Goal: Information Seeking & Learning: Learn about a topic

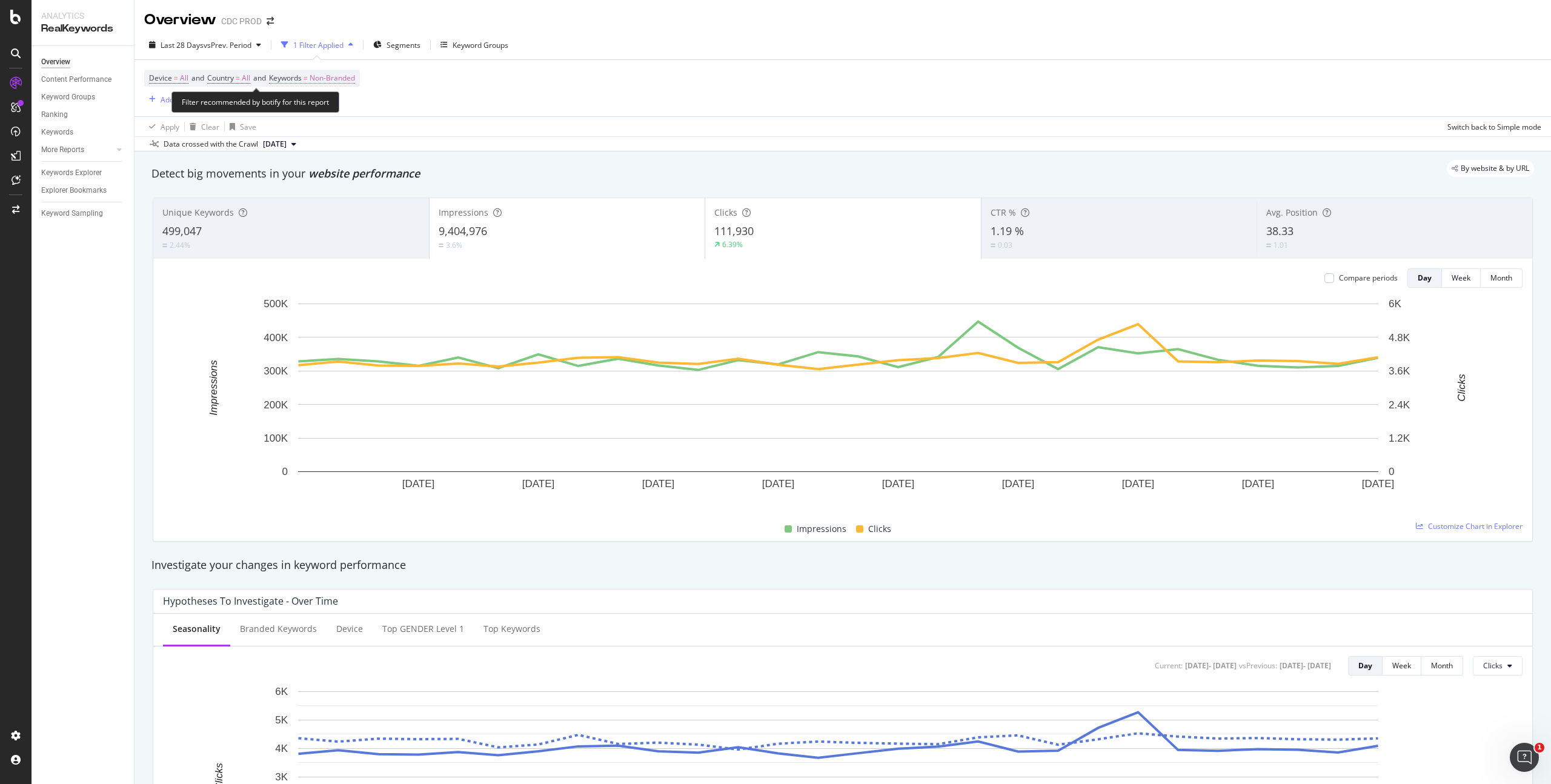
click at [341, 79] on span "Non-Branded" at bounding box center [332, 78] width 46 height 17
click at [320, 109] on span "Non-Branded" at bounding box center [312, 106] width 51 height 10
click at [314, 201] on span "All" at bounding box center [359, 201] width 124 height 11
click at [416, 130] on div "Apply" at bounding box center [410, 132] width 19 height 10
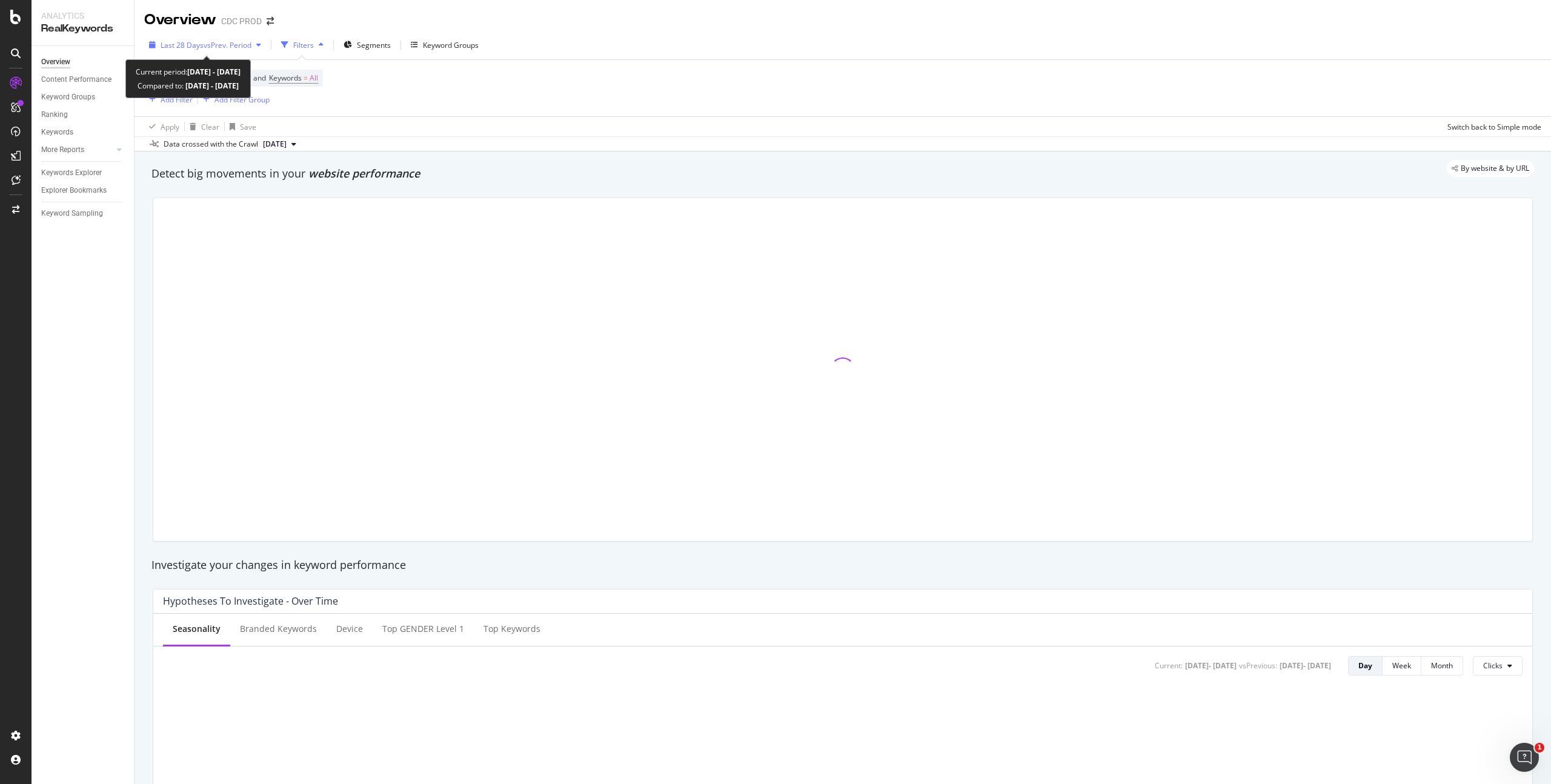
click at [204, 42] on span "vs Prev. Period" at bounding box center [227, 45] width 48 height 10
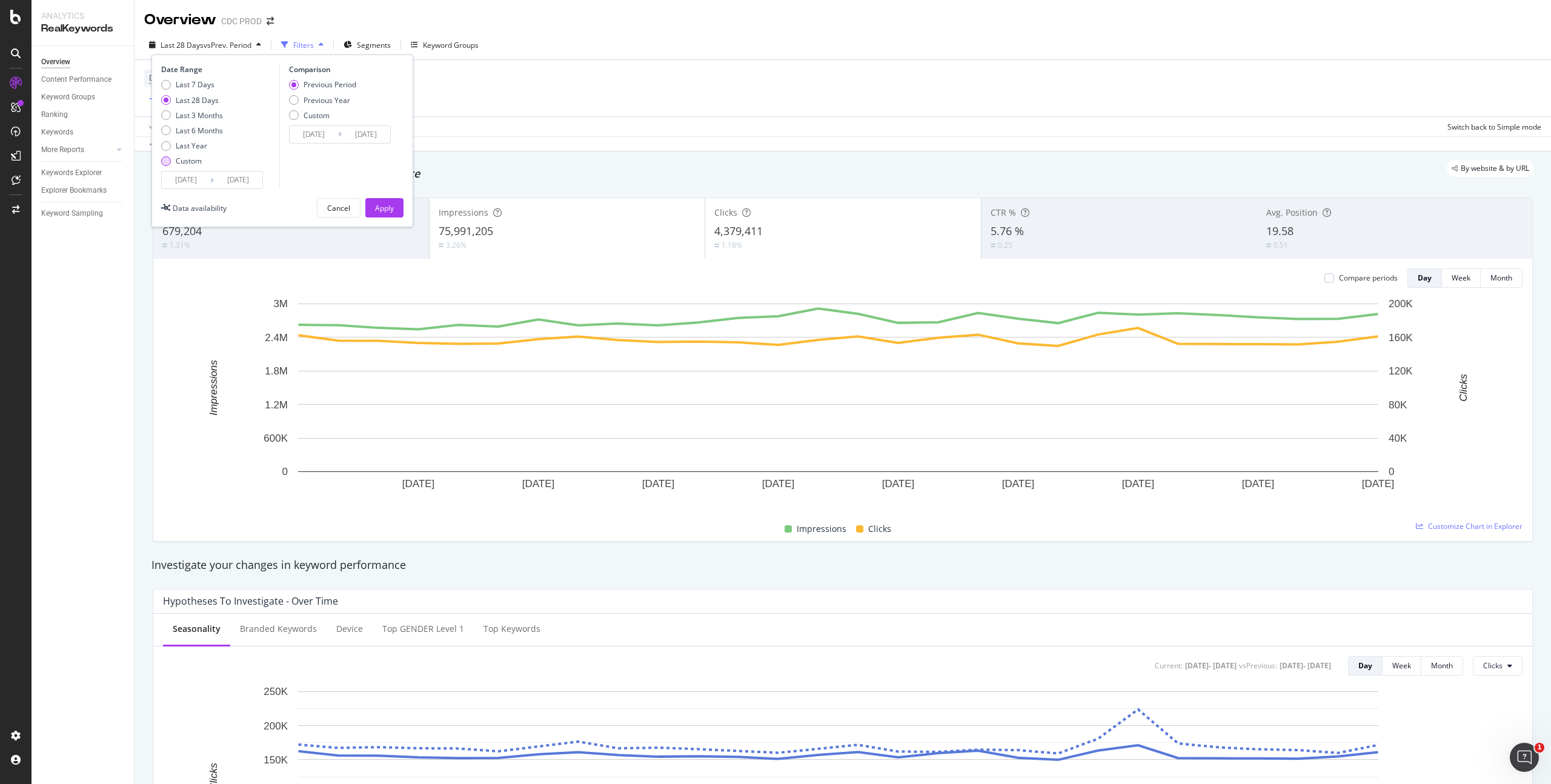
click at [194, 160] on div "Custom" at bounding box center [188, 160] width 26 height 10
click at [204, 182] on input "[DATE]" at bounding box center [186, 180] width 48 height 17
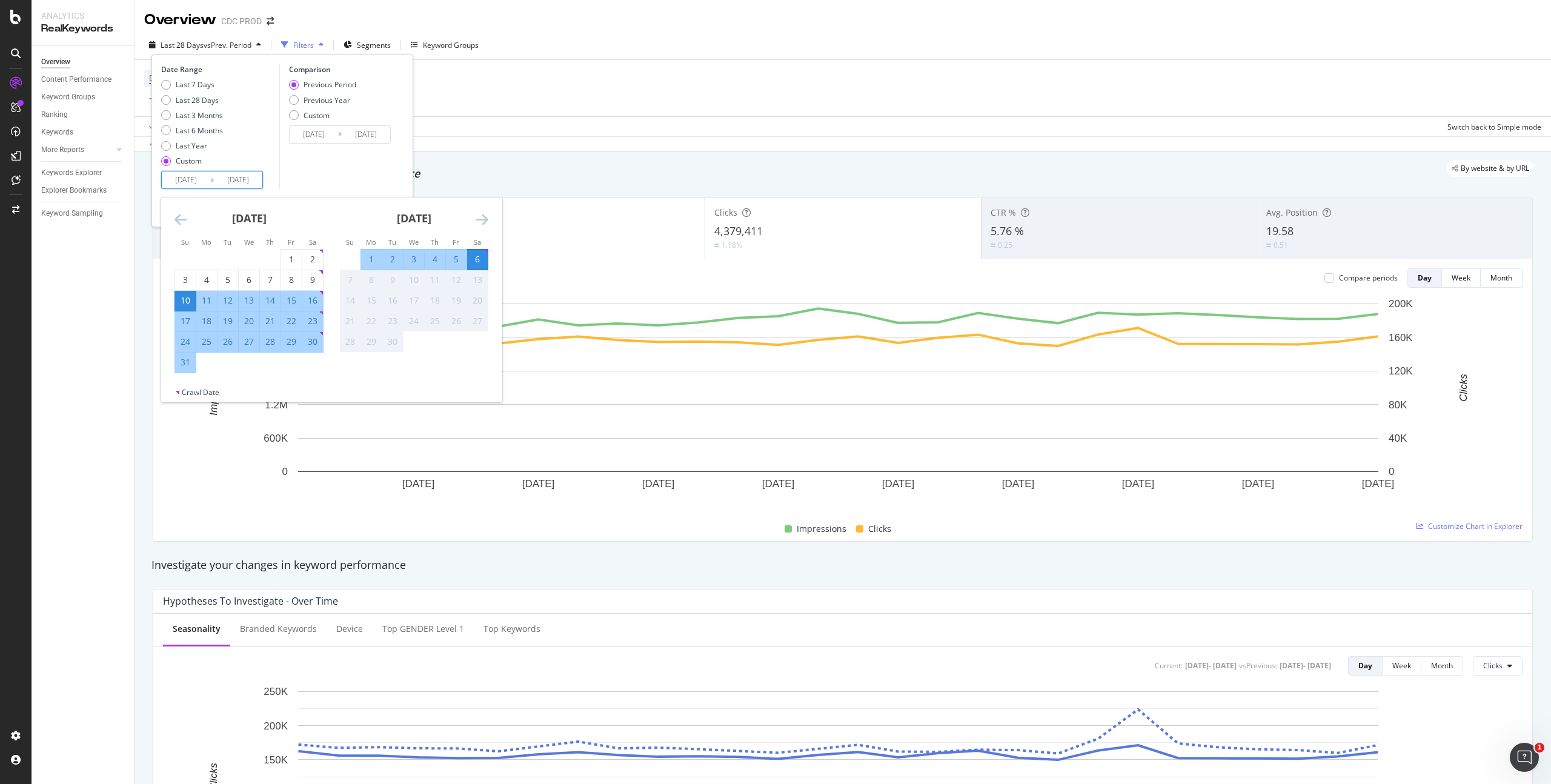
click at [186, 362] on div "31" at bounding box center [185, 363] width 20 height 12
type input "[DATE]"
click at [479, 260] on div "6" at bounding box center [477, 260] width 20 height 12
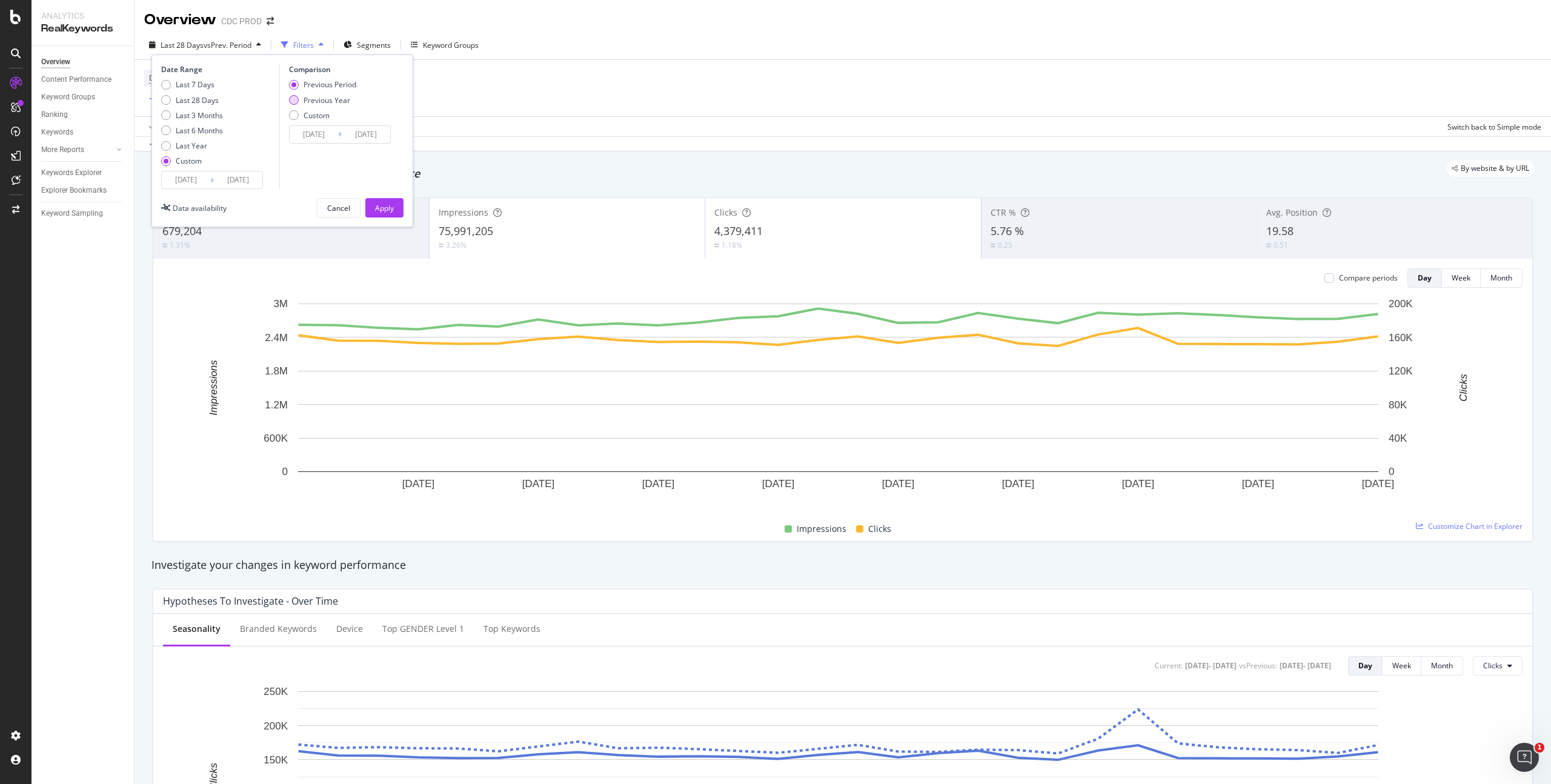
click at [330, 101] on div "Previous Year" at bounding box center [326, 100] width 46 height 10
type input "[DATE]"
click at [329, 136] on input "[DATE]" at bounding box center [313, 135] width 48 height 17
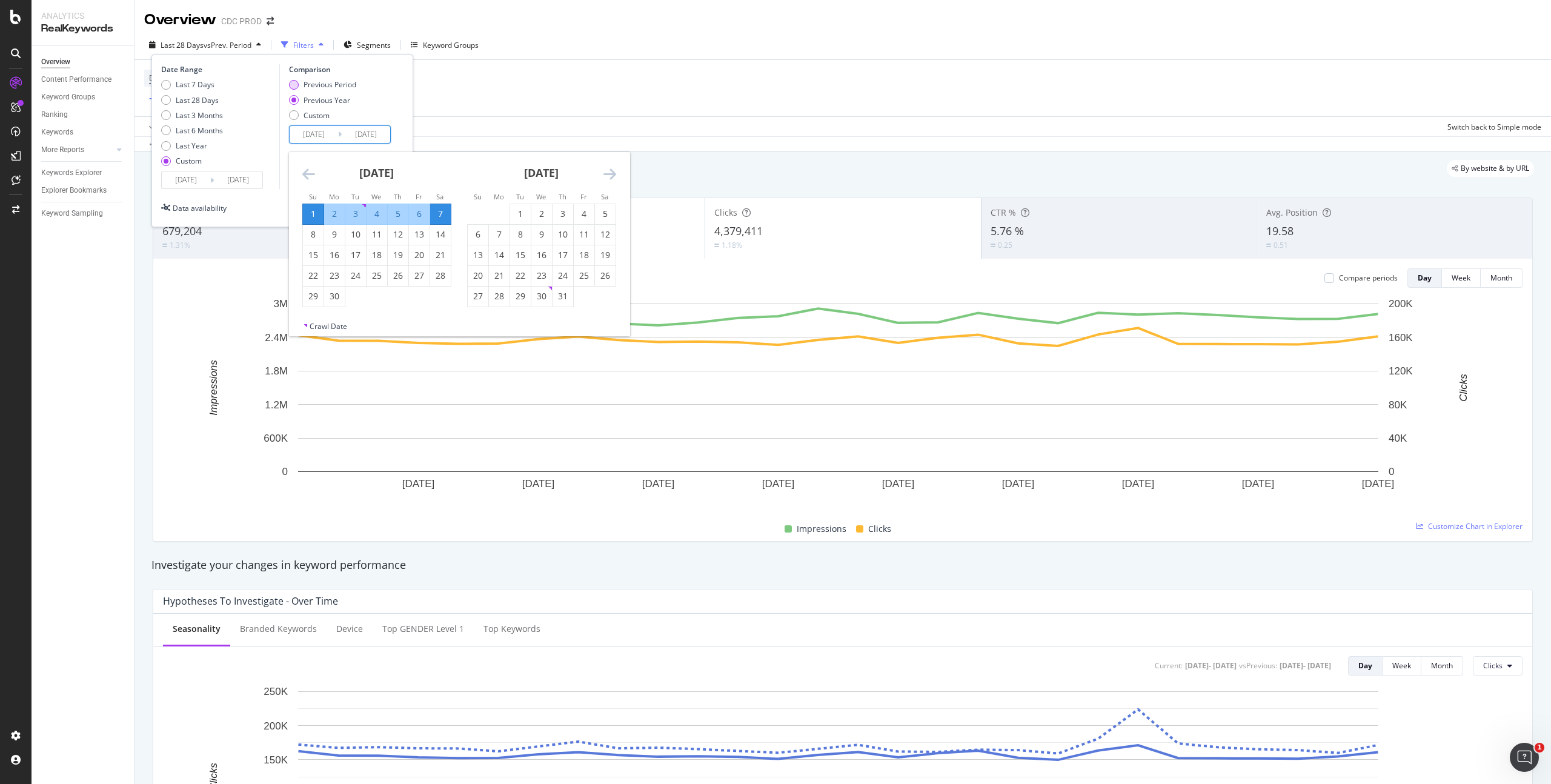
click at [335, 83] on div "Previous Period" at bounding box center [329, 84] width 53 height 10
type input "[DATE]"
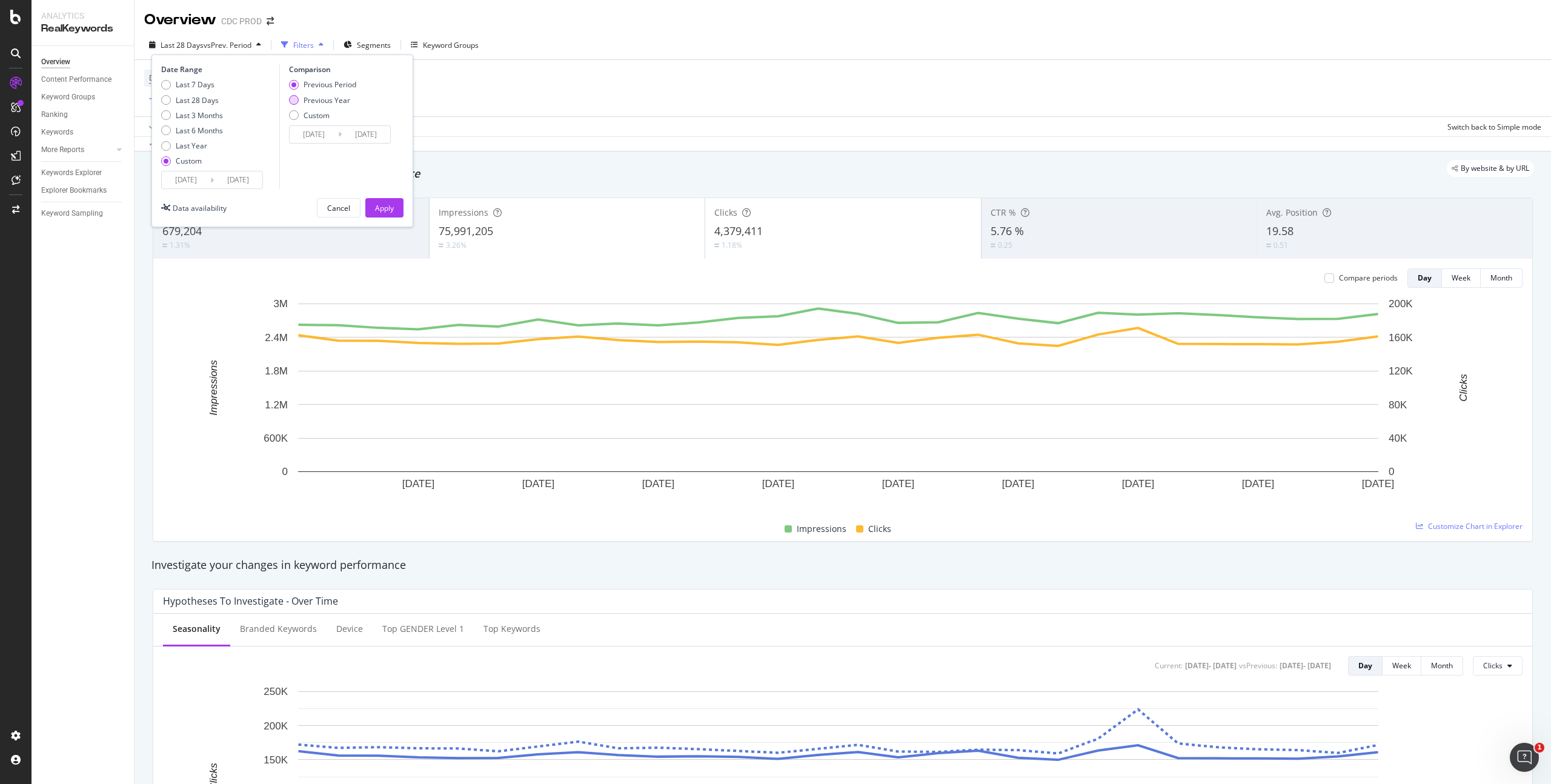
click at [331, 98] on div "Previous Year" at bounding box center [326, 100] width 46 height 10
type input "[DATE]"
click at [323, 135] on input "[DATE]" at bounding box center [313, 135] width 48 height 17
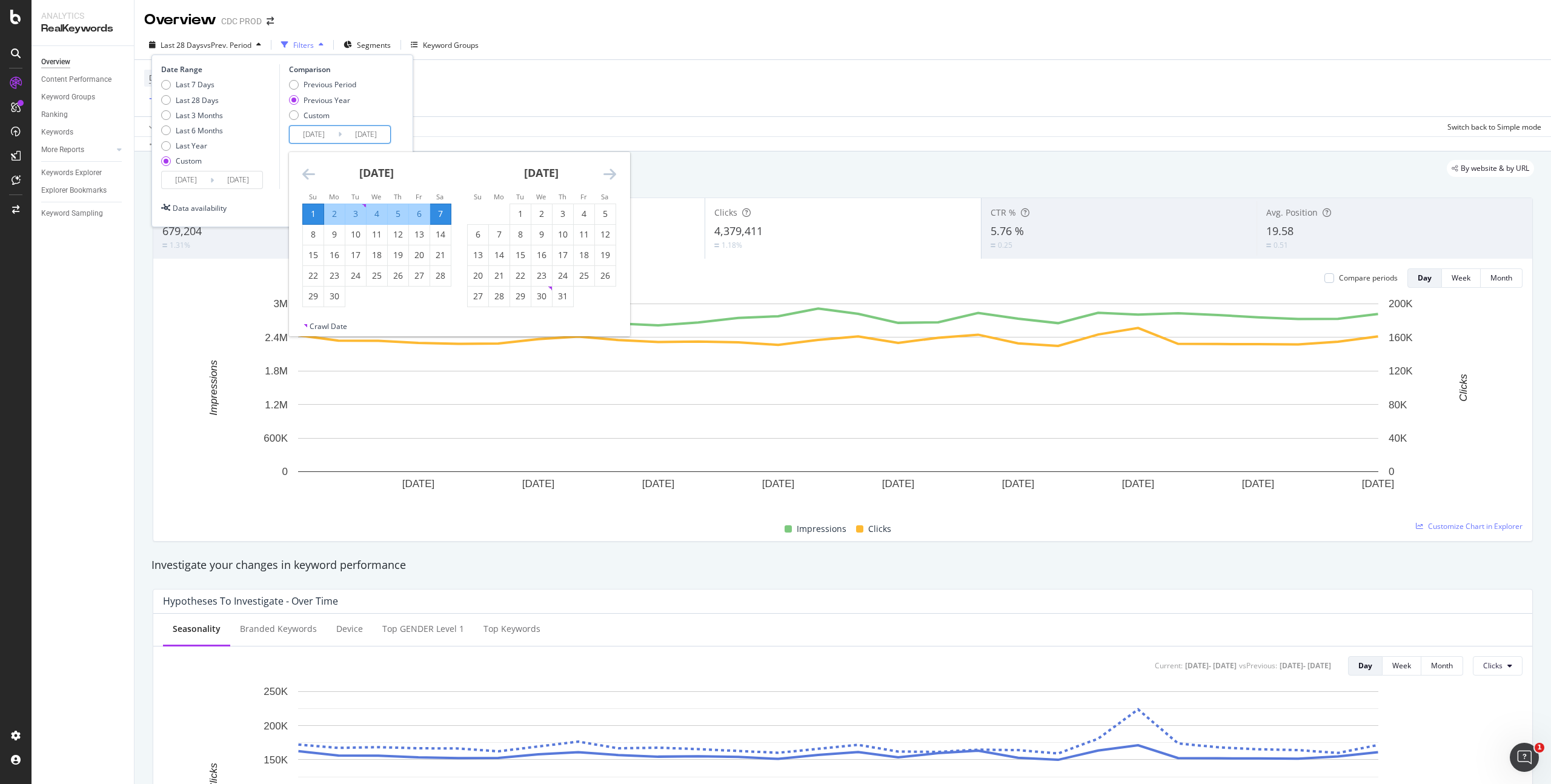
click at [393, 98] on div "Previous Period Previous Year Custom" at bounding box center [341, 102] width 105 height 46
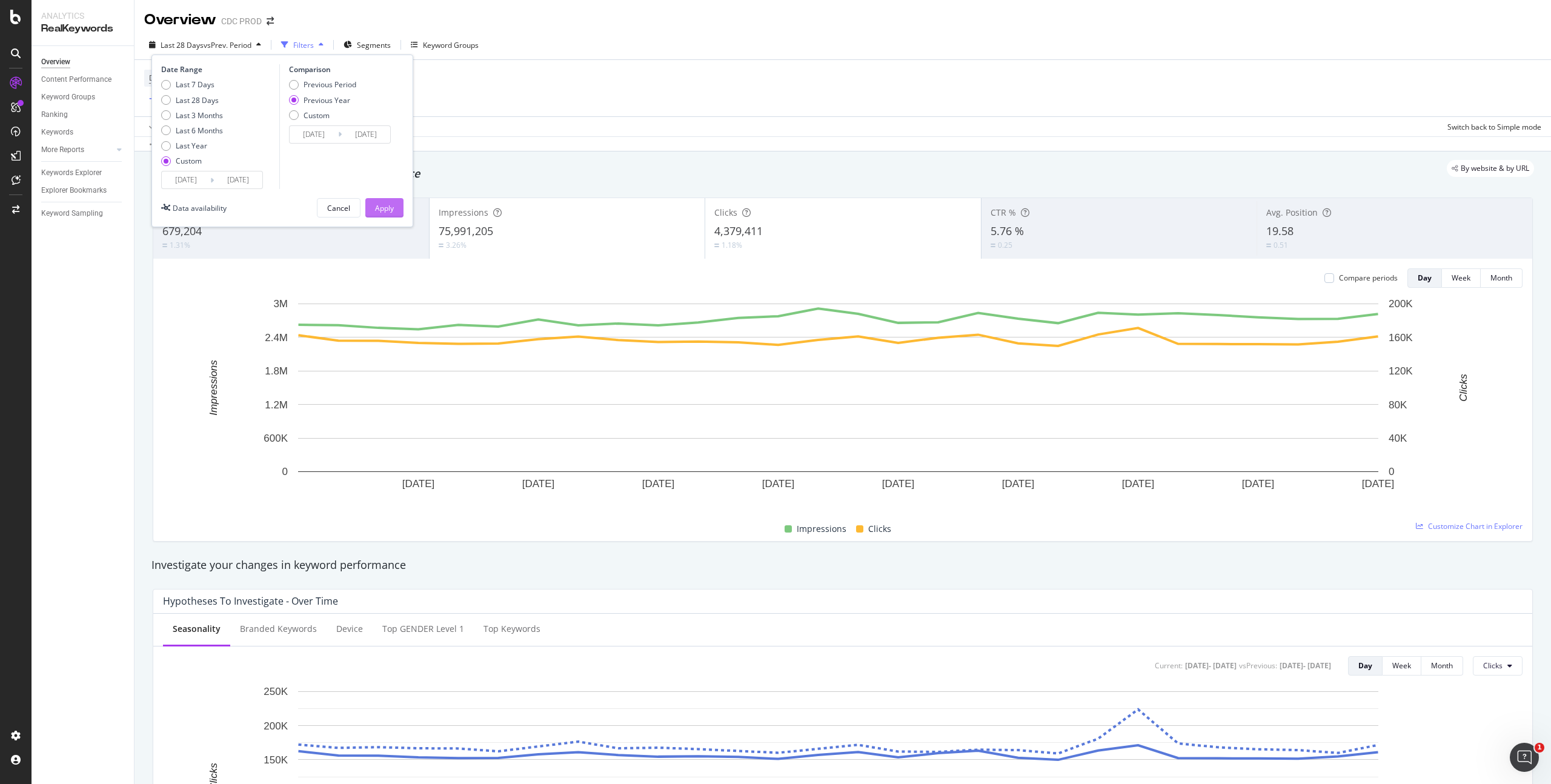
click at [378, 199] on div "Apply" at bounding box center [385, 208] width 19 height 18
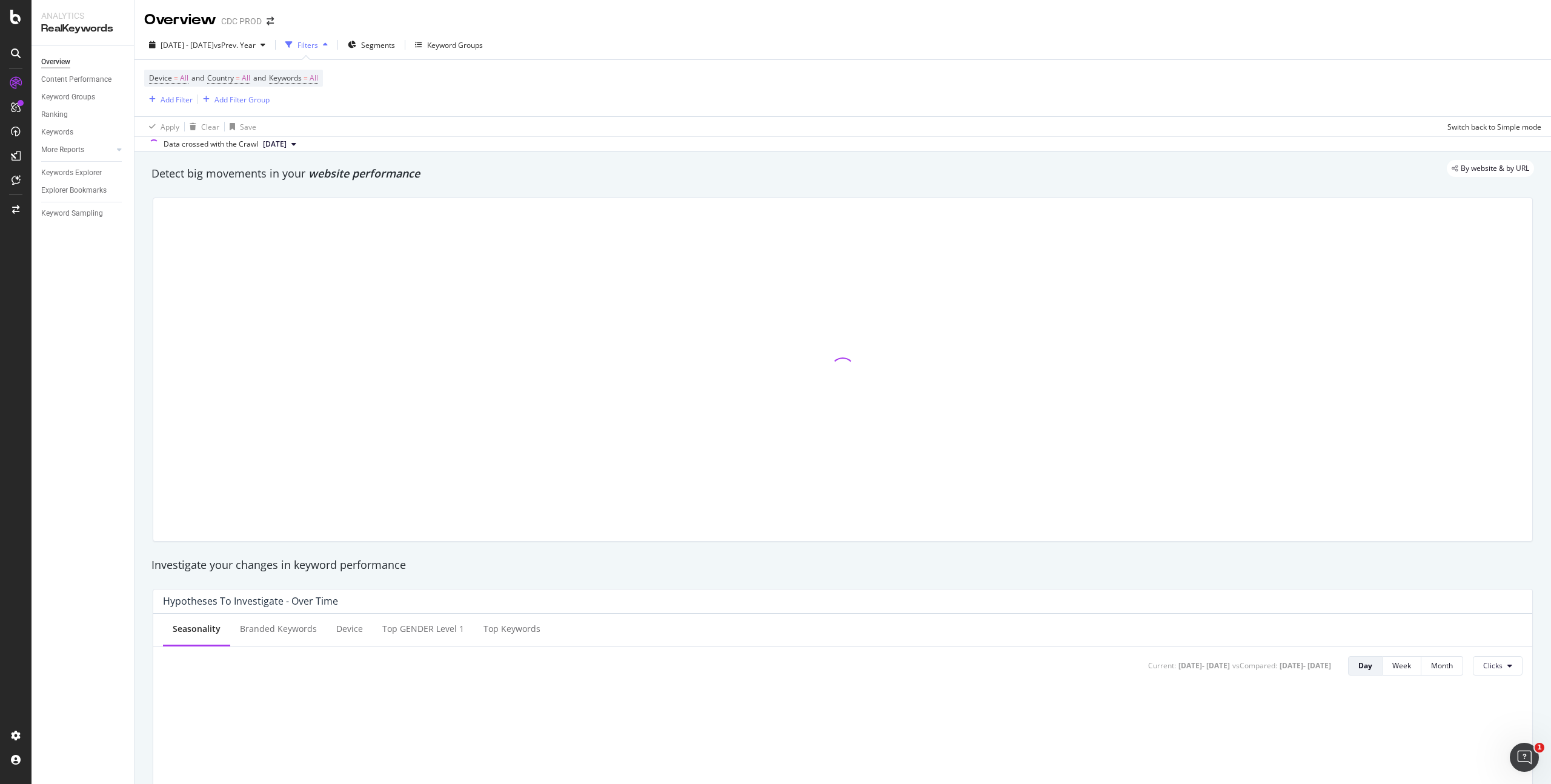
click at [464, 80] on div "Device = All and Country = All and Keywords = All Add Filter Add Filter Group" at bounding box center [843, 88] width 1397 height 57
click at [395, 42] on span "Segments" at bounding box center [378, 45] width 34 height 10
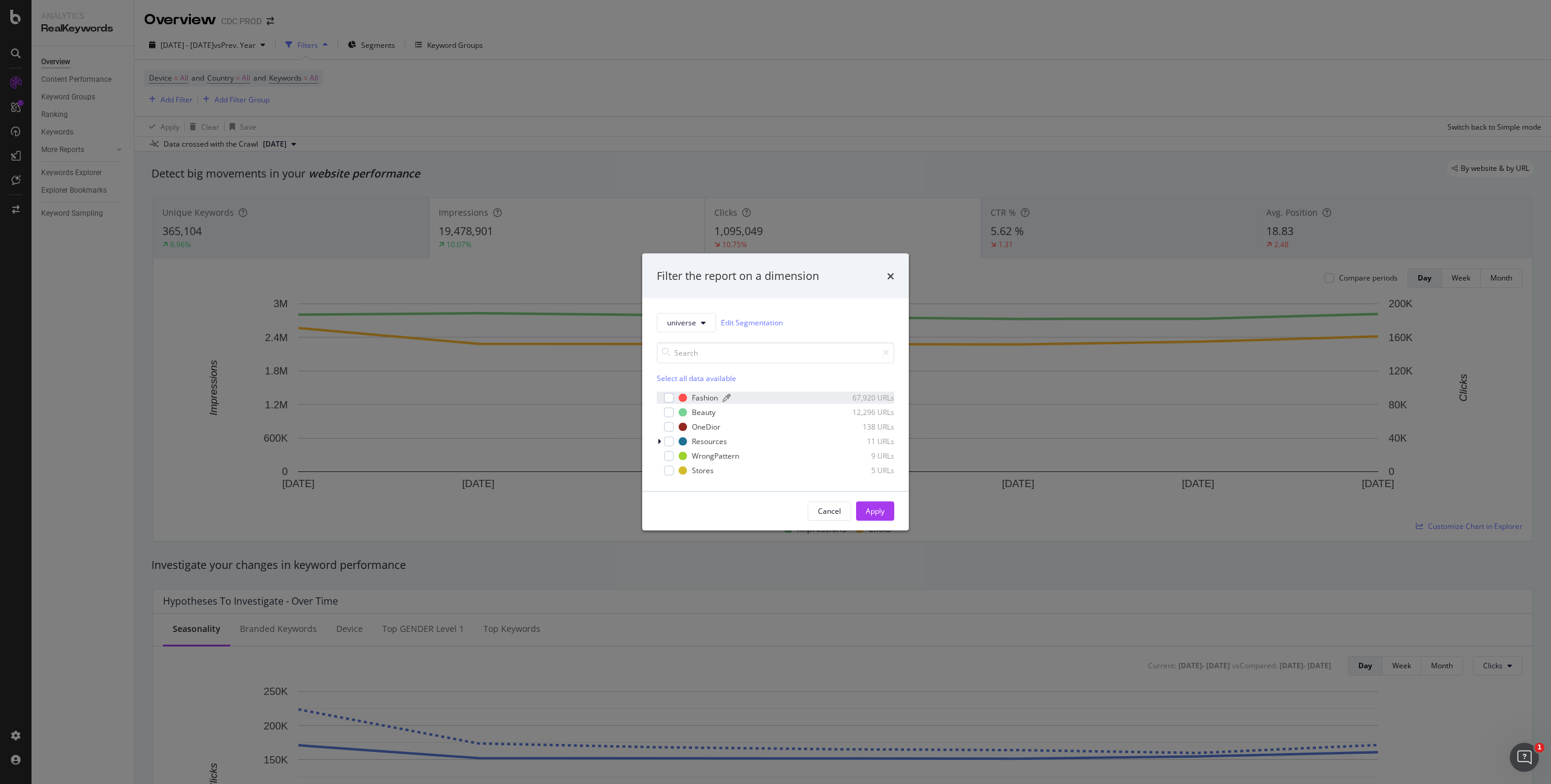
click at [699, 397] on div "Fashion" at bounding box center [705, 397] width 26 height 10
drag, startPoint x: 705, startPoint y: 424, endPoint x: 717, endPoint y: 429, distance: 13.0
click at [705, 425] on div "OneDior" at bounding box center [706, 426] width 29 height 10
click at [876, 510] on div "Apply" at bounding box center [876, 511] width 19 height 10
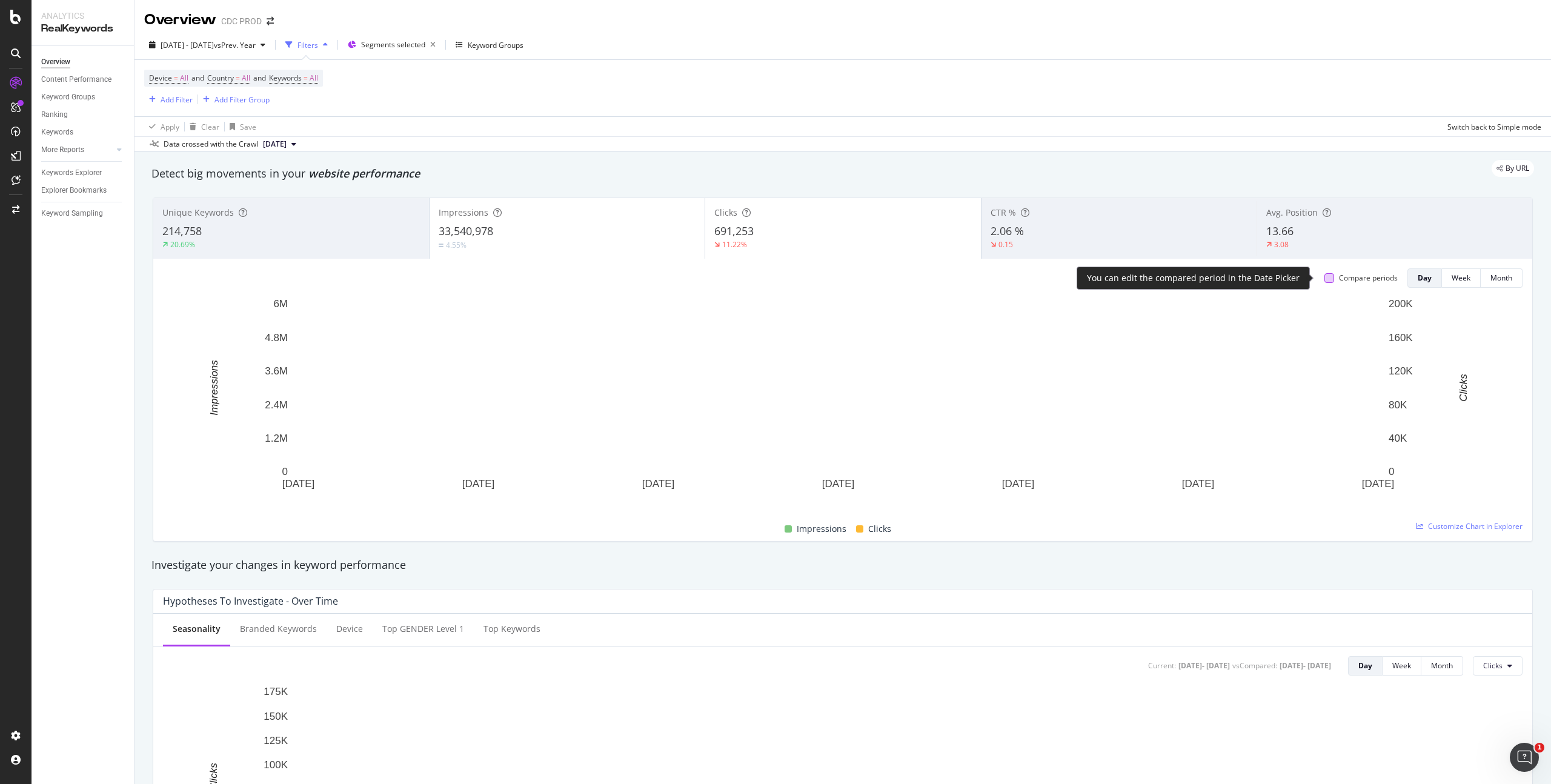
click at [1324, 279] on div at bounding box center [1329, 278] width 10 height 10
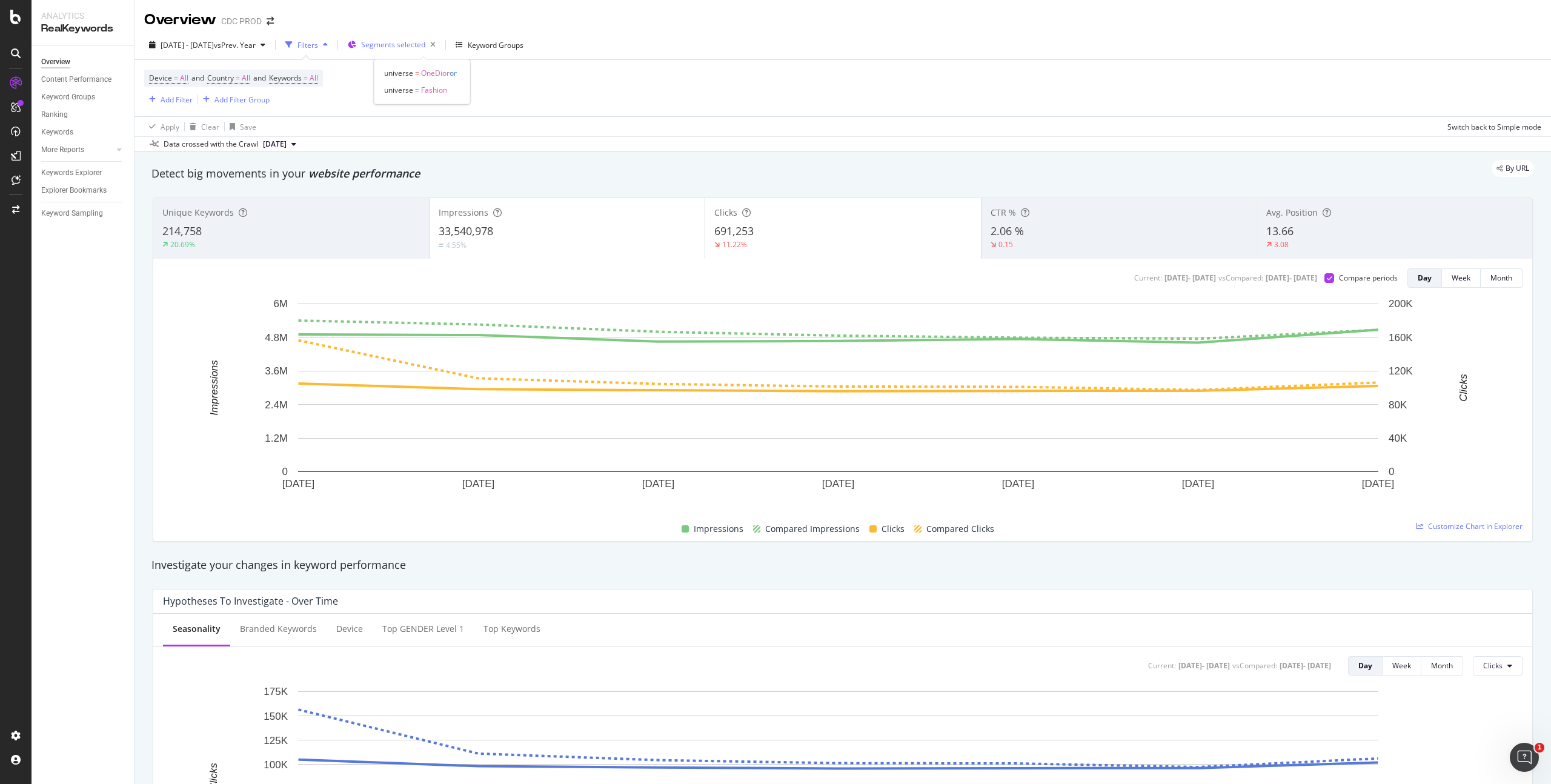
click at [423, 46] on span "Segments selected" at bounding box center [393, 44] width 64 height 10
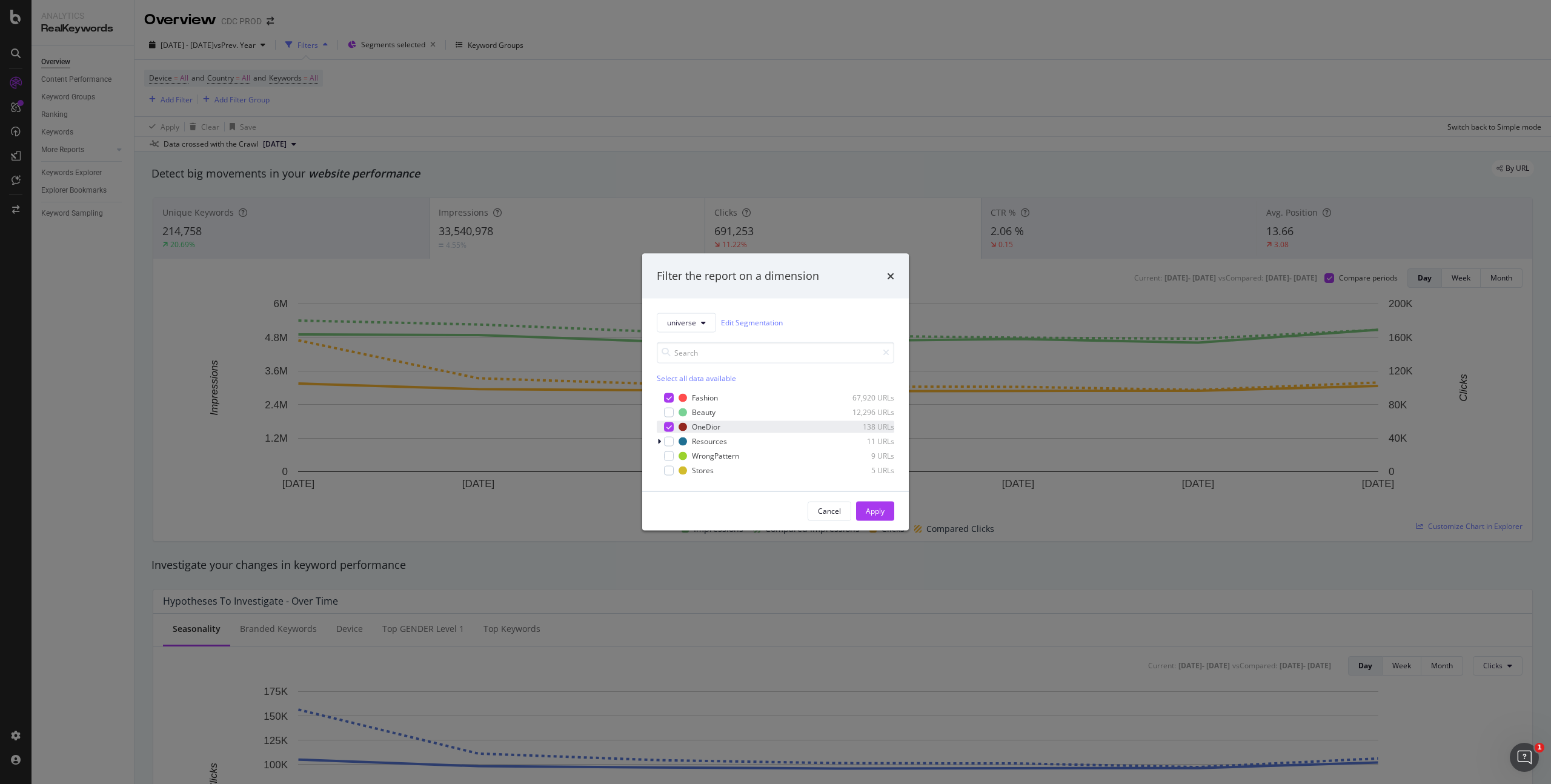
click at [671, 430] on div "modal" at bounding box center [669, 426] width 10 height 10
click at [867, 514] on div "Apply" at bounding box center [876, 511] width 19 height 10
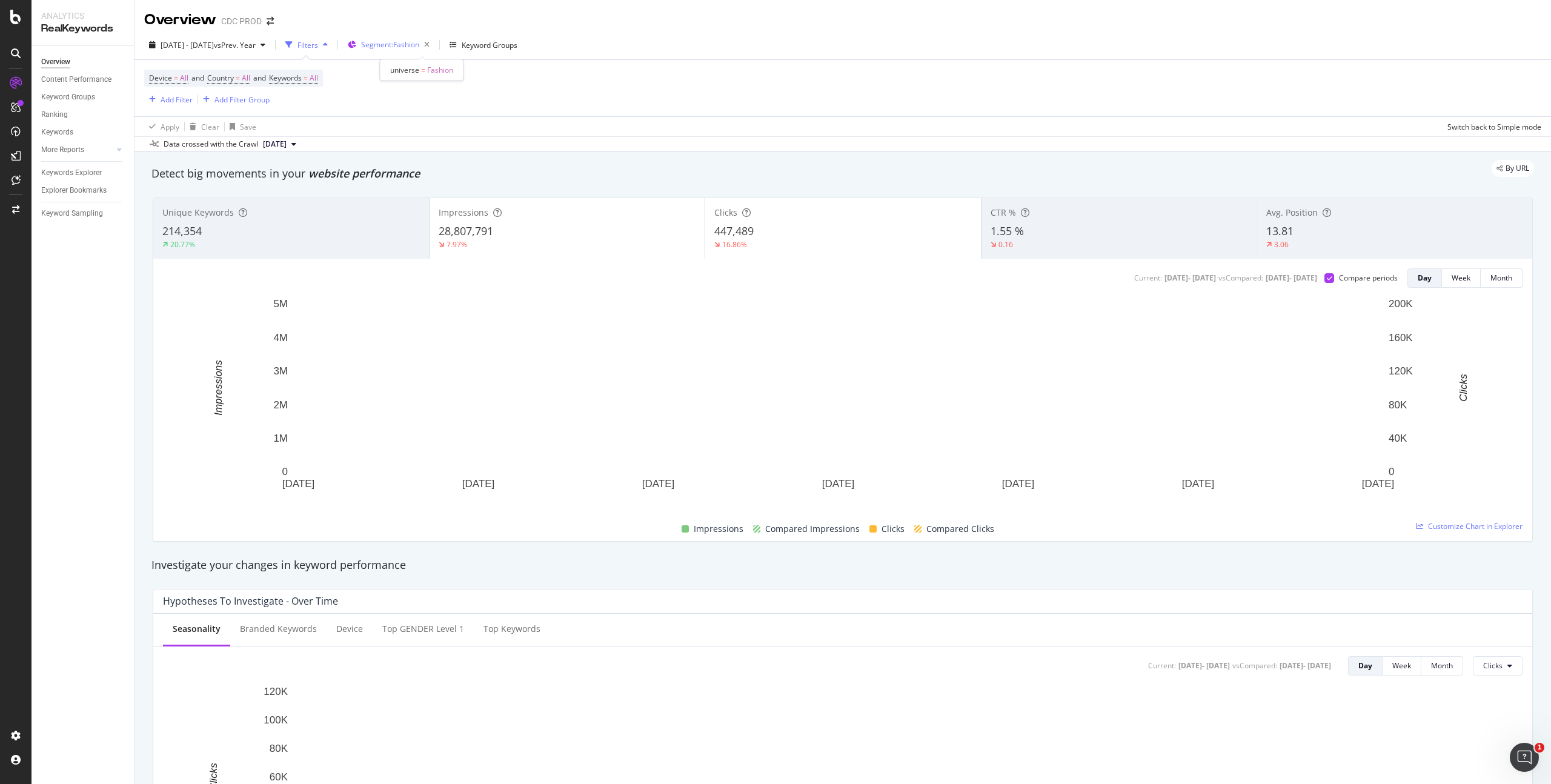
click at [419, 48] on span "Segment: Fashion" at bounding box center [390, 44] width 58 height 10
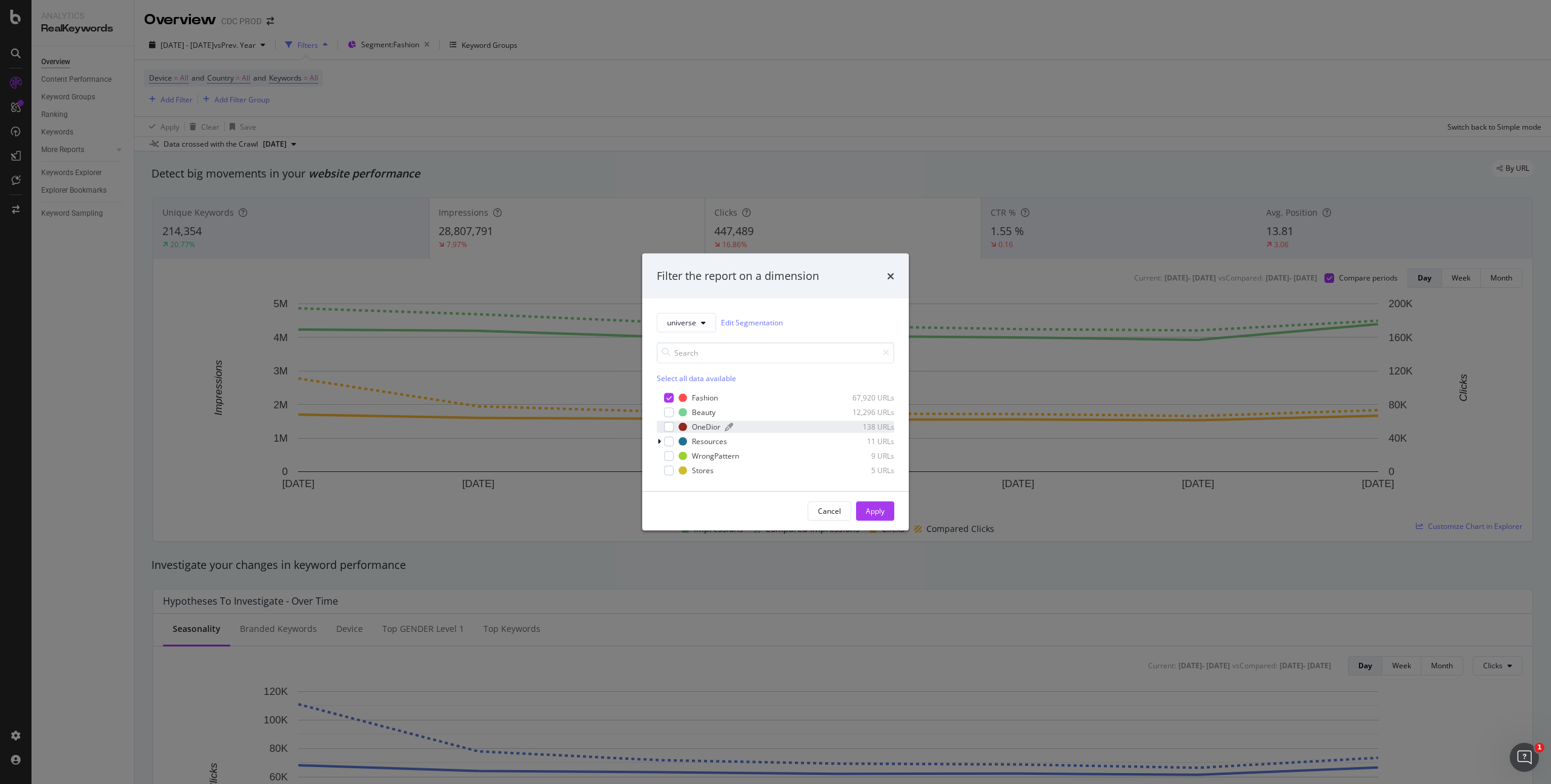
click at [701, 428] on div "OneDior" at bounding box center [706, 426] width 29 height 10
click at [872, 507] on div "Apply" at bounding box center [876, 511] width 19 height 10
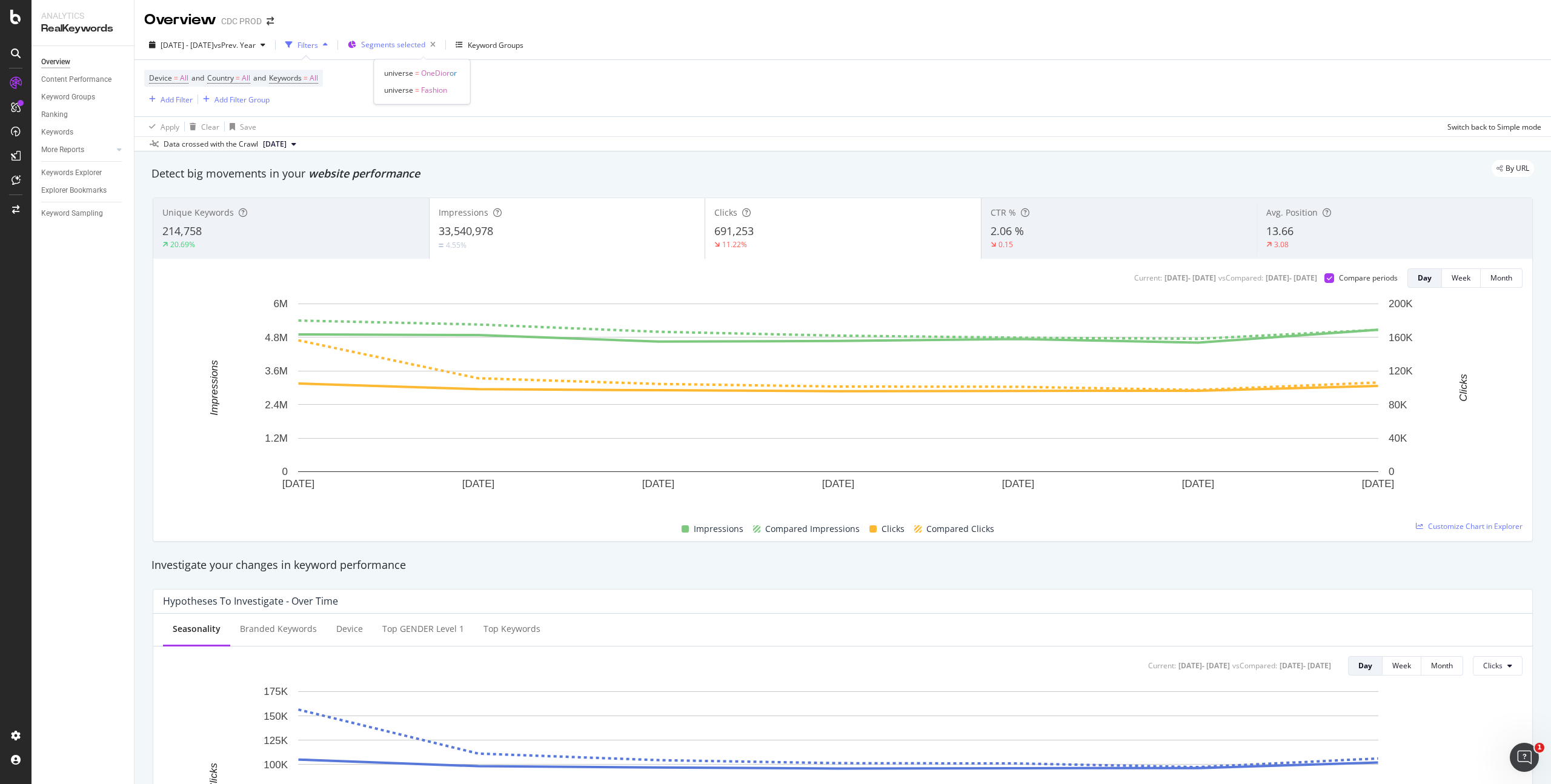
click at [425, 46] on span "Segments selected" at bounding box center [393, 44] width 64 height 10
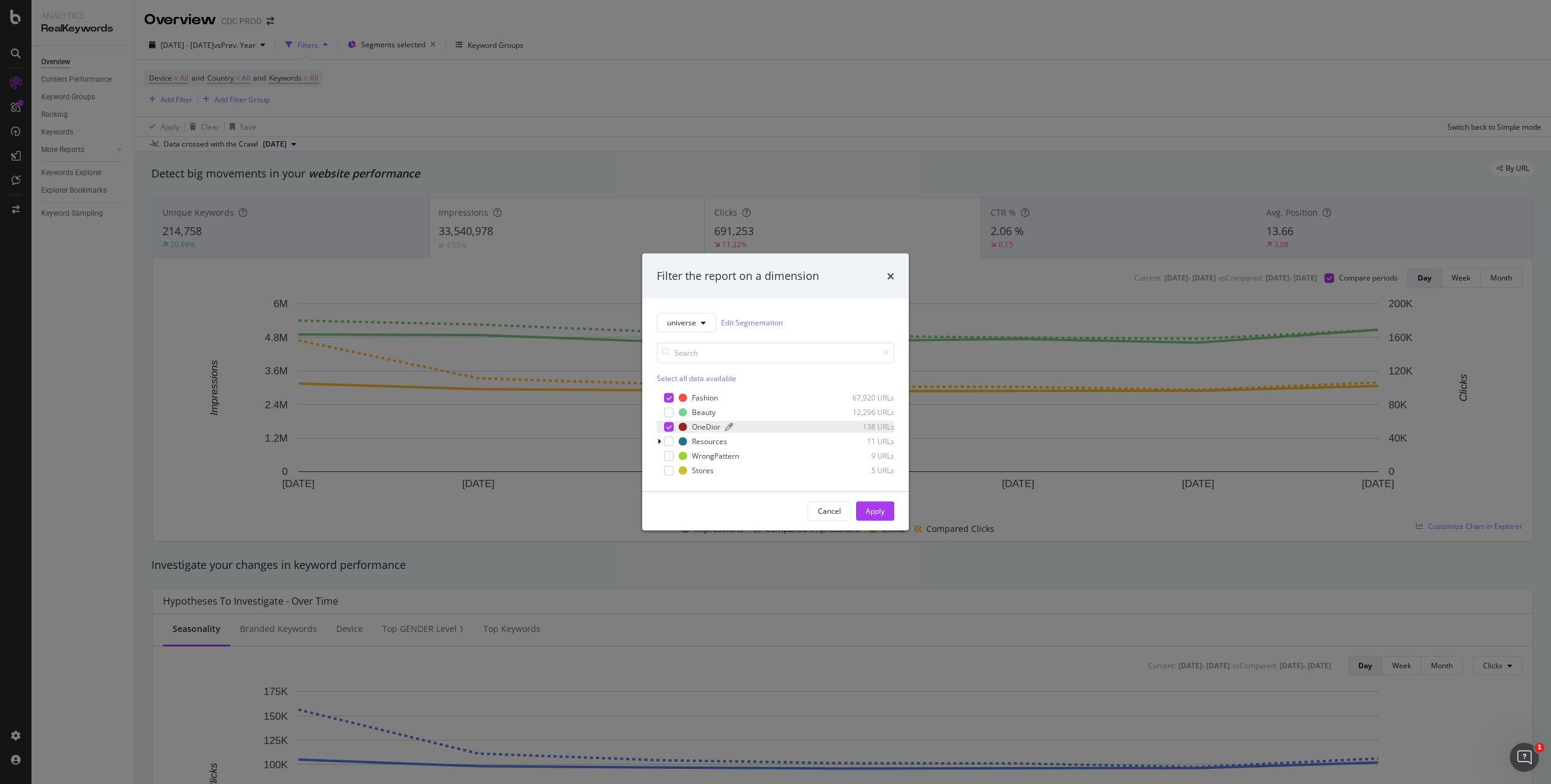
click at [701, 424] on div "OneDior" at bounding box center [706, 426] width 29 height 10
click at [878, 513] on div "Apply" at bounding box center [876, 511] width 19 height 10
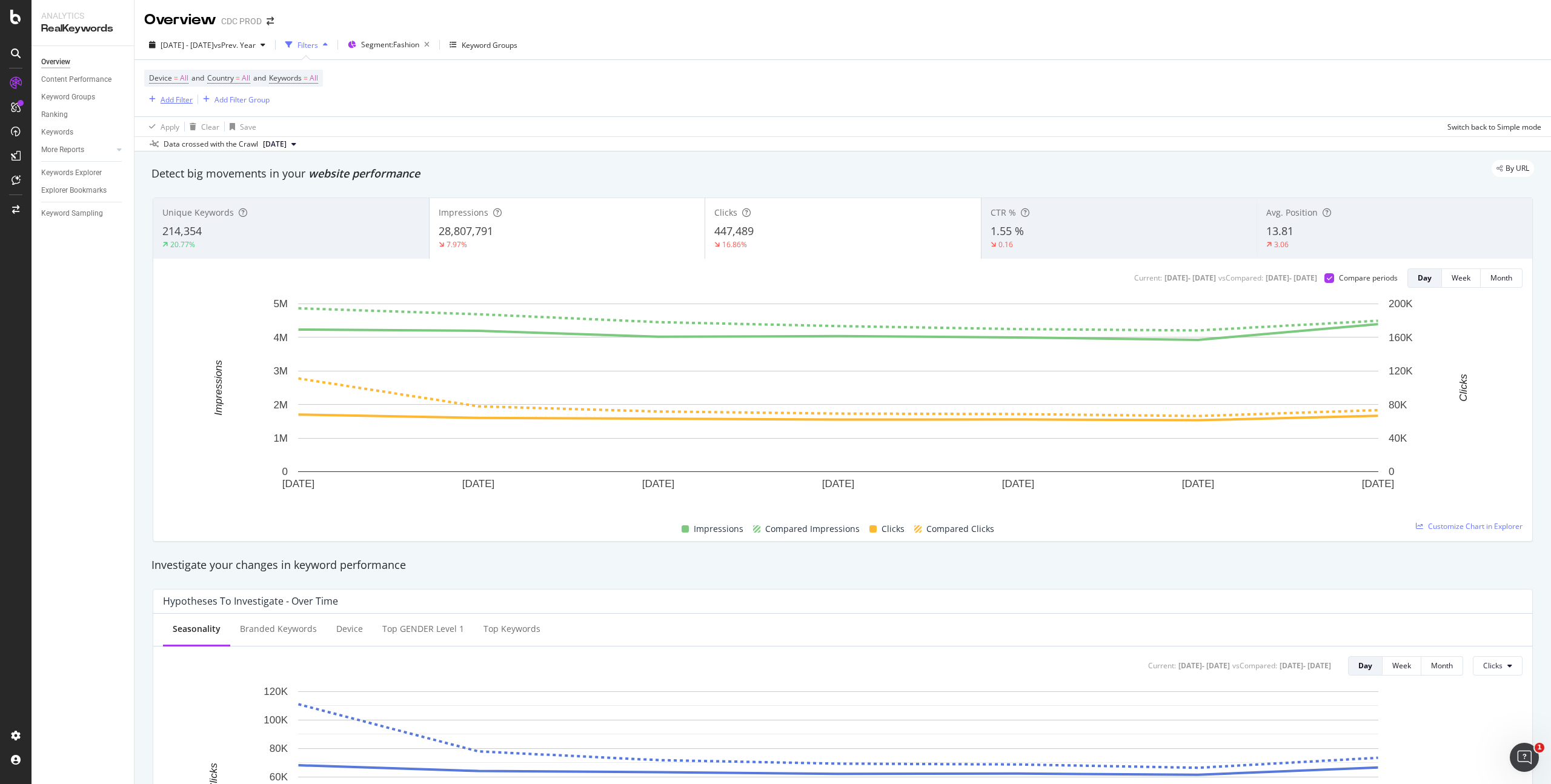
click at [180, 93] on div "Add Filter" at bounding box center [168, 100] width 48 height 14
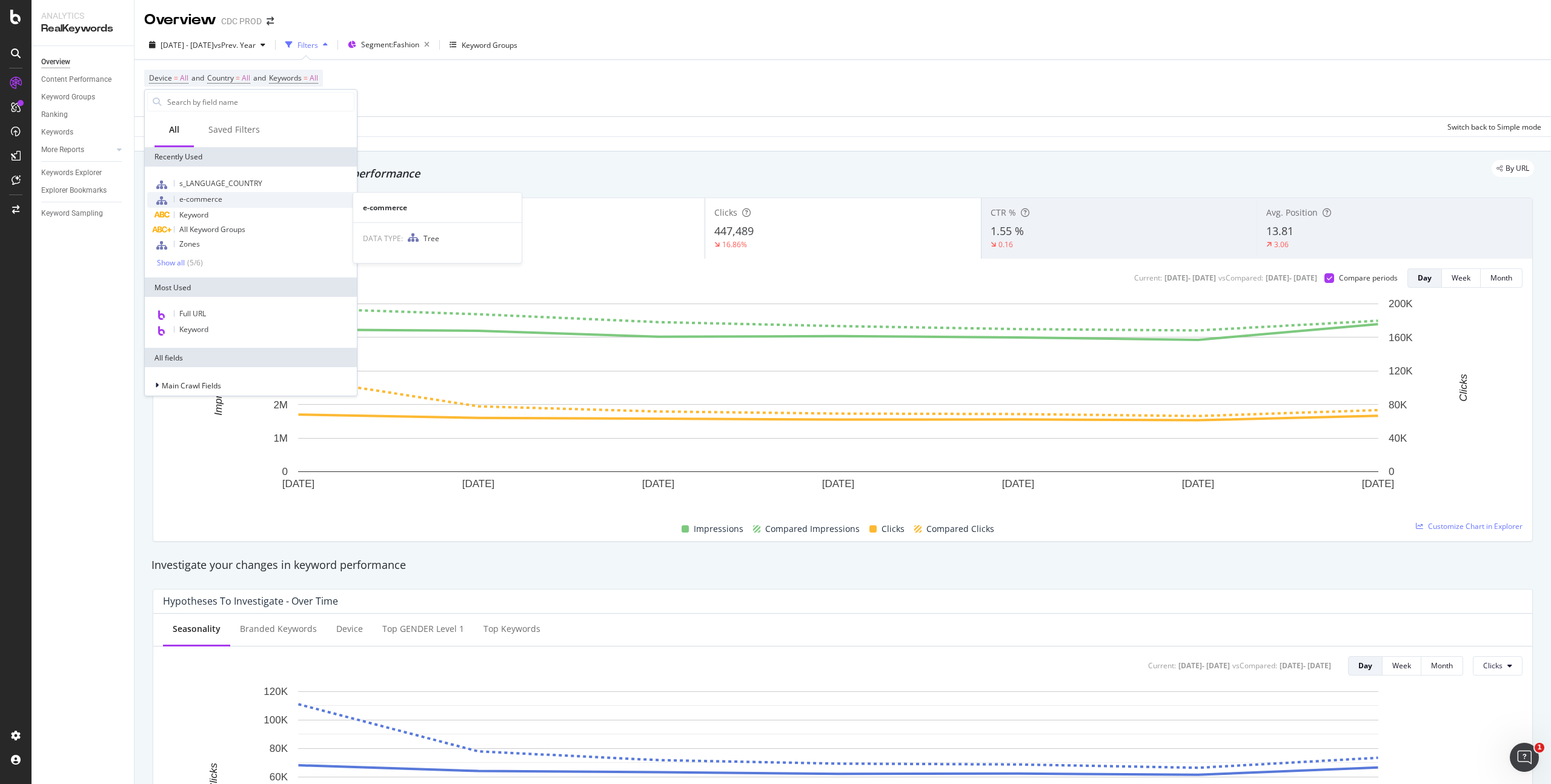
click at [219, 200] on span "e-commerce" at bounding box center [201, 199] width 43 height 10
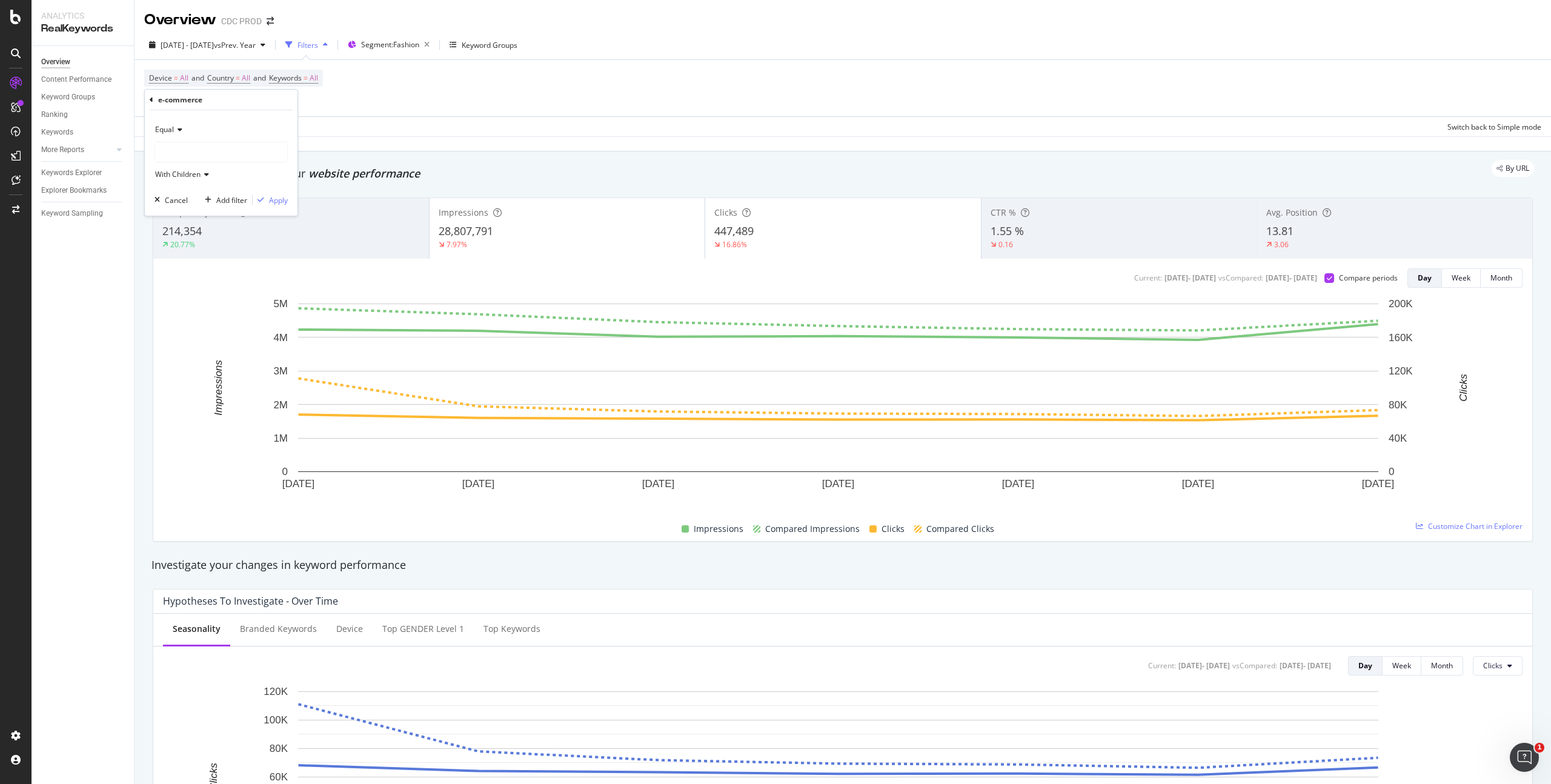
click at [196, 150] on div at bounding box center [221, 152] width 132 height 19
click at [209, 179] on div "ecommerce 70,093 URLS" at bounding box center [223, 177] width 130 height 16
click at [277, 202] on div "Apply" at bounding box center [279, 200] width 19 height 10
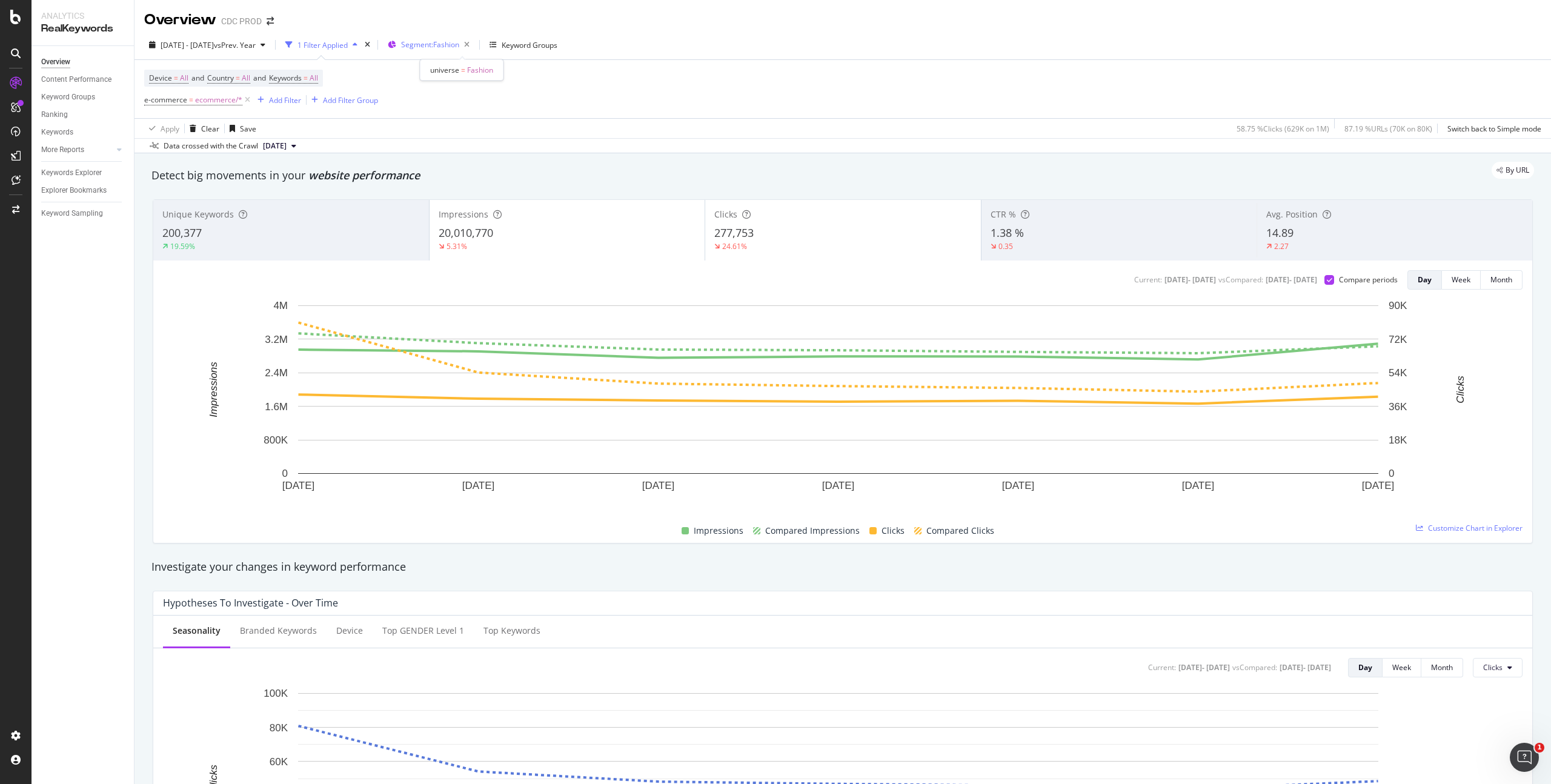
click at [459, 46] on span "Segment: Fashion" at bounding box center [430, 44] width 58 height 10
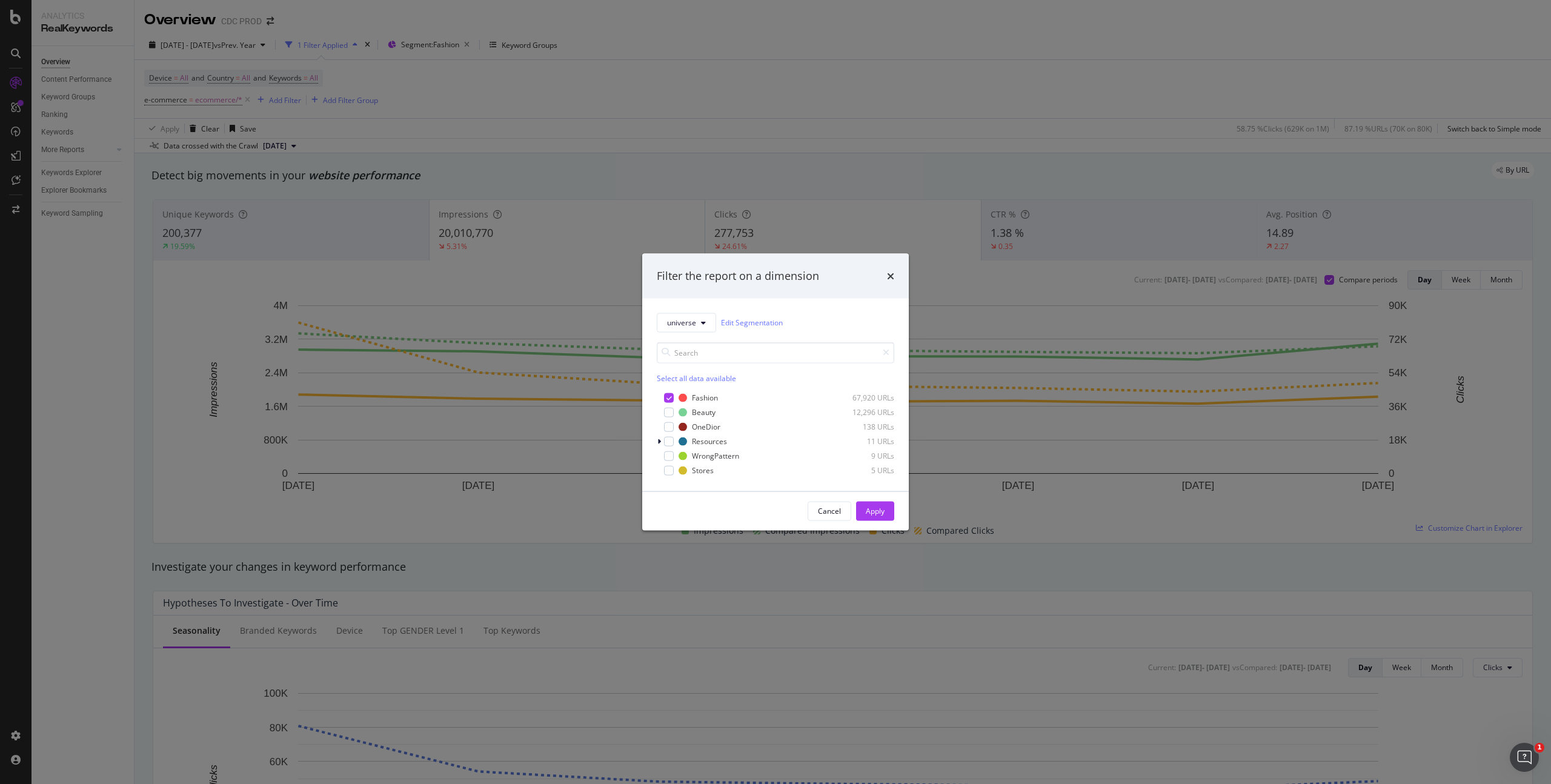
click at [706, 129] on div "Filter the report on a dimension universe Edit Segmentation Select all data ava…" at bounding box center [775, 392] width 1551 height 784
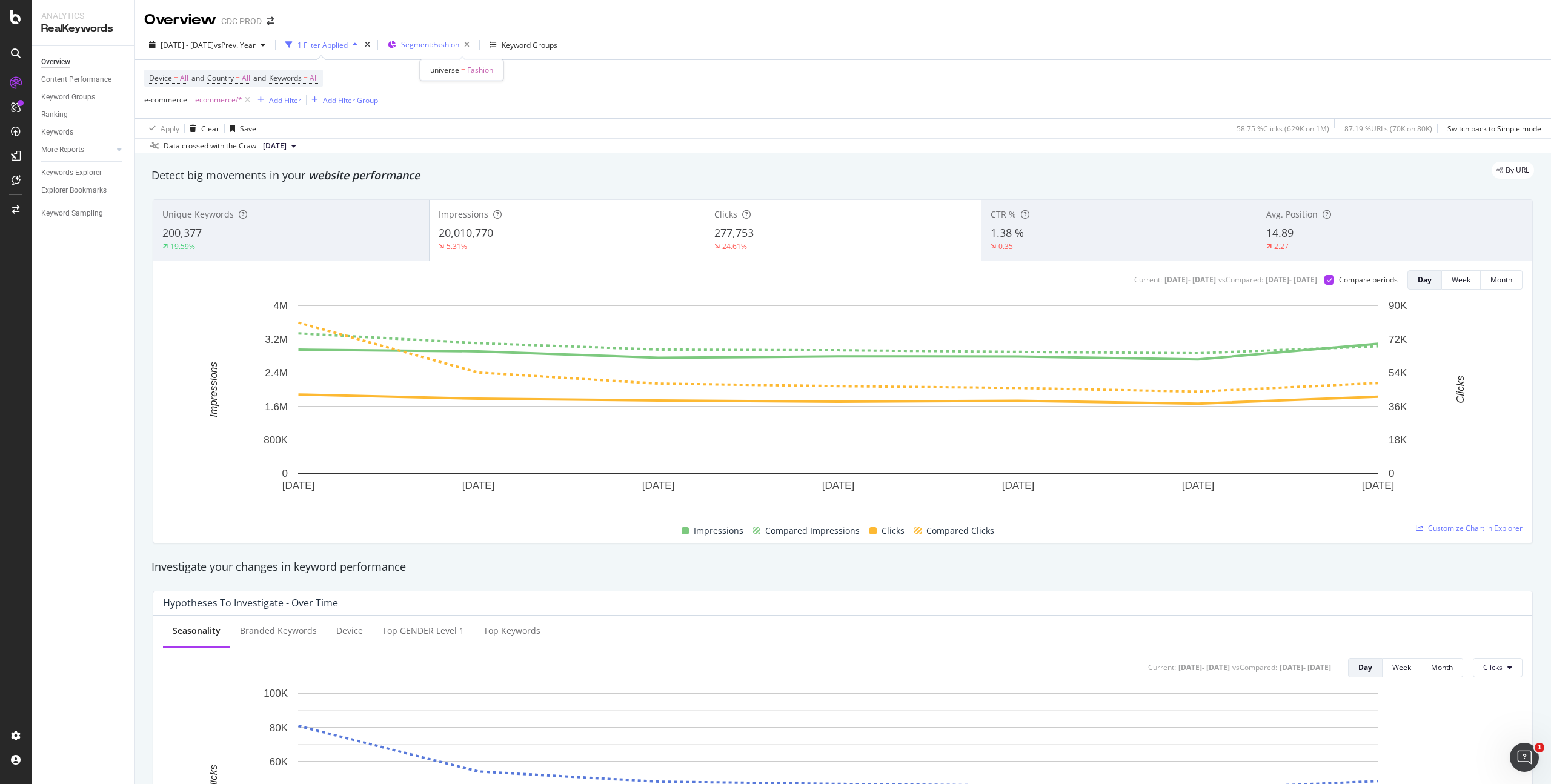
click at [459, 46] on span "Segment: Fashion" at bounding box center [430, 44] width 58 height 10
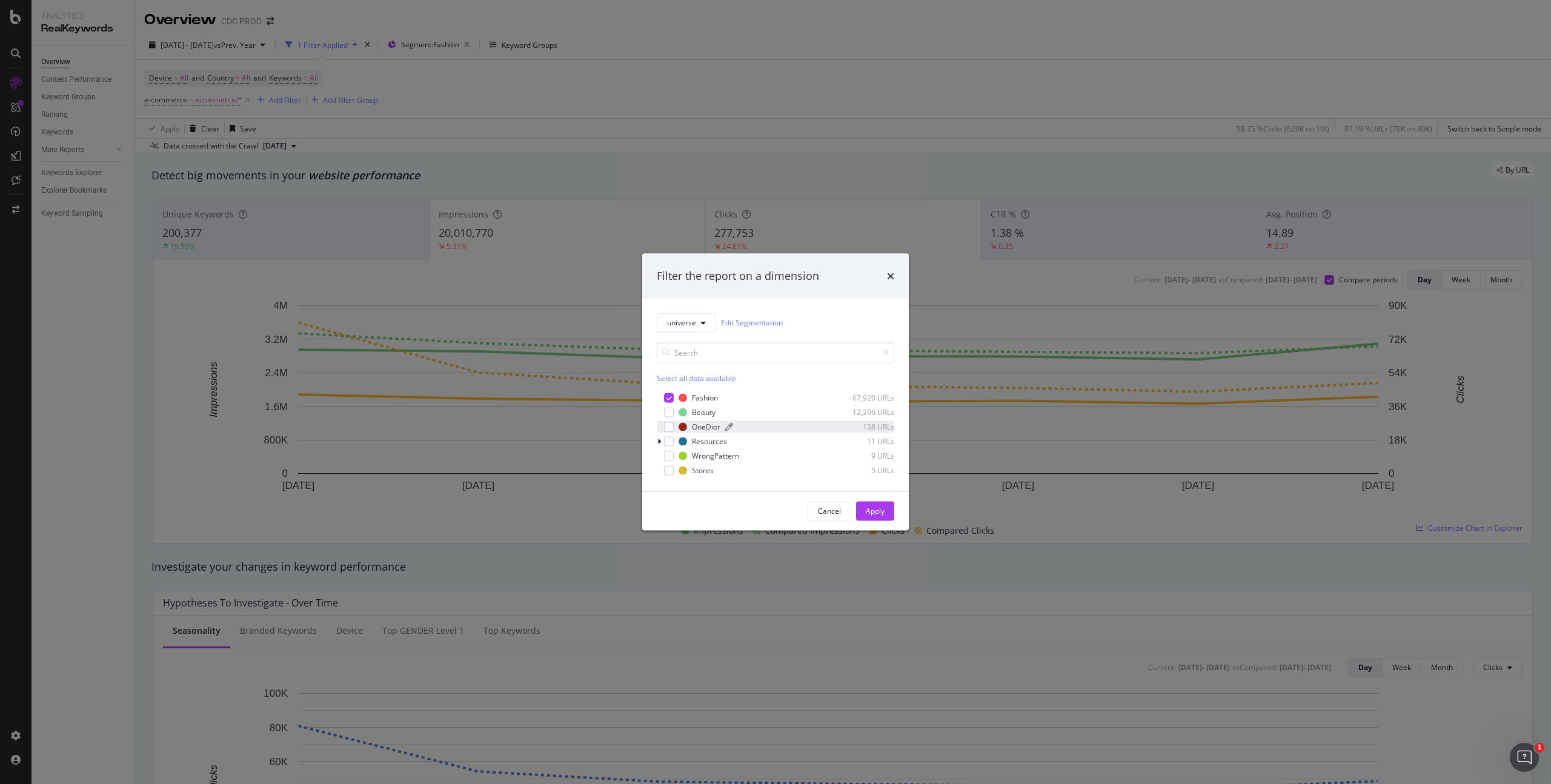
click at [703, 428] on div "OneDior" at bounding box center [706, 426] width 29 height 10
click at [869, 508] on div "Apply" at bounding box center [876, 511] width 19 height 10
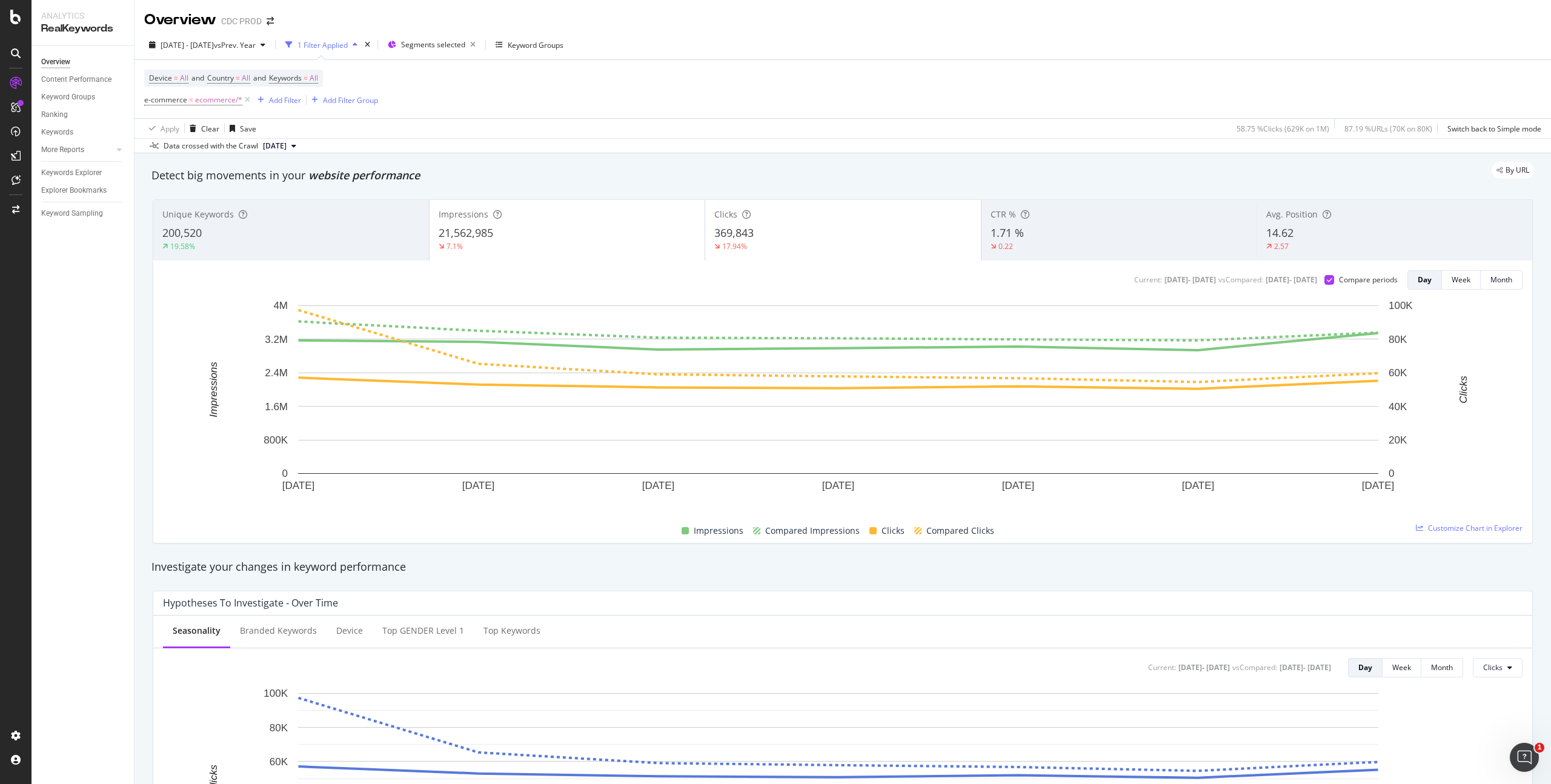
click at [1080, 232] on div "1.71 %" at bounding box center [1119, 233] width 257 height 16
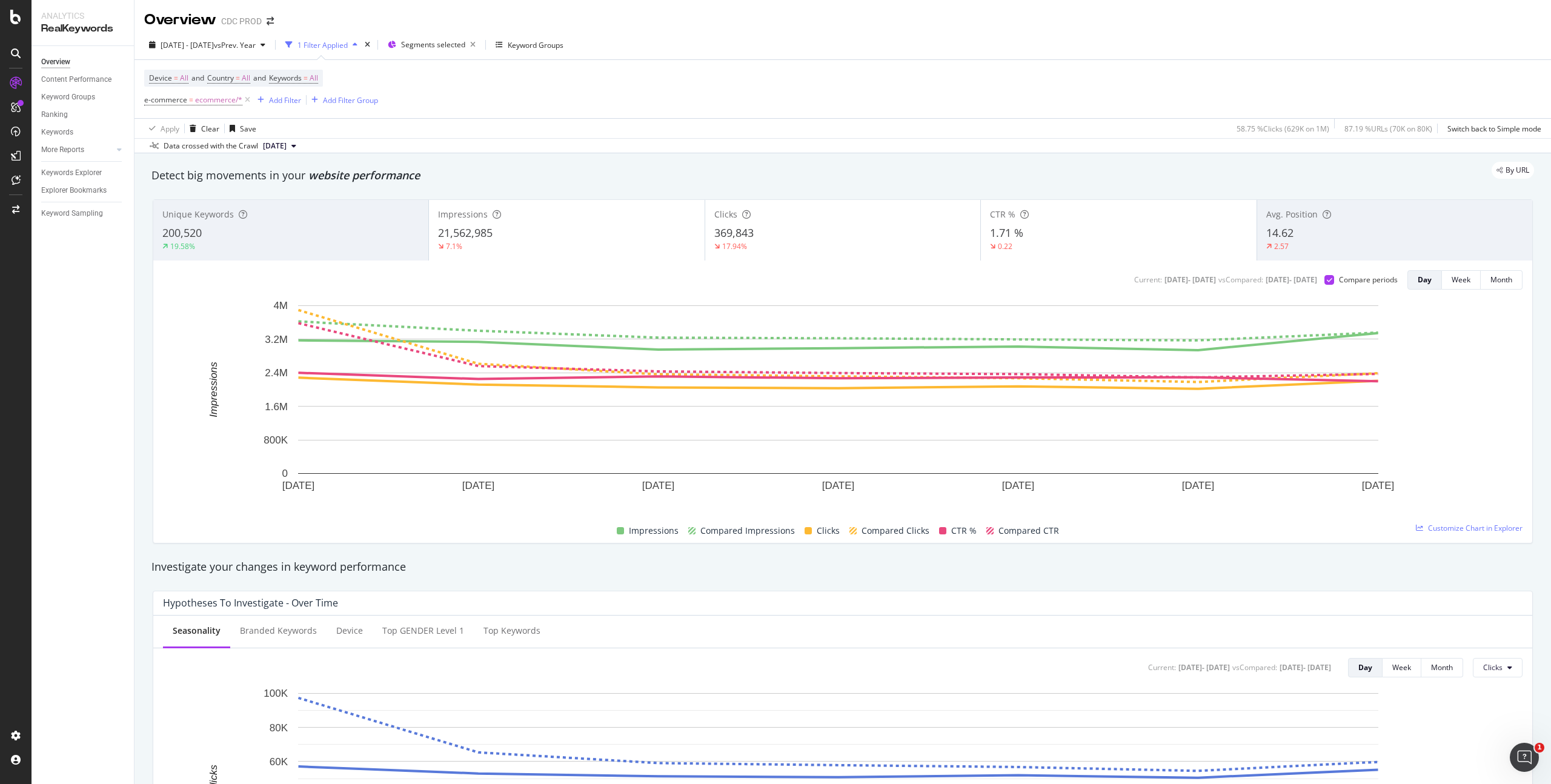
click at [781, 257] on div "Clicks 369,843 17.94%" at bounding box center [843, 230] width 275 height 55
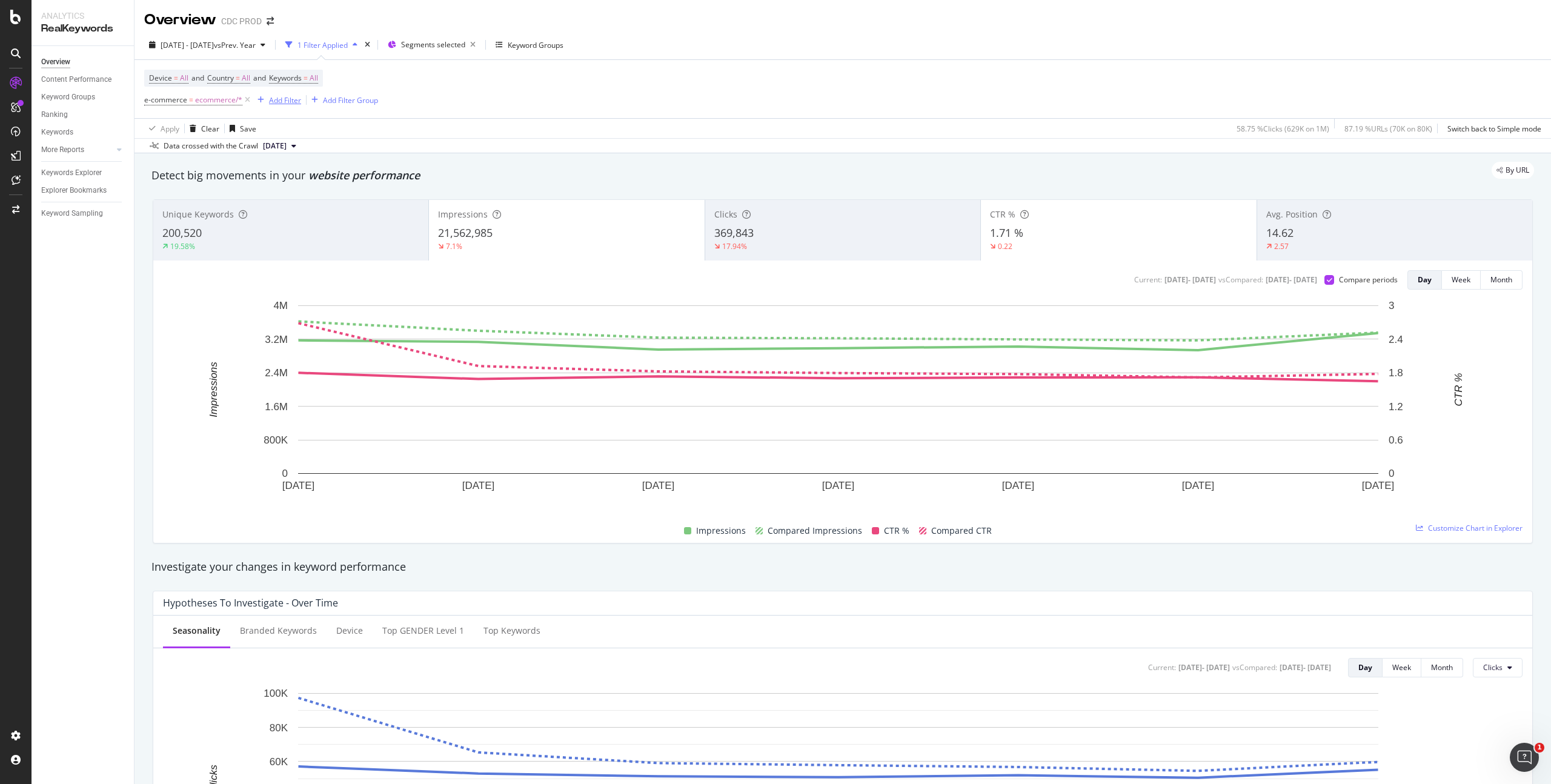
click at [288, 98] on div "Add Filter" at bounding box center [285, 100] width 32 height 10
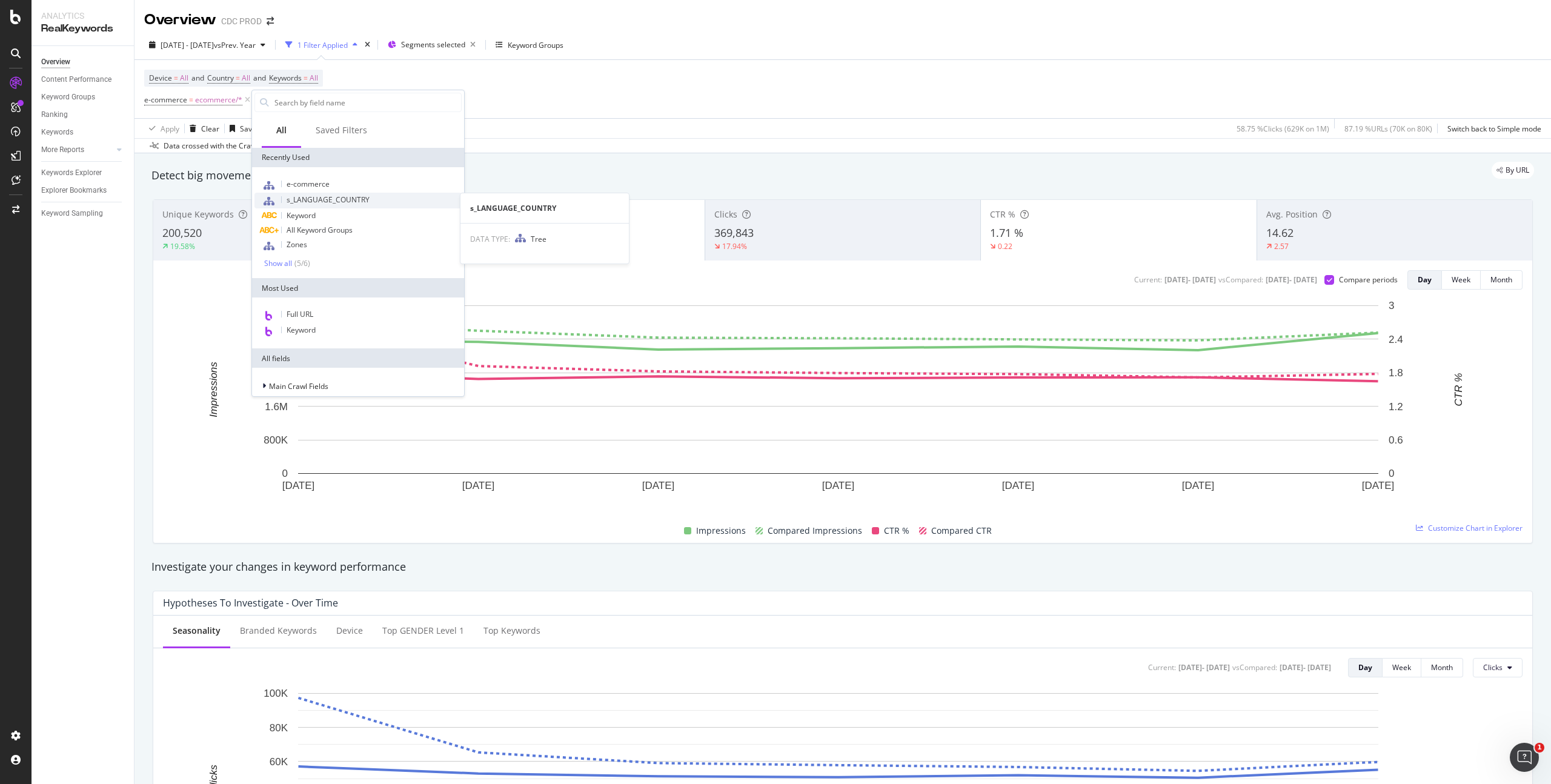
click at [357, 201] on span "s_LANGUAGE_COUNTRY" at bounding box center [329, 199] width 83 height 10
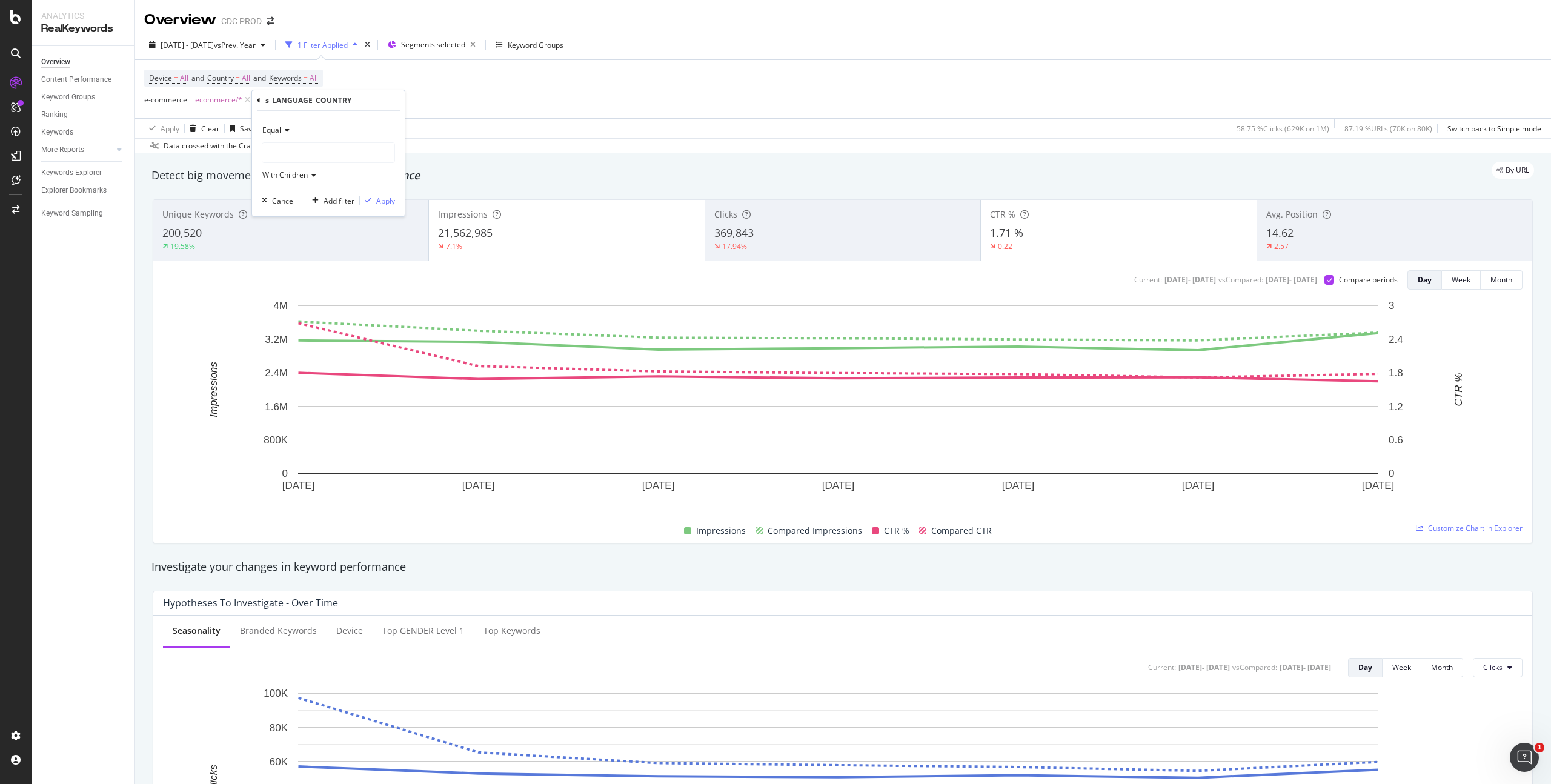
click at [277, 148] on div at bounding box center [328, 152] width 132 height 19
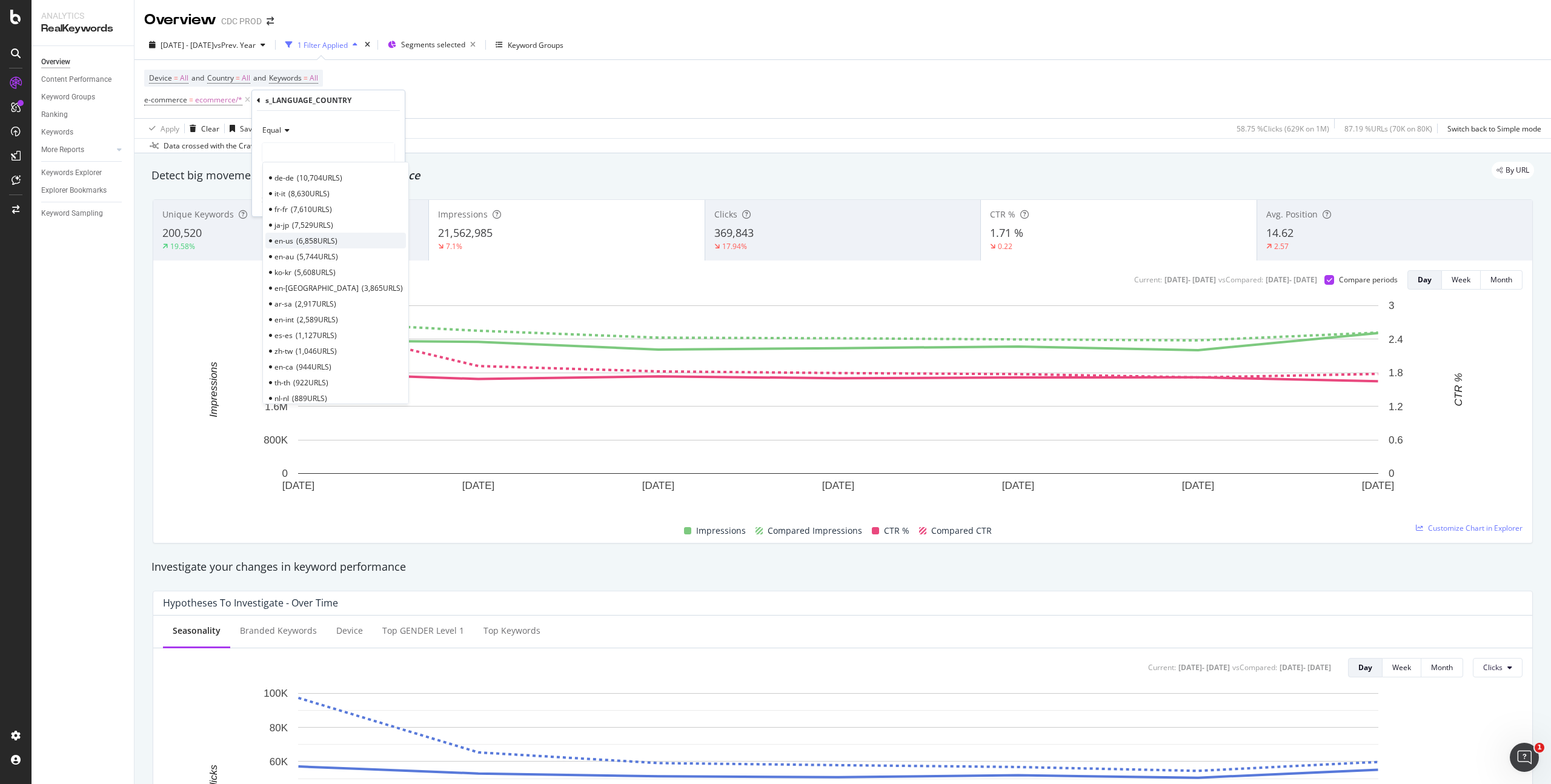
click at [306, 238] on span "6,858 URLS" at bounding box center [317, 240] width 41 height 10
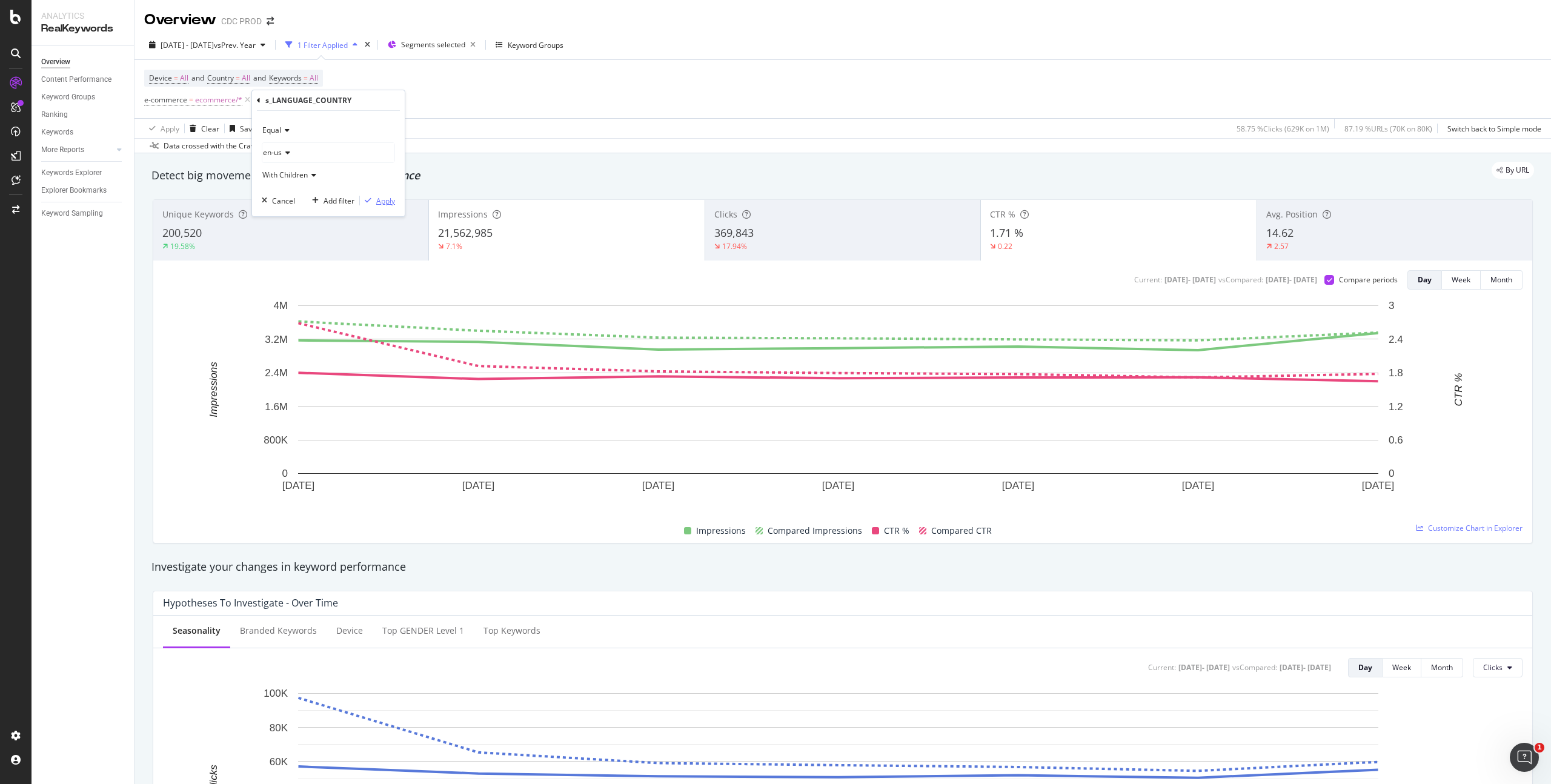
click at [378, 200] on div "Apply" at bounding box center [386, 201] width 19 height 10
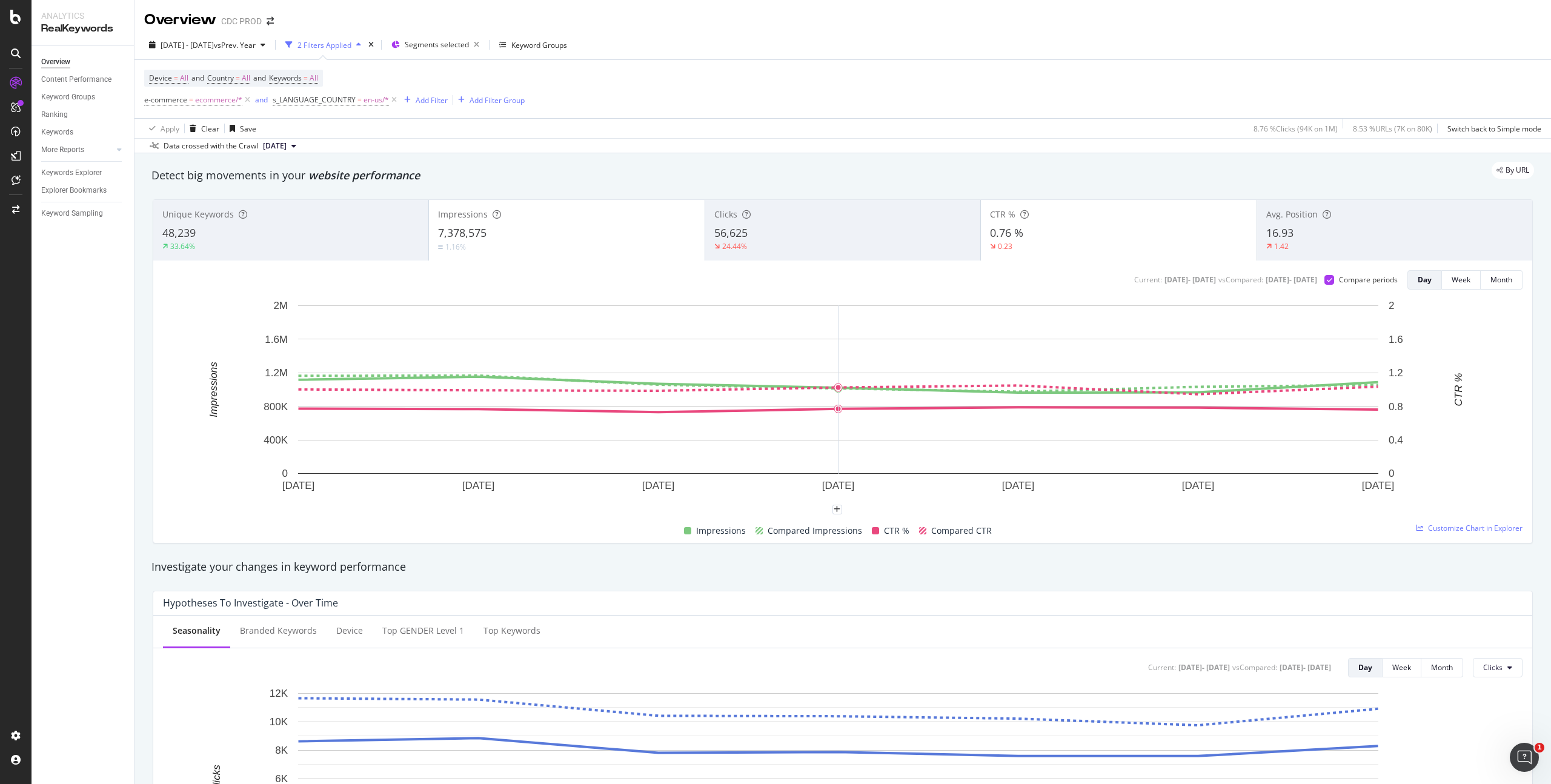
click at [626, 238] on div "7,378,575" at bounding box center [566, 233] width 257 height 16
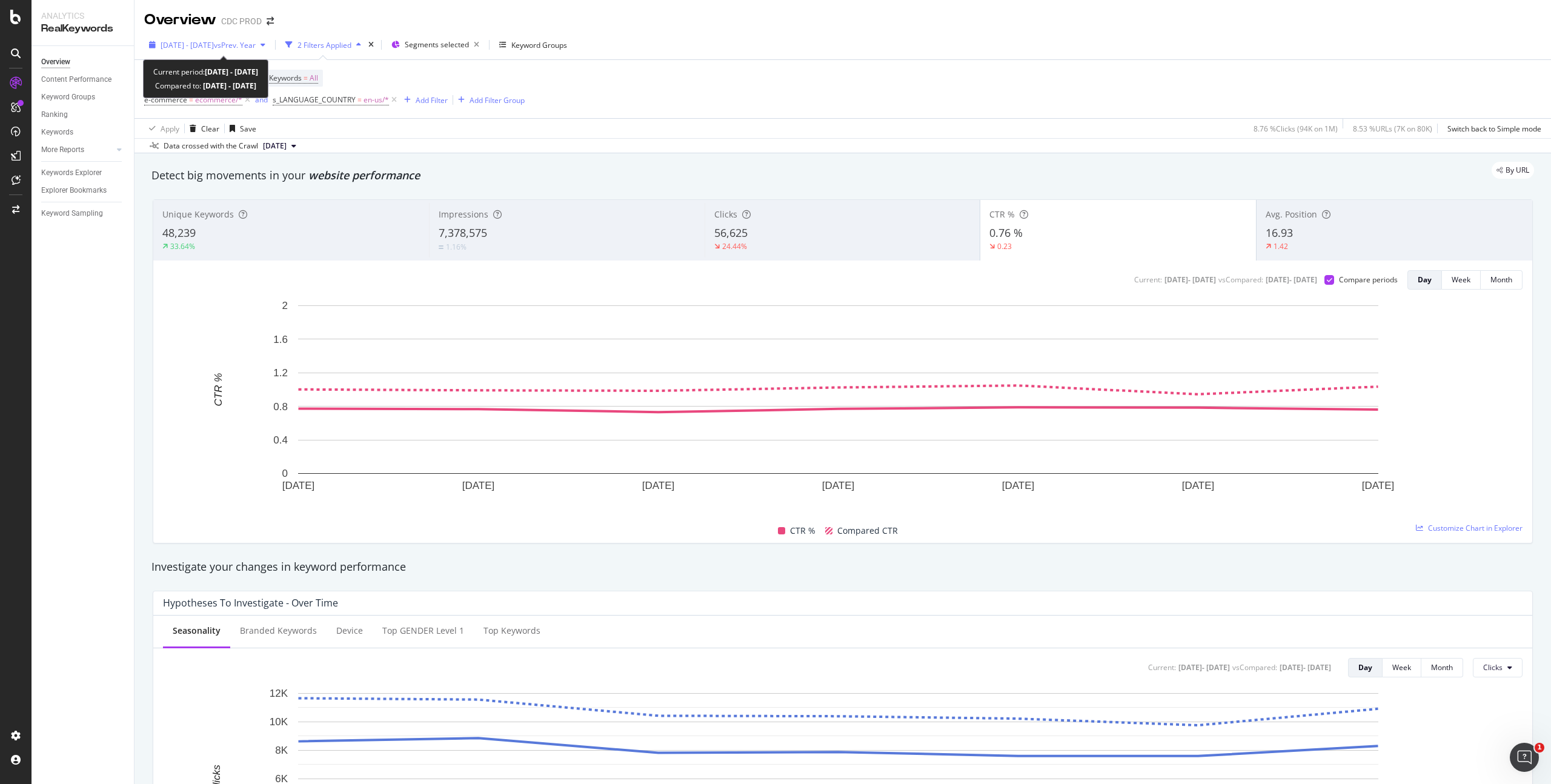
click at [245, 44] on span "vs Prev. Year" at bounding box center [234, 45] width 42 height 10
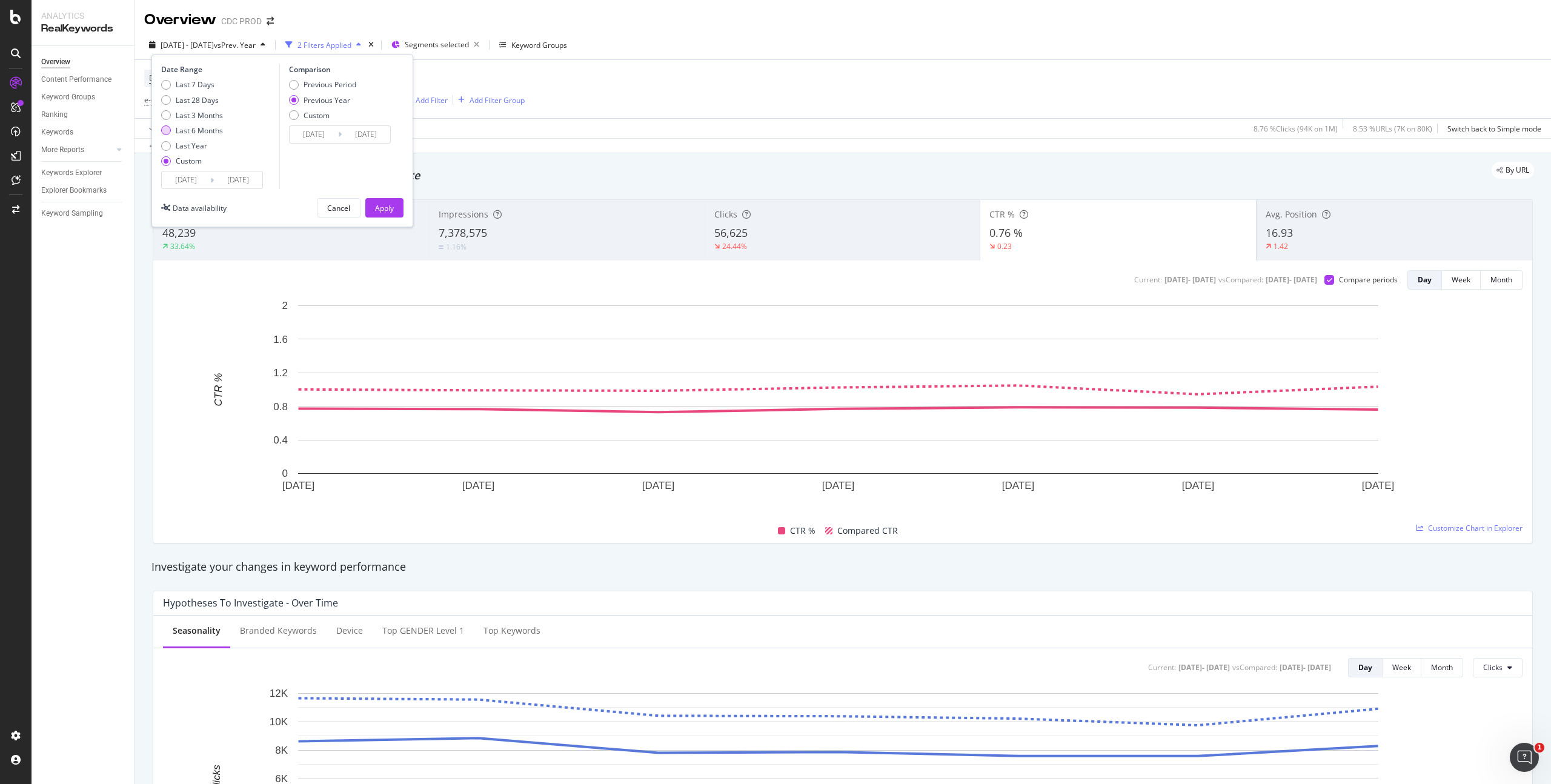
click at [211, 131] on div "Last 6 Months" at bounding box center [199, 130] width 47 height 10
type input "[DATE]"
click at [384, 207] on div "Apply" at bounding box center [385, 208] width 19 height 10
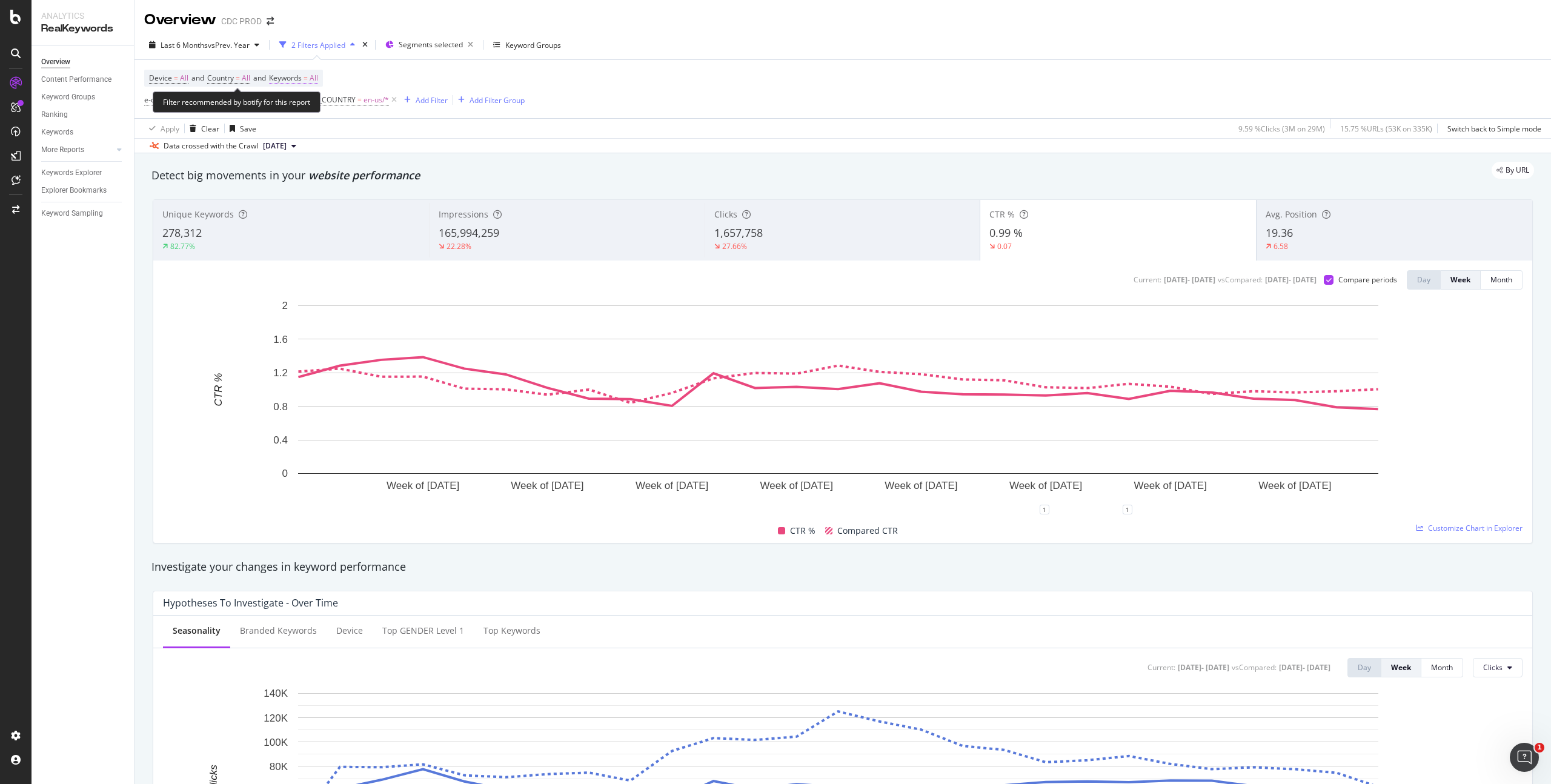
click at [318, 72] on span "All" at bounding box center [313, 78] width 8 height 17
click at [307, 104] on icon "button" at bounding box center [307, 107] width 5 height 8
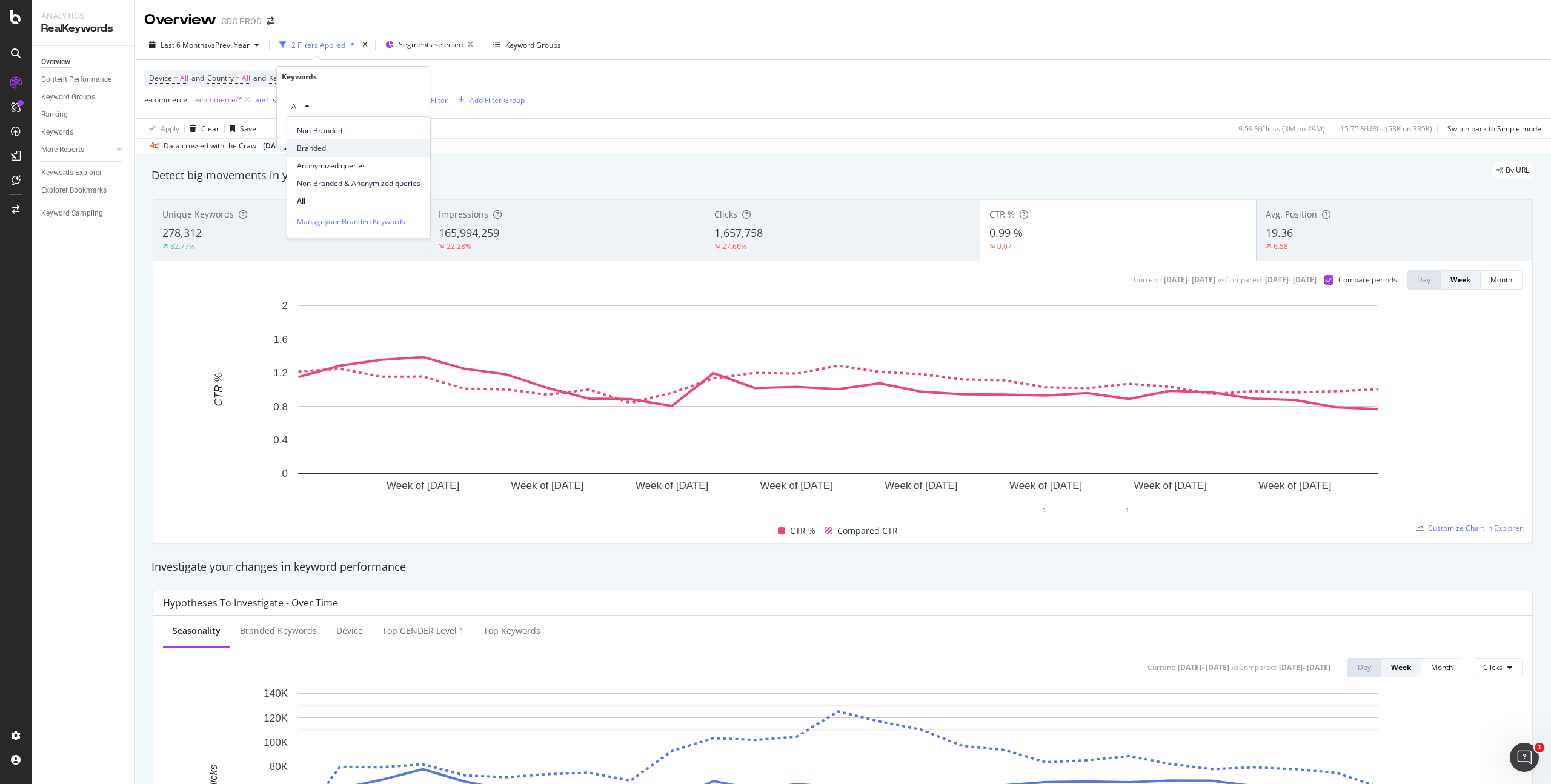
click at [321, 143] on span "Branded" at bounding box center [359, 148] width 124 height 11
click at [403, 130] on div "Apply" at bounding box center [410, 132] width 19 height 10
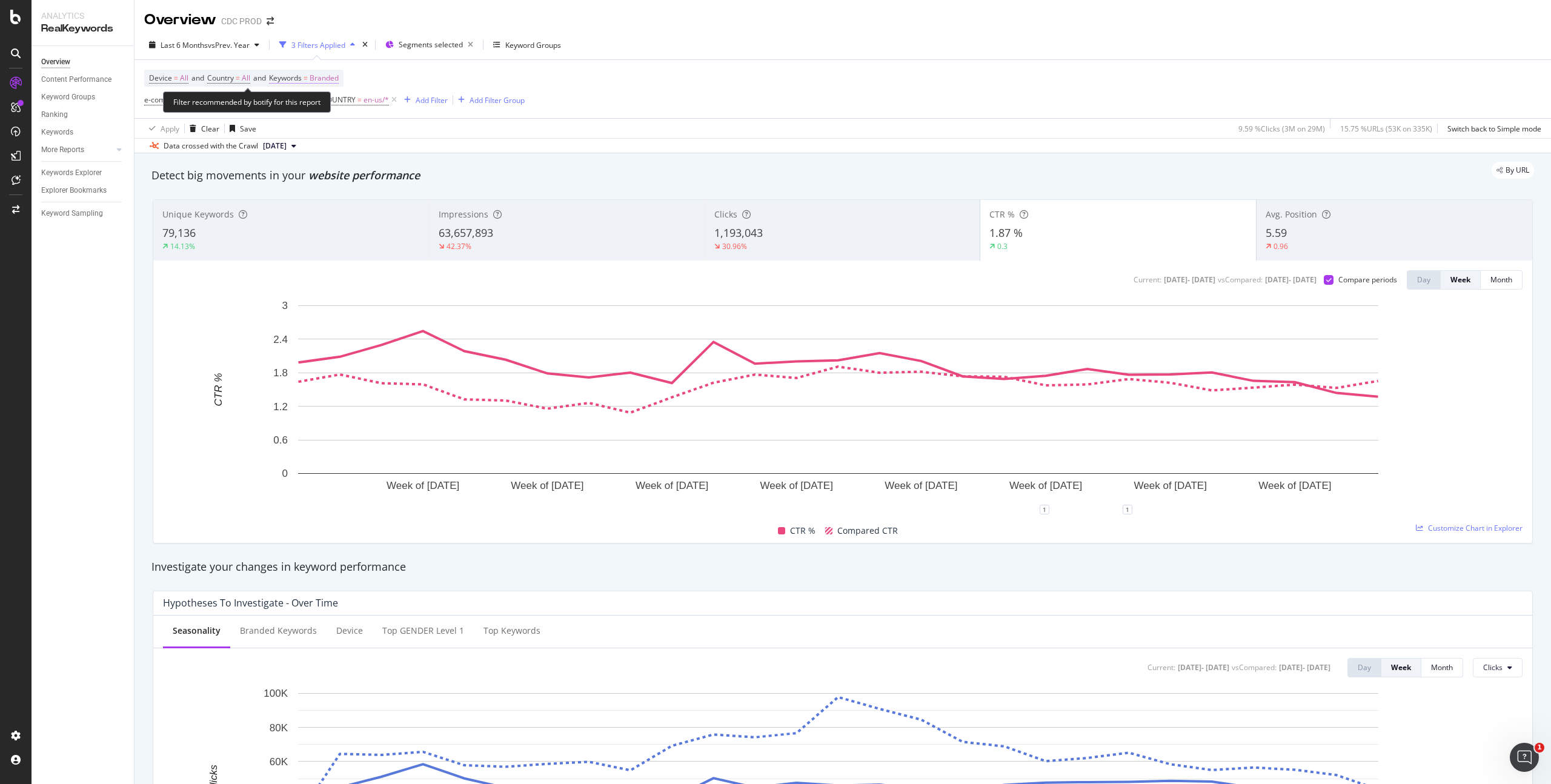
click at [335, 72] on span "Branded" at bounding box center [324, 78] width 29 height 17
click at [327, 103] on icon "button" at bounding box center [327, 107] width 5 height 8
click at [335, 132] on span "Non-Branded" at bounding box center [359, 131] width 124 height 11
click at [410, 136] on div "Apply" at bounding box center [410, 132] width 19 height 10
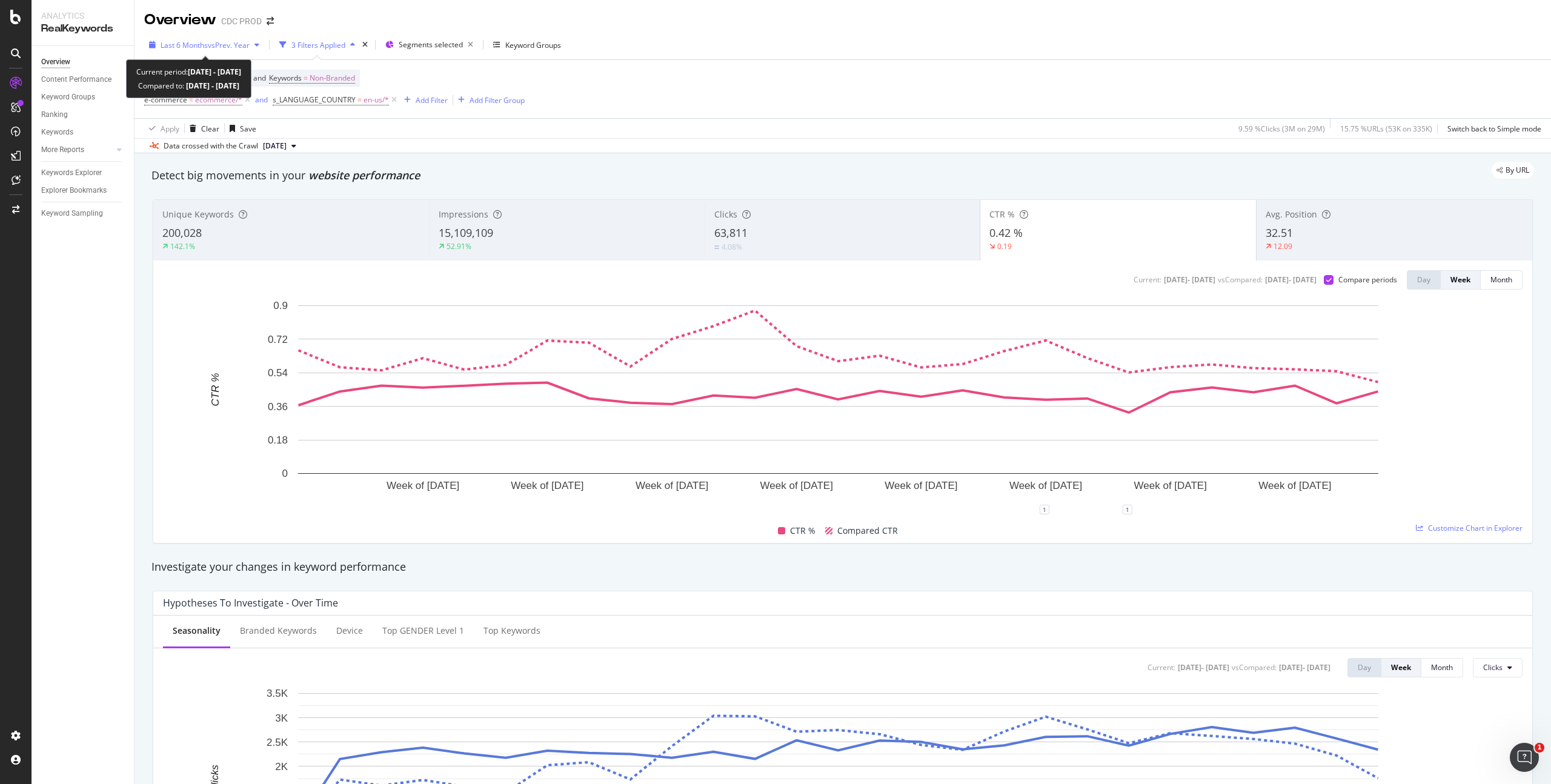
click at [191, 46] on span "Last 6 Months" at bounding box center [184, 45] width 47 height 10
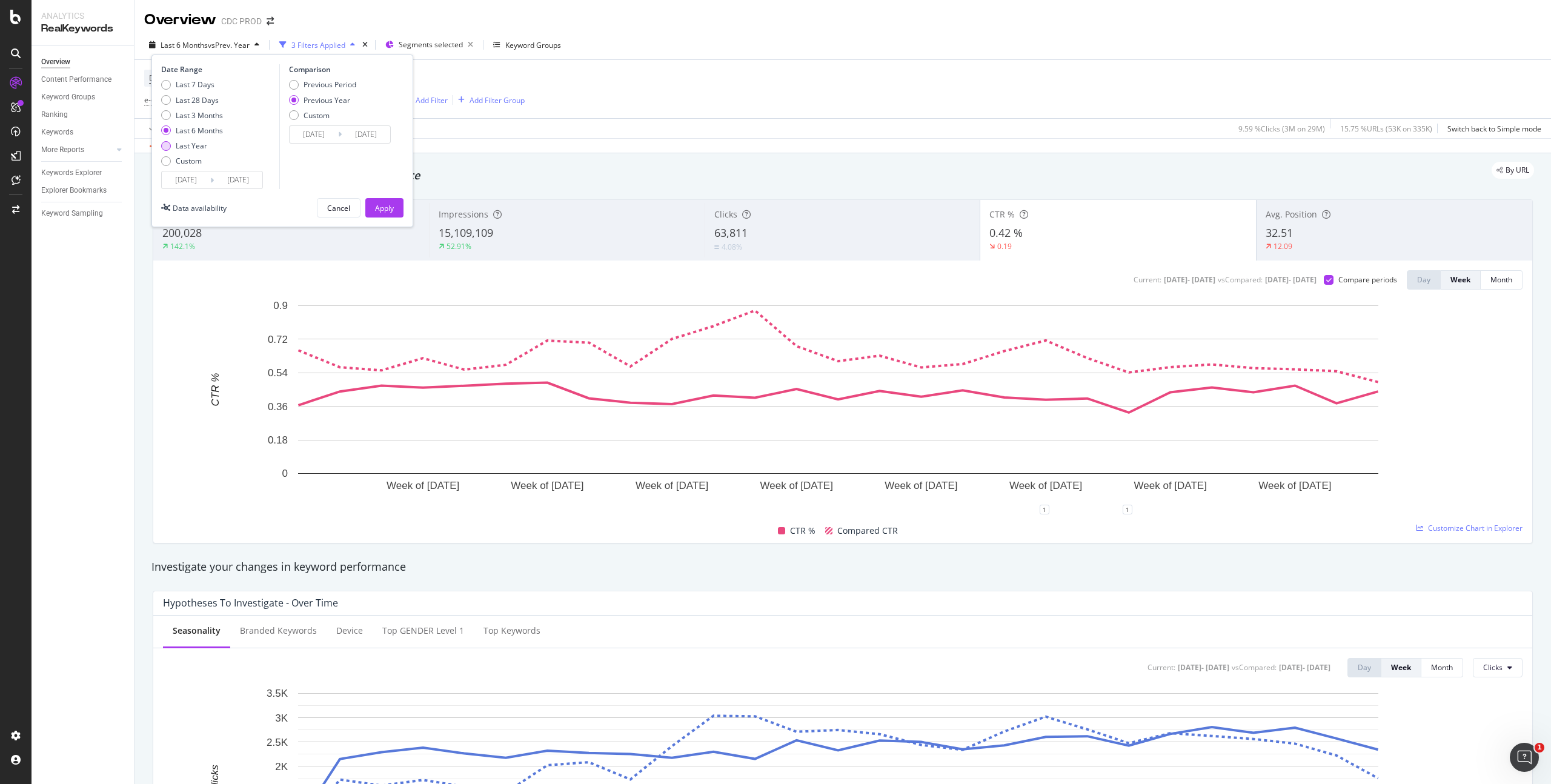
click at [196, 148] on div "Last Year" at bounding box center [191, 145] width 31 height 10
type input "[DATE]"
click at [382, 206] on div "Apply" at bounding box center [385, 208] width 19 height 10
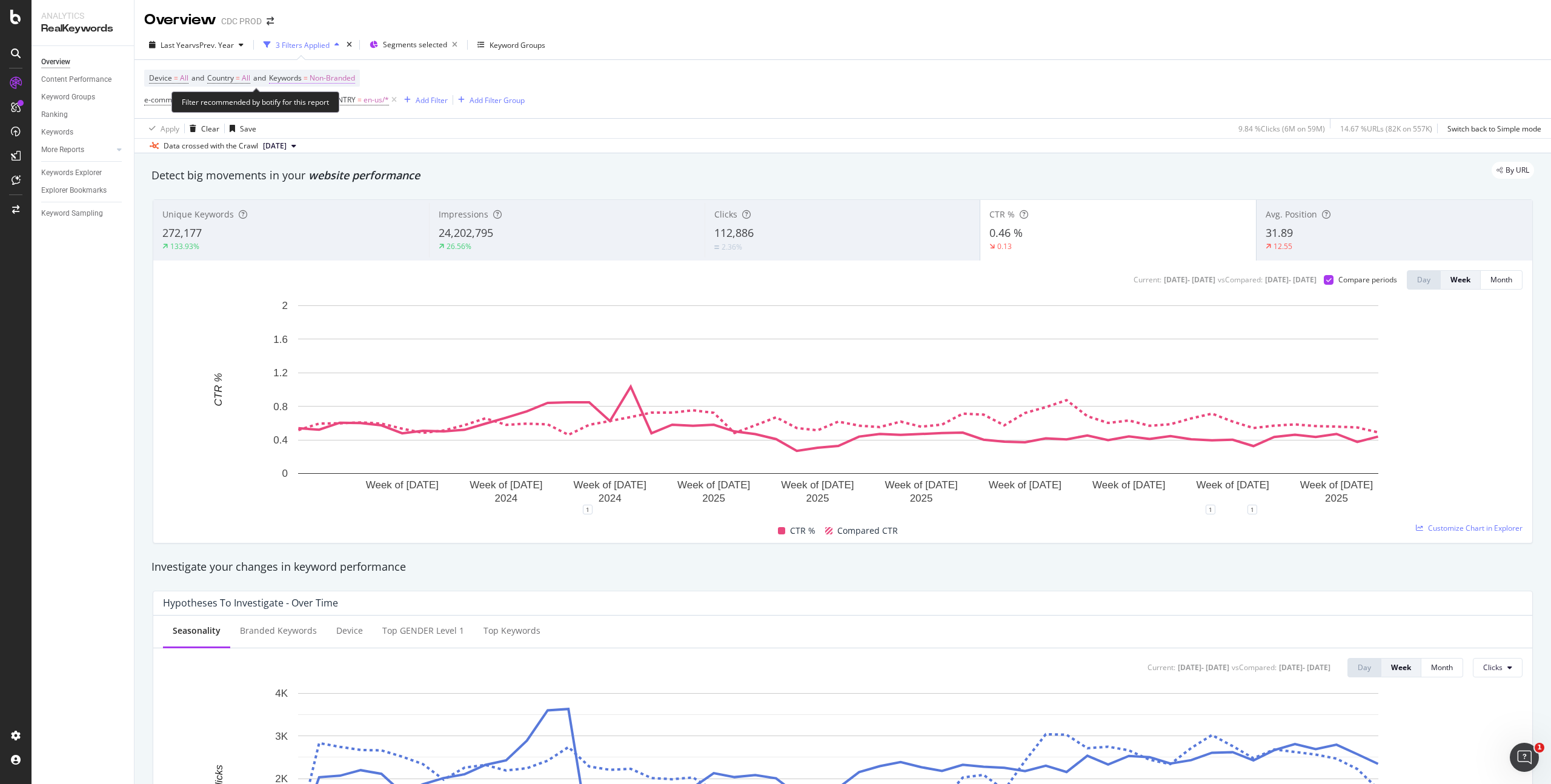
click at [354, 79] on span "Non-Branded" at bounding box center [332, 78] width 46 height 17
click at [333, 107] on span "Non-Branded" at bounding box center [312, 106] width 51 height 10
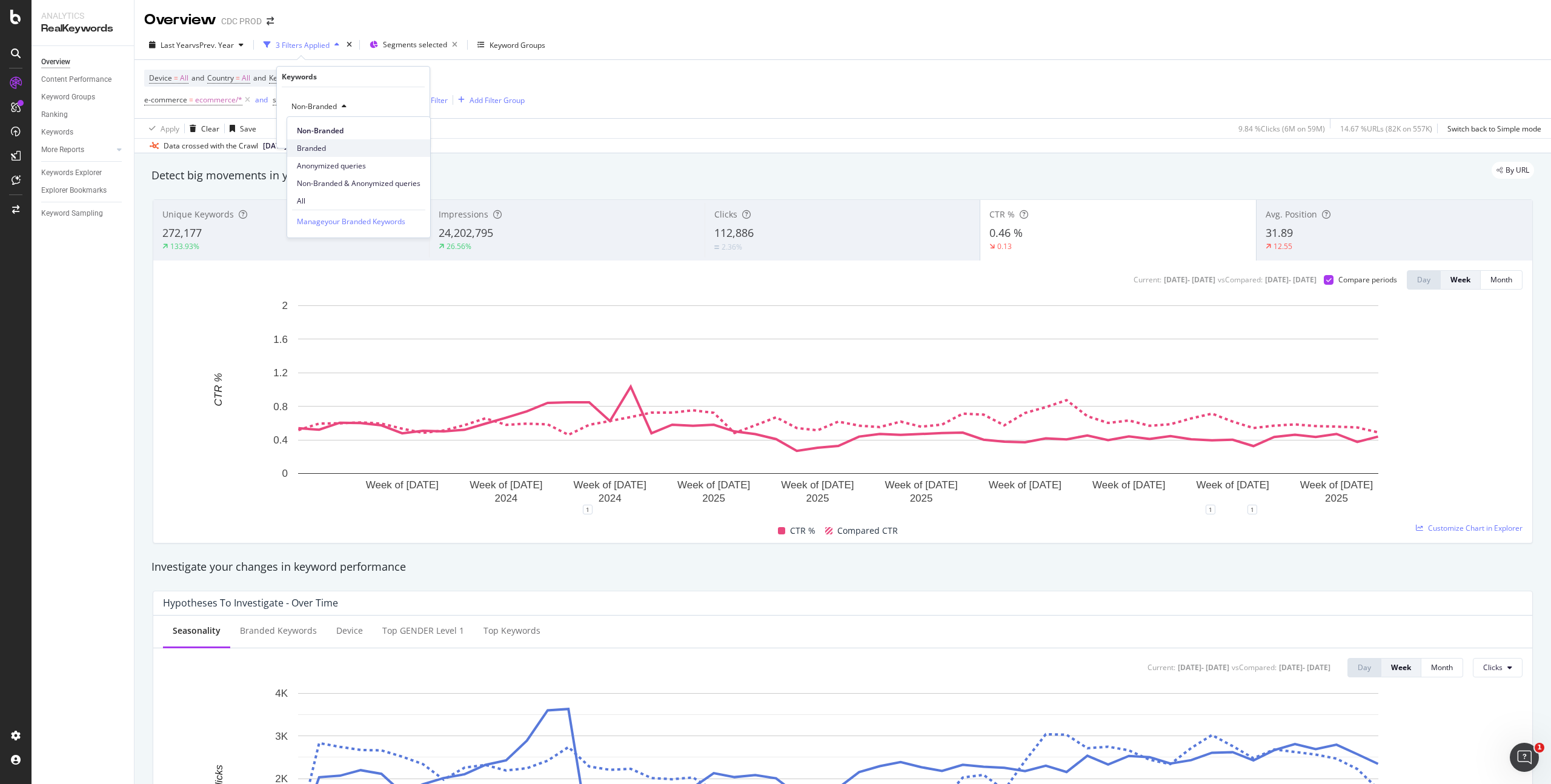
click at [328, 149] on span "Branded" at bounding box center [359, 148] width 124 height 11
click at [415, 136] on div "Apply" at bounding box center [410, 132] width 19 height 10
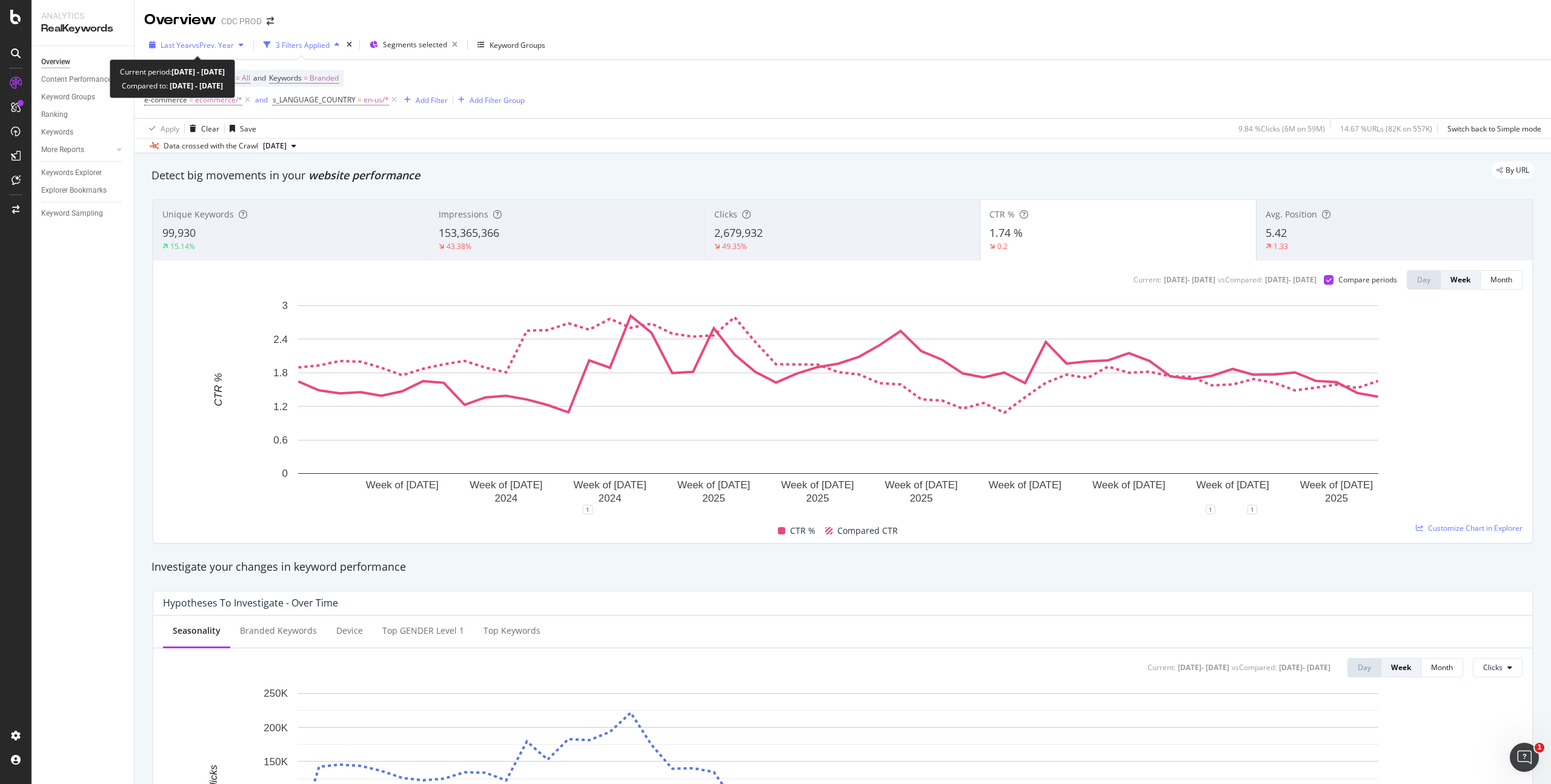
click at [208, 46] on span "vs Prev. Year" at bounding box center [212, 45] width 42 height 10
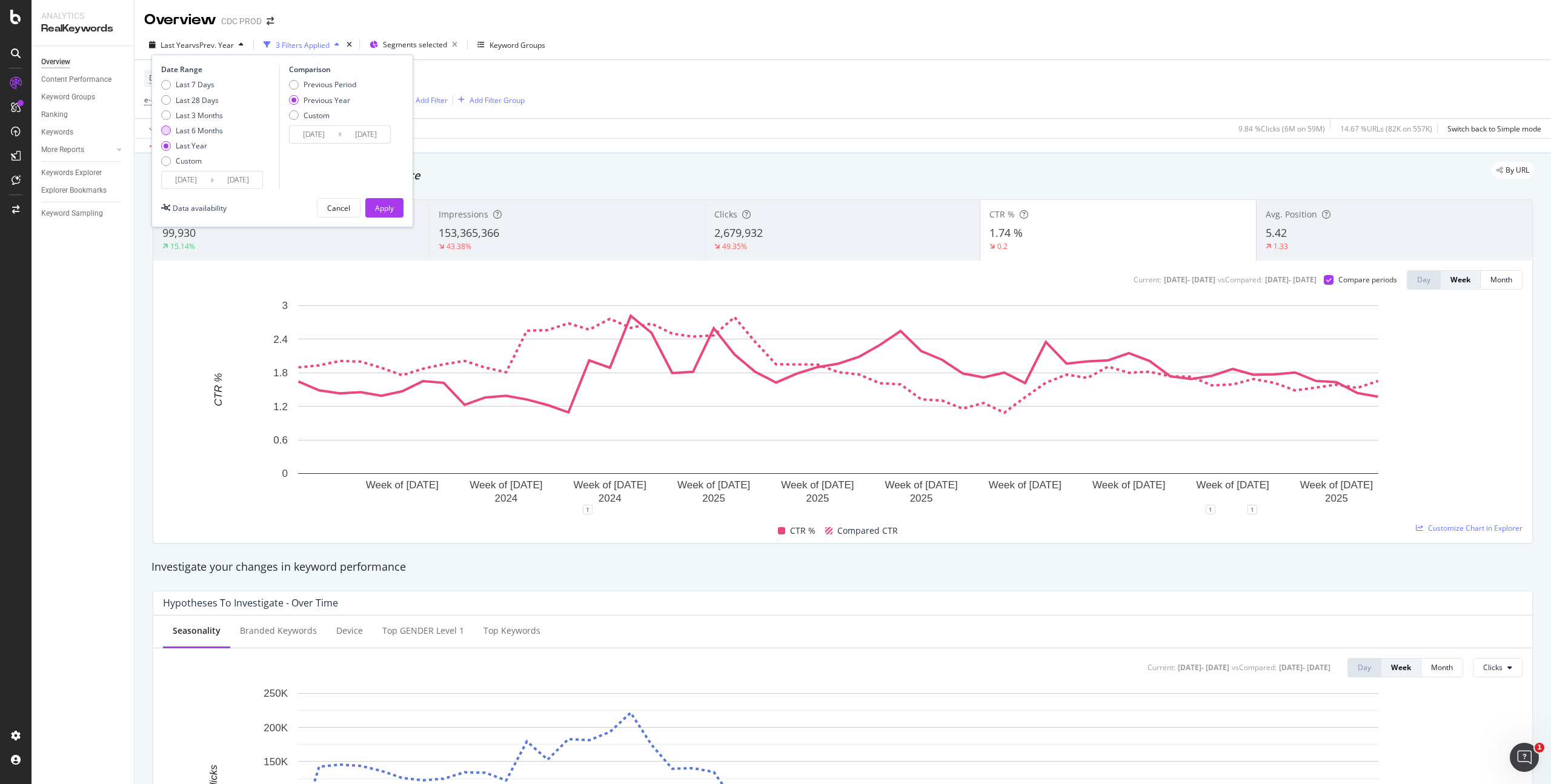
click at [206, 131] on div "Last 6 Months" at bounding box center [199, 130] width 47 height 10
type input "[DATE]"
drag, startPoint x: 390, startPoint y: 206, endPoint x: 591, endPoint y: 67, distance: 244.4
click at [390, 206] on div "Apply" at bounding box center [385, 208] width 19 height 10
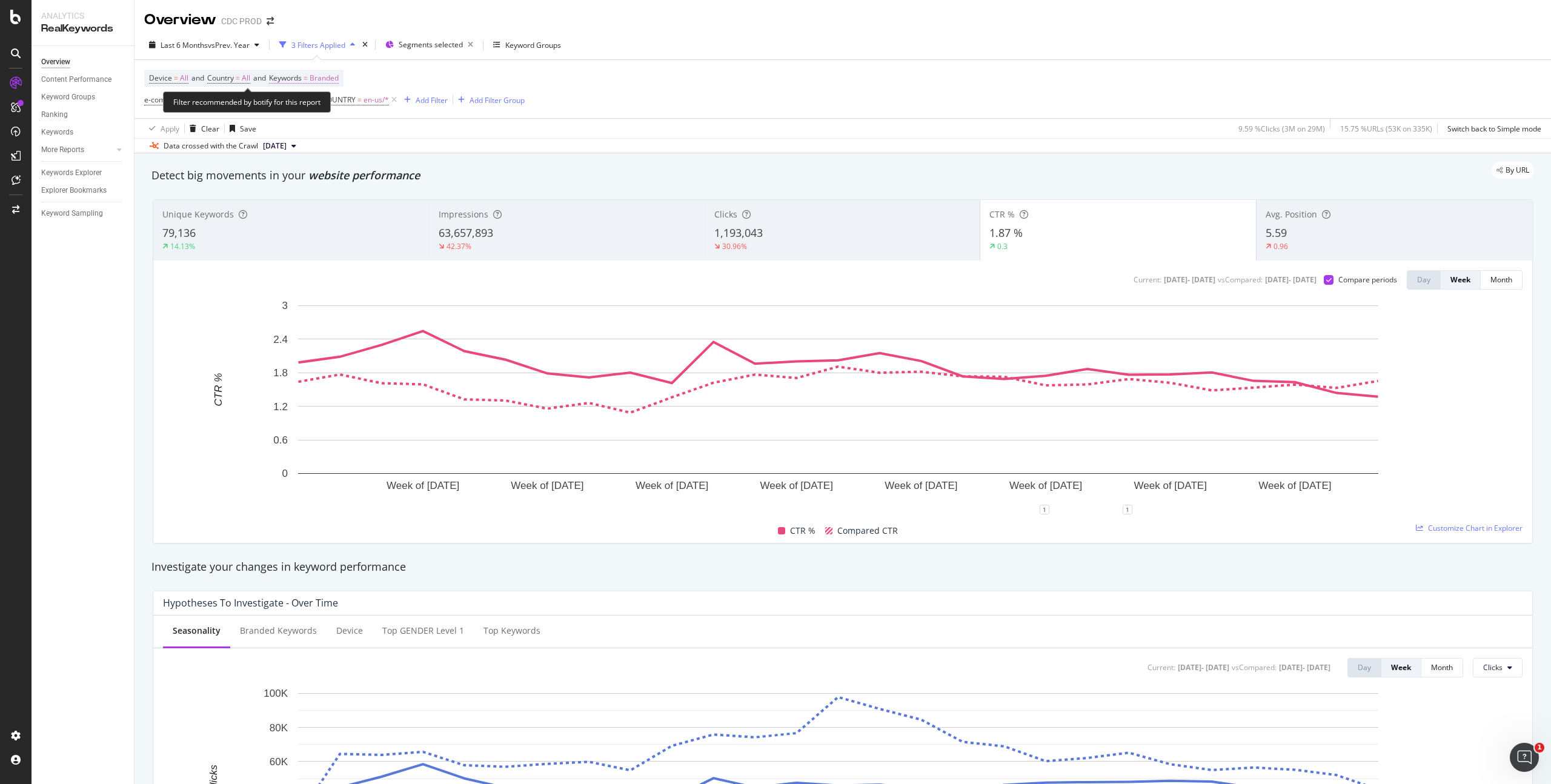
click at [339, 78] on span "Branded" at bounding box center [324, 78] width 29 height 17
click at [318, 104] on span "Branded" at bounding box center [304, 106] width 34 height 10
click at [337, 129] on span "Non-Branded" at bounding box center [359, 131] width 124 height 11
drag, startPoint x: 407, startPoint y: 130, endPoint x: 565, endPoint y: 96, distance: 161.6
click at [408, 130] on div "Apply" at bounding box center [410, 132] width 19 height 10
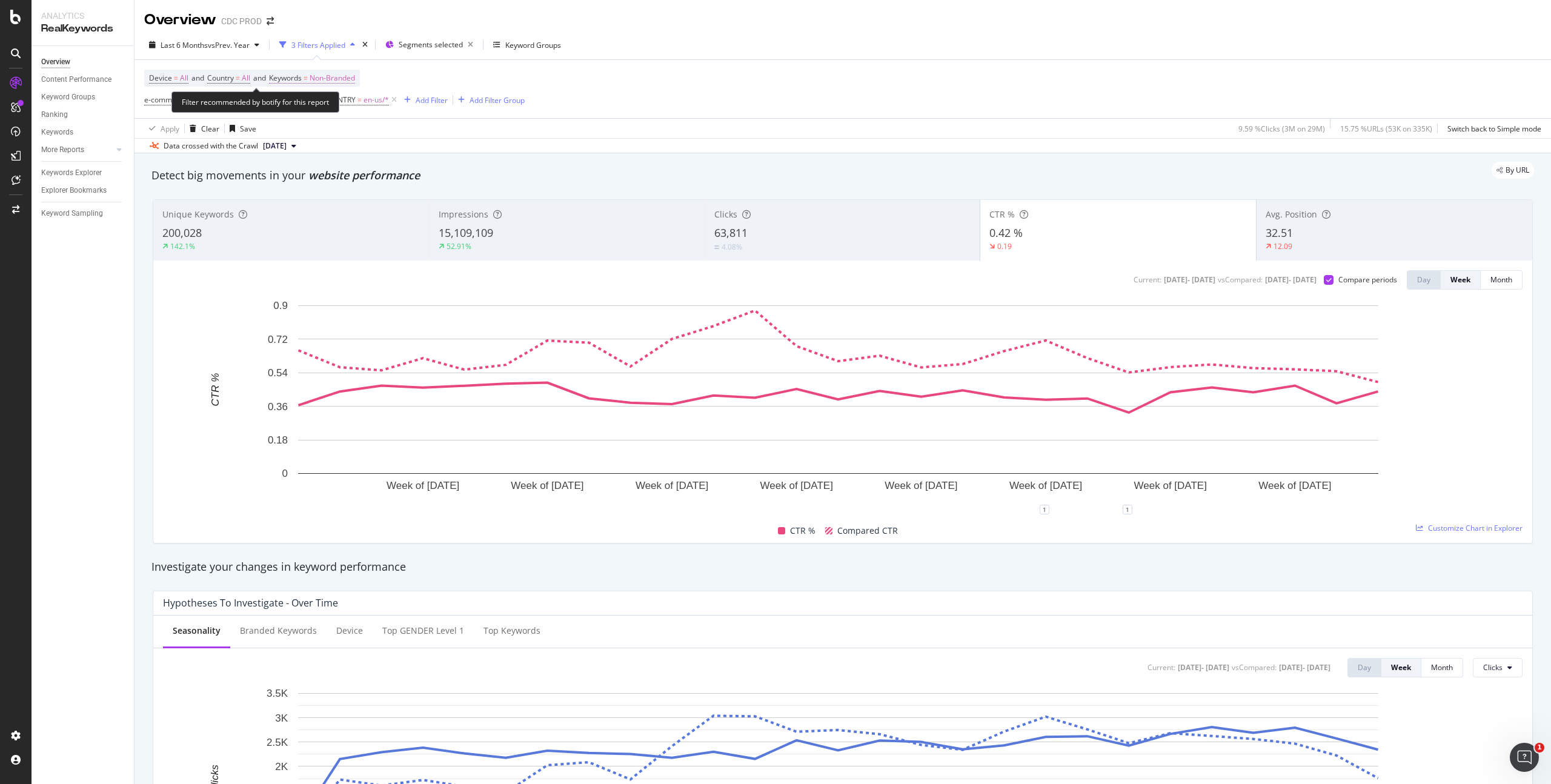
click at [348, 81] on span "Non-Branded" at bounding box center [332, 78] width 46 height 17
click at [338, 100] on div "Non-Branded" at bounding box center [319, 107] width 65 height 18
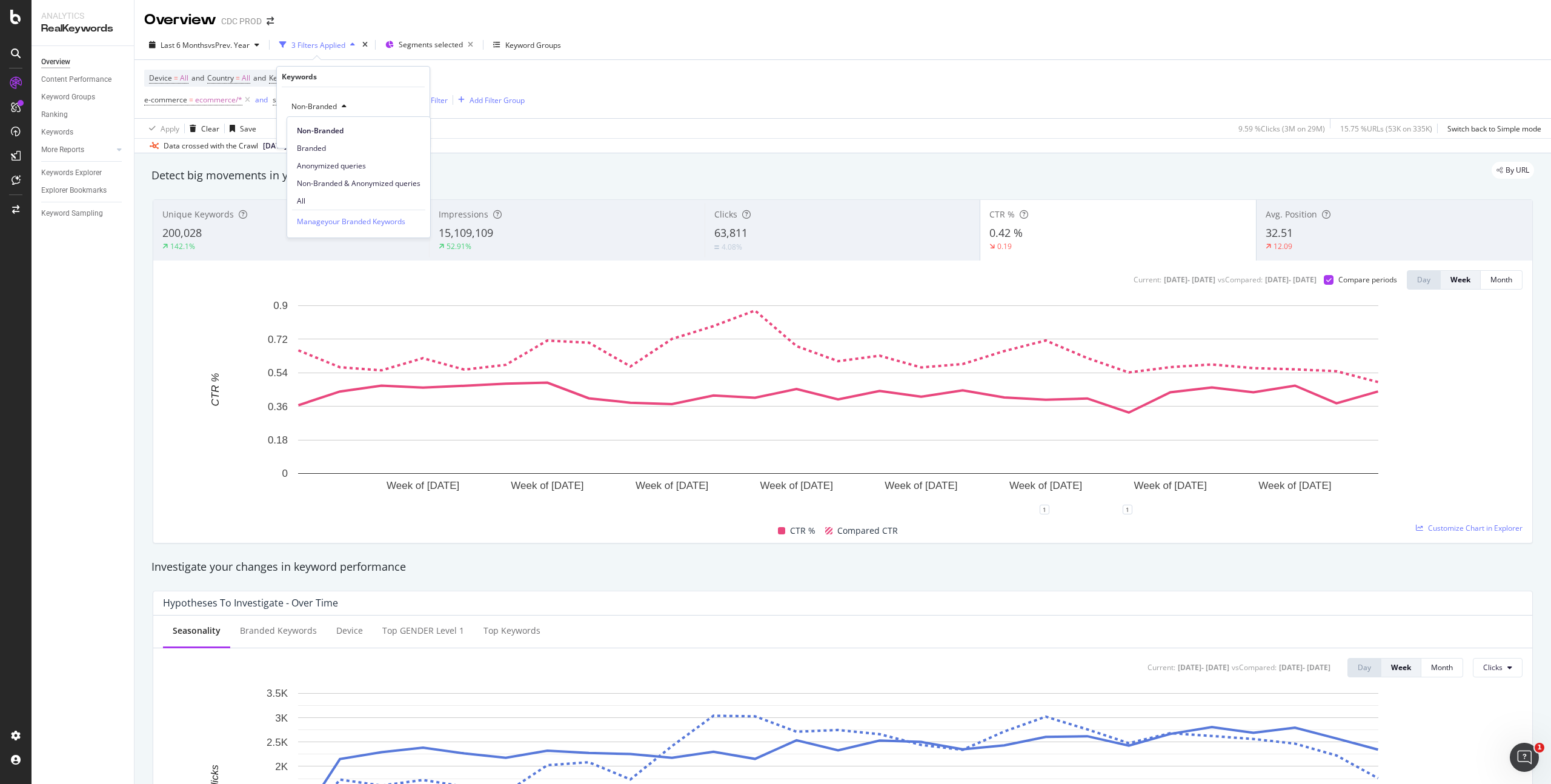
click at [340, 204] on span "All" at bounding box center [359, 201] width 124 height 11
click at [412, 132] on div "Apply" at bounding box center [410, 132] width 19 height 10
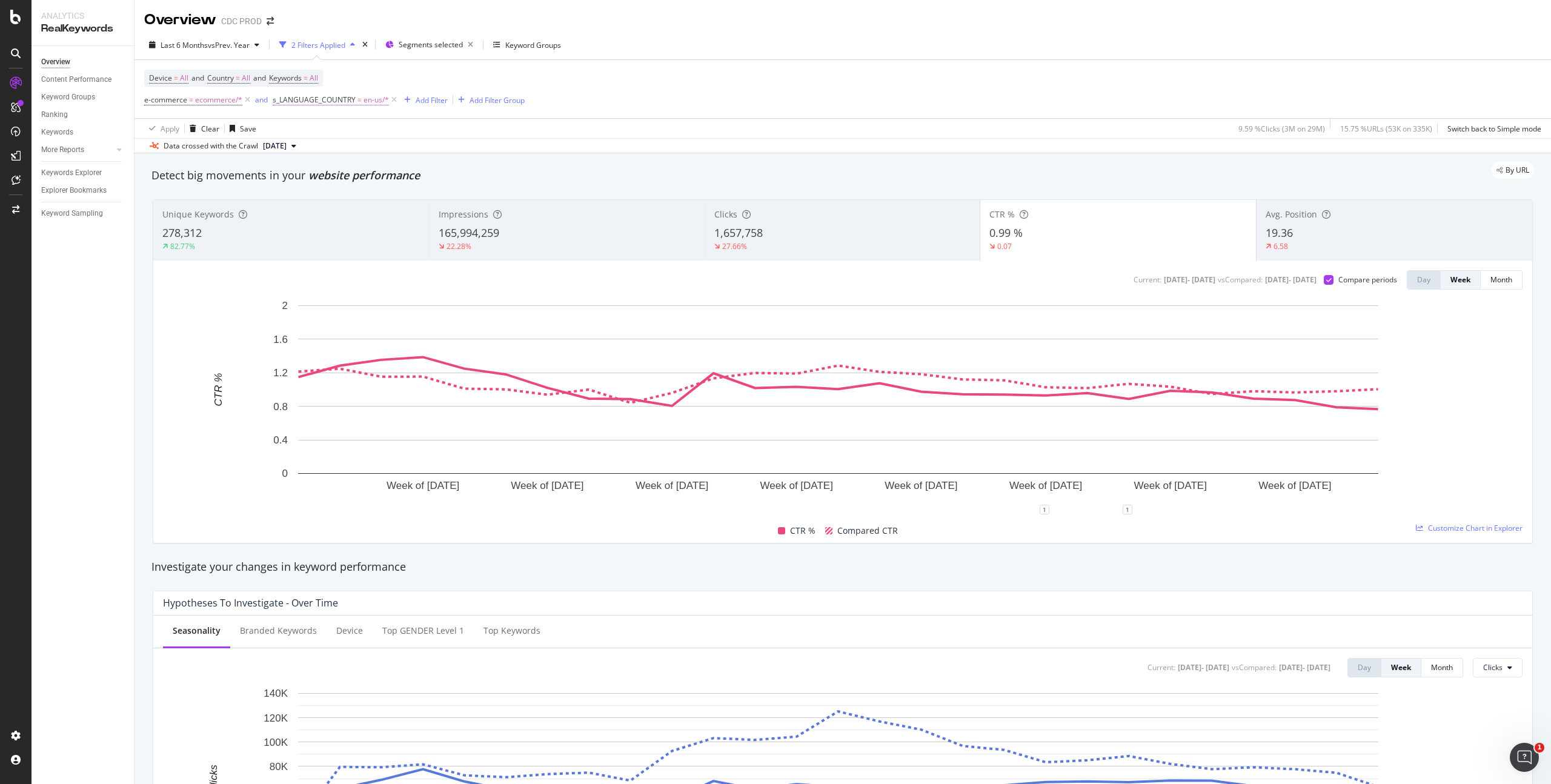
click at [363, 100] on span "en-us/*" at bounding box center [376, 100] width 25 height 17
click at [314, 150] on div at bounding box center [348, 151] width 132 height 19
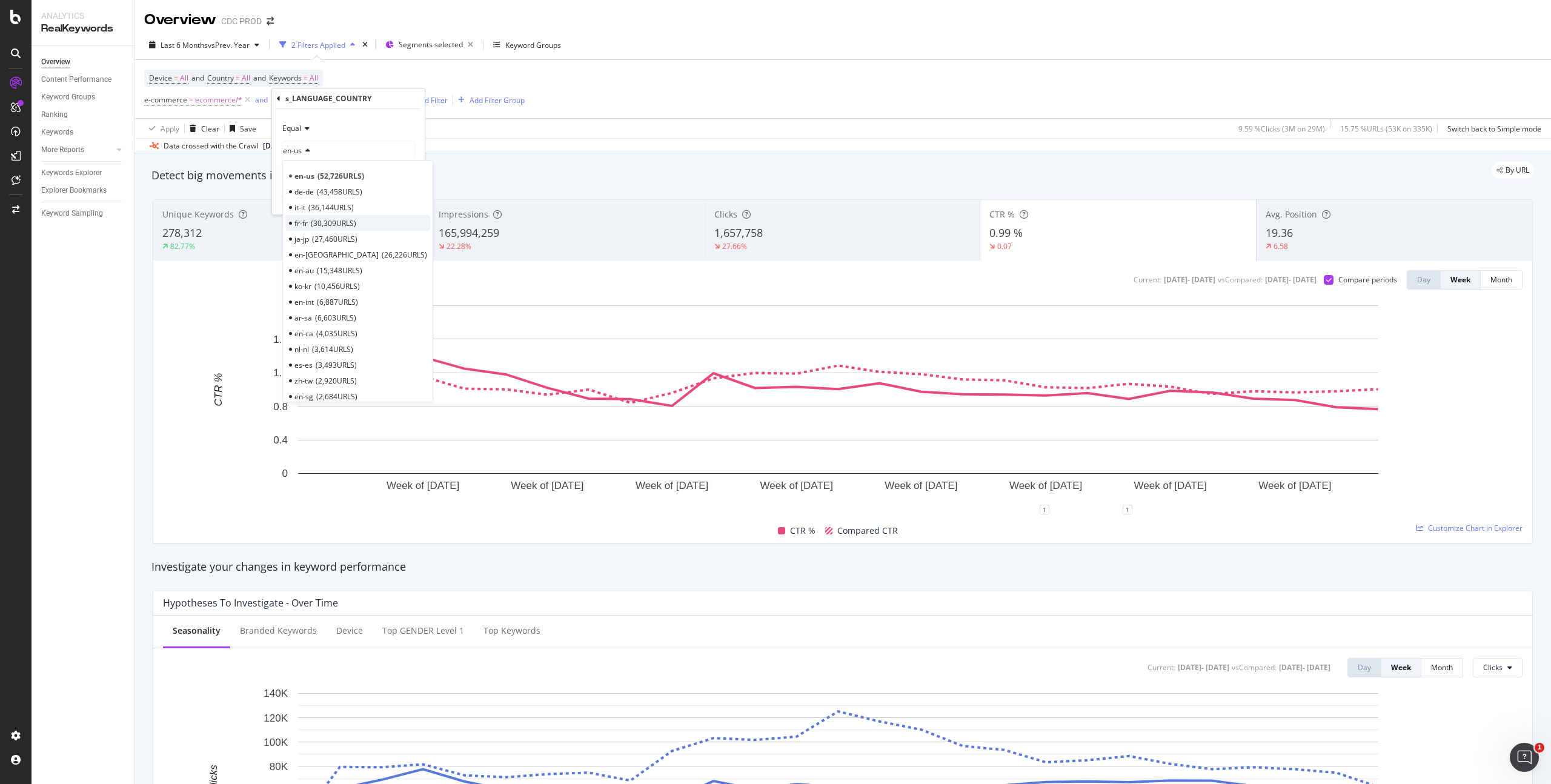
click at [328, 221] on span "30,309 URLS" at bounding box center [333, 223] width 46 height 10
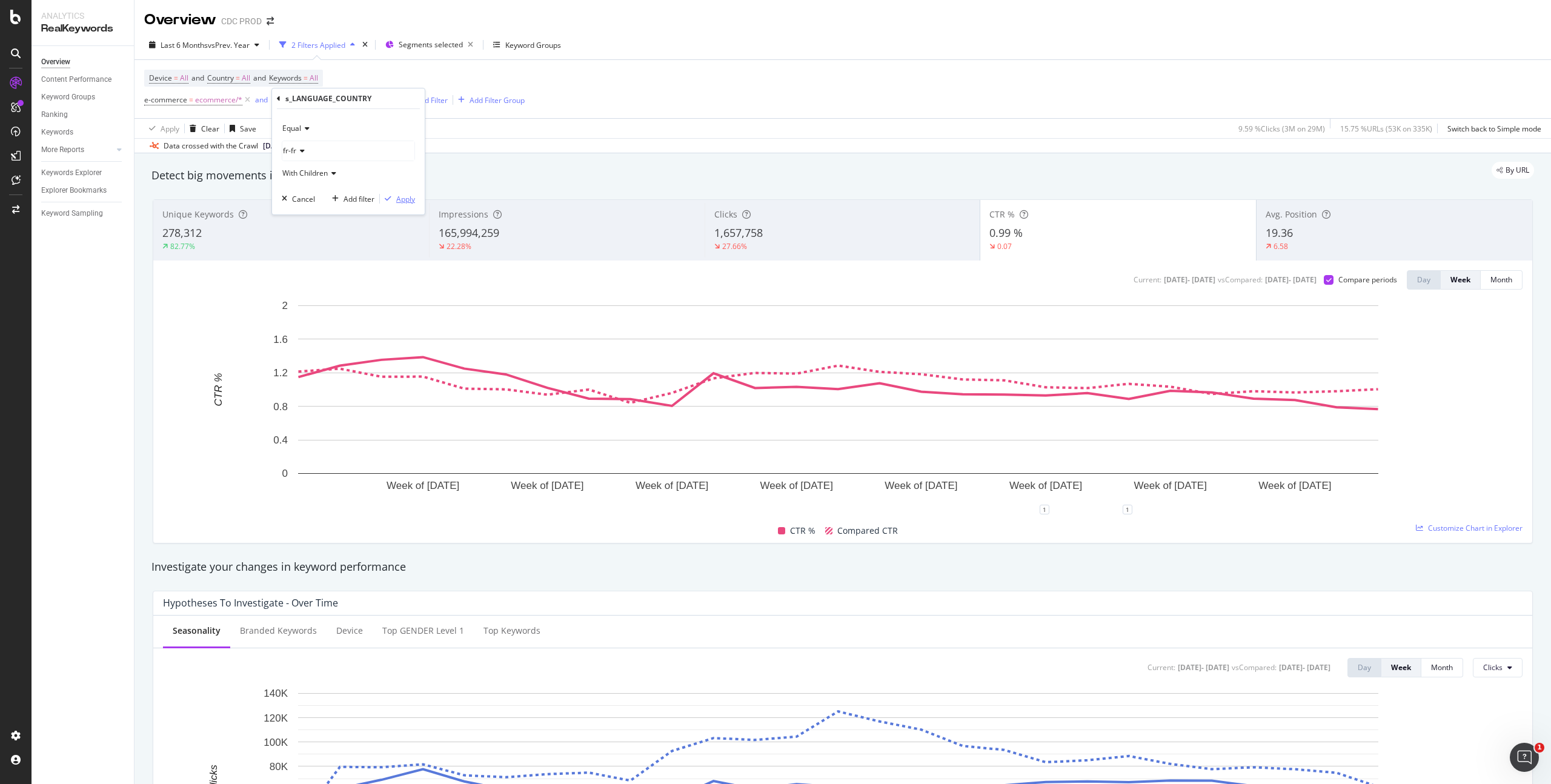
click at [407, 199] on div "Apply" at bounding box center [406, 199] width 19 height 10
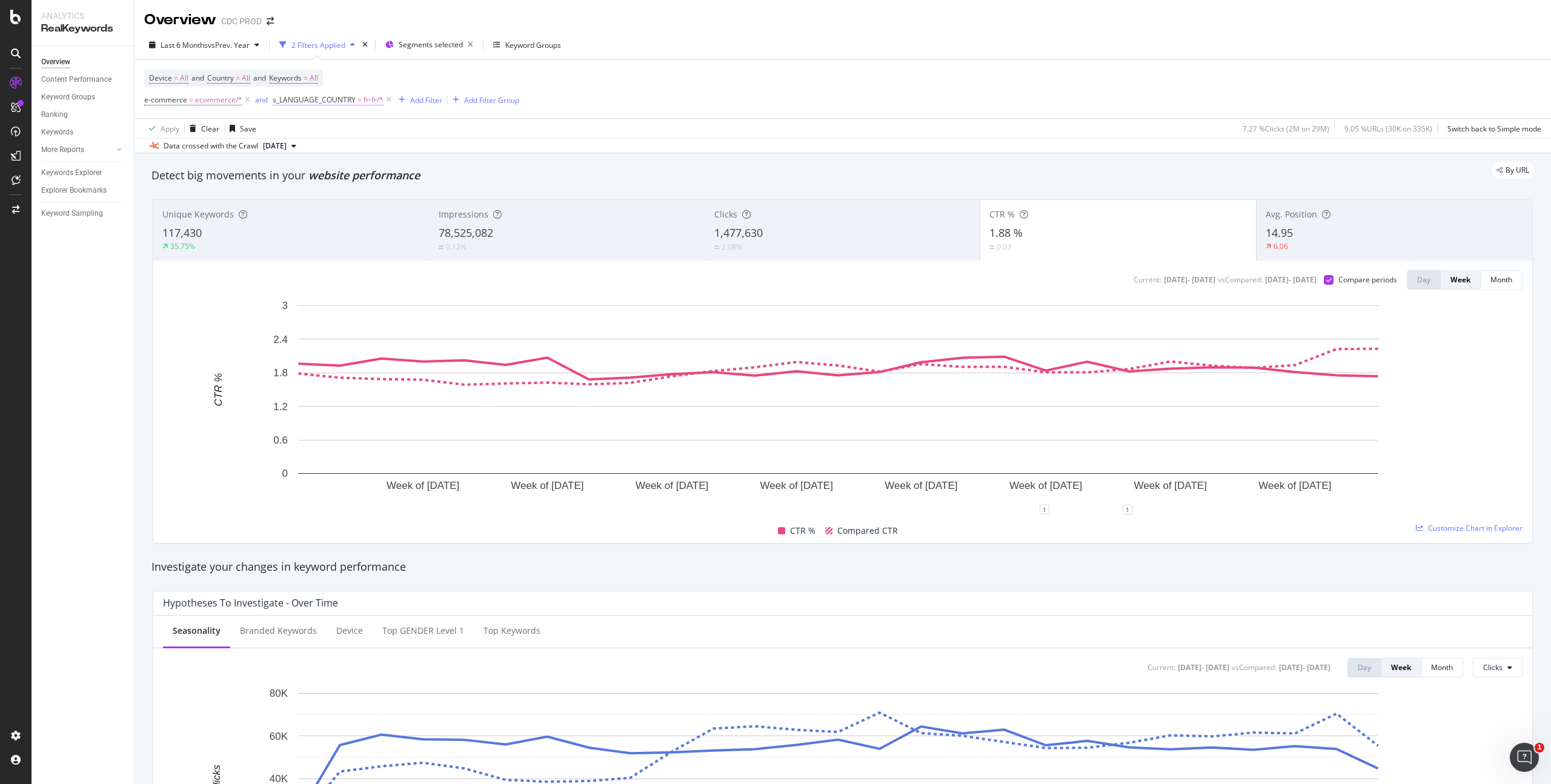
click at [357, 102] on span "=" at bounding box center [359, 99] width 4 height 10
click at [298, 153] on icon at bounding box center [301, 151] width 8 height 8
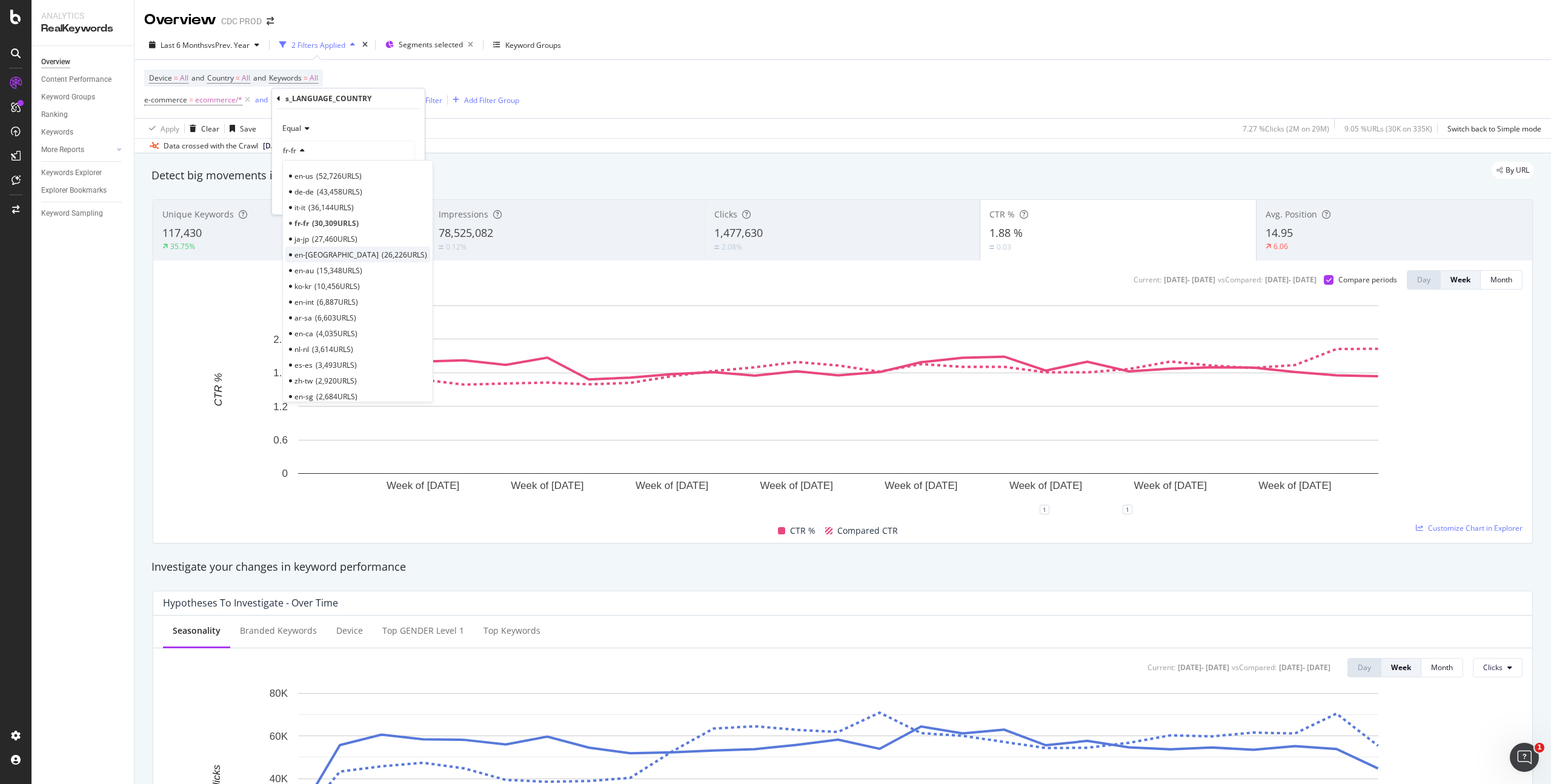
click at [382, 257] on span "26,226 URLS" at bounding box center [404, 254] width 46 height 10
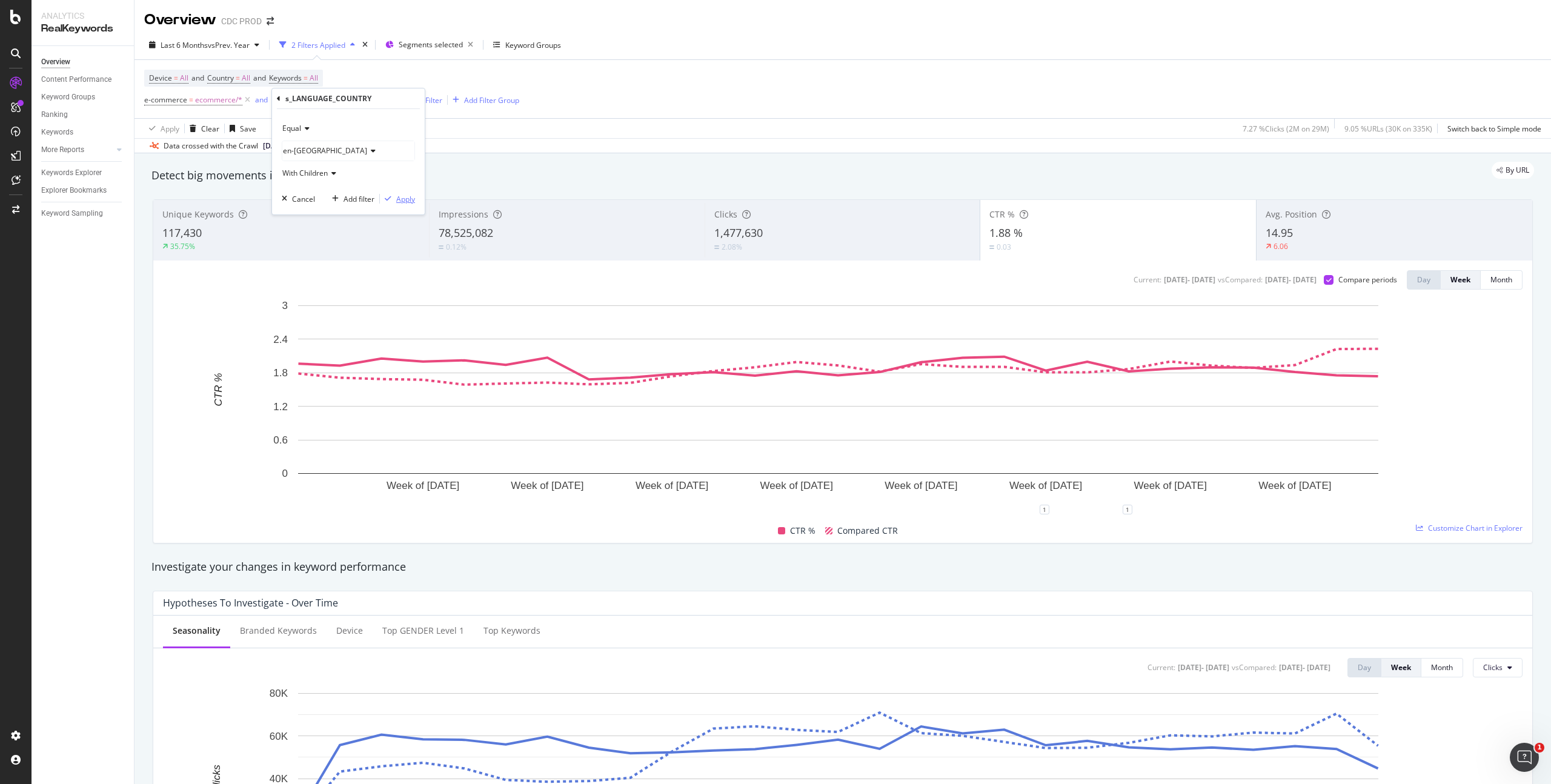
click at [396, 200] on div "Apply" at bounding box center [406, 199] width 19 height 10
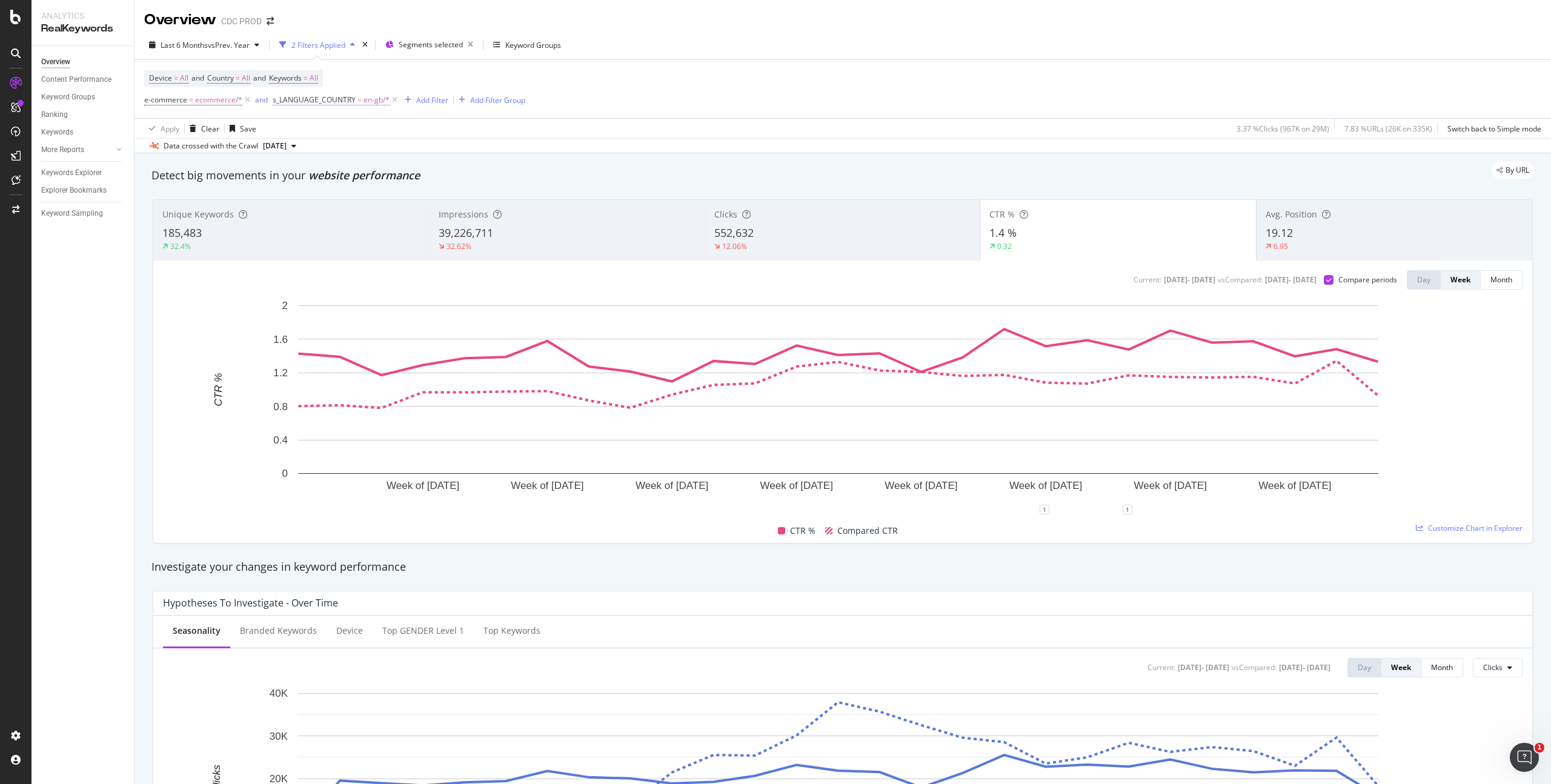
click at [378, 99] on span "en-gb/*" at bounding box center [376, 100] width 26 height 17
click at [312, 150] on div "en-[GEOGRAPHIC_DATA]" at bounding box center [348, 151] width 132 height 19
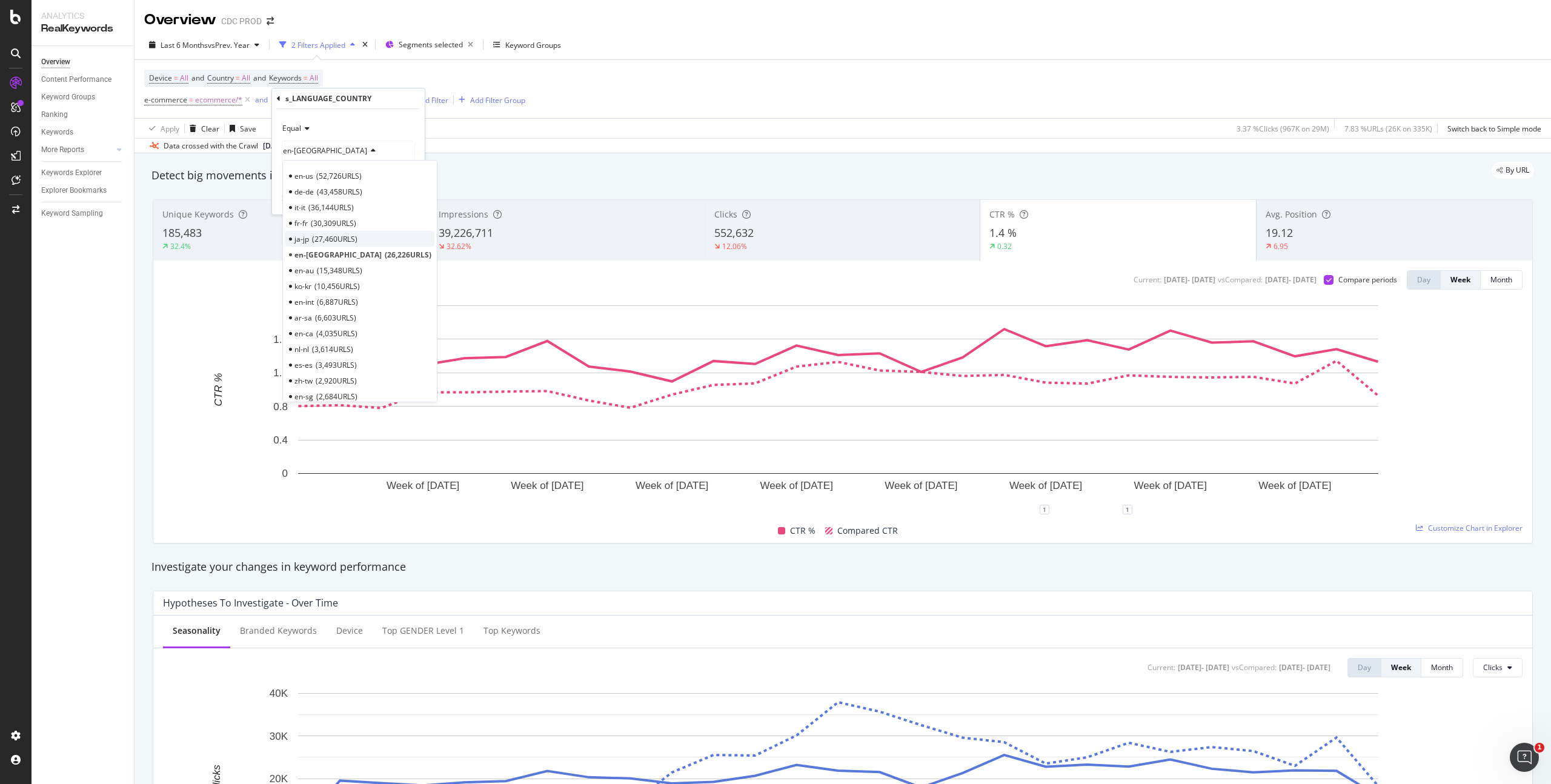
click at [330, 236] on span "27,460 URLS" at bounding box center [335, 238] width 46 height 10
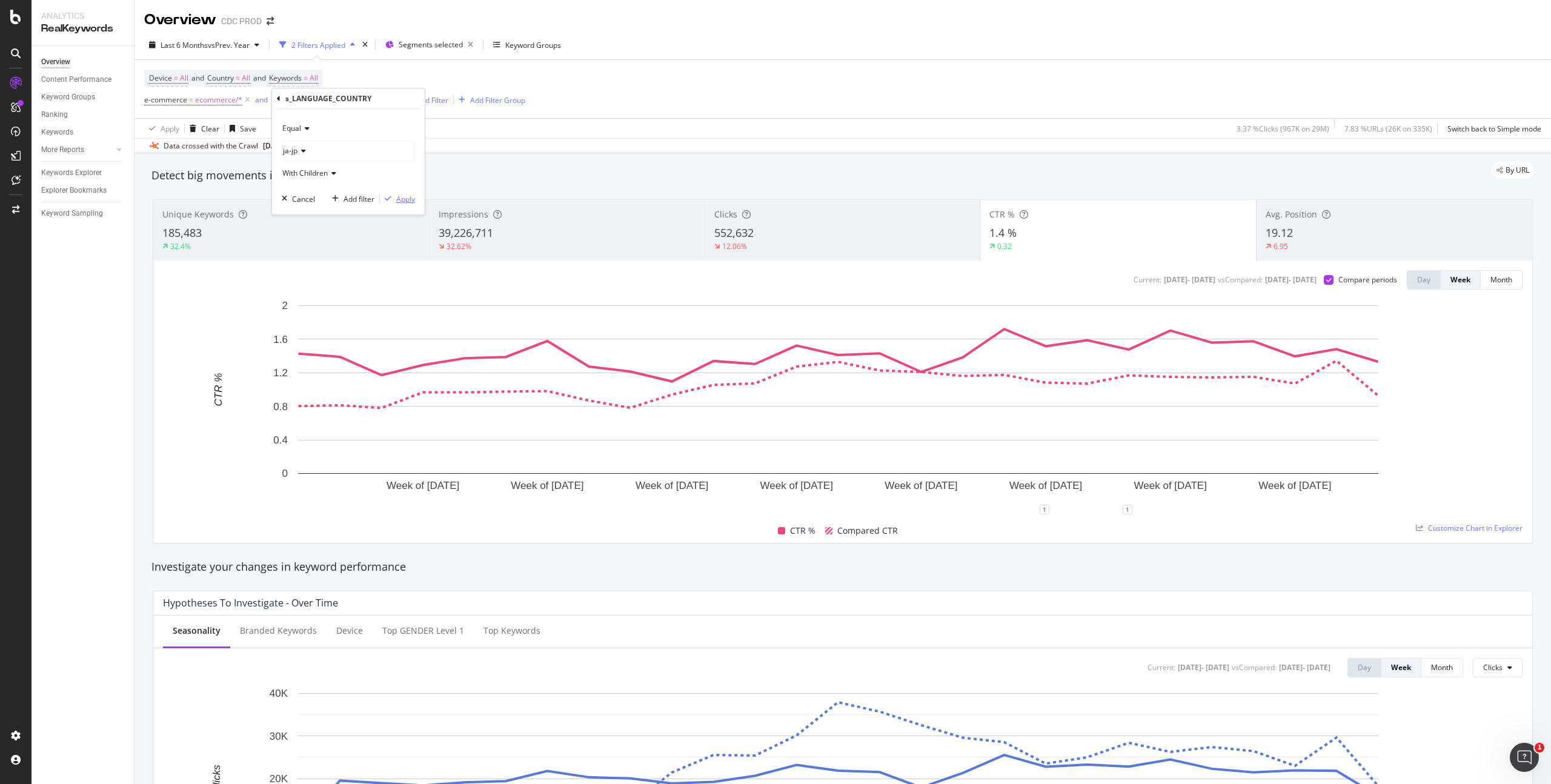
click at [396, 197] on div "Apply" at bounding box center [406, 199] width 19 height 10
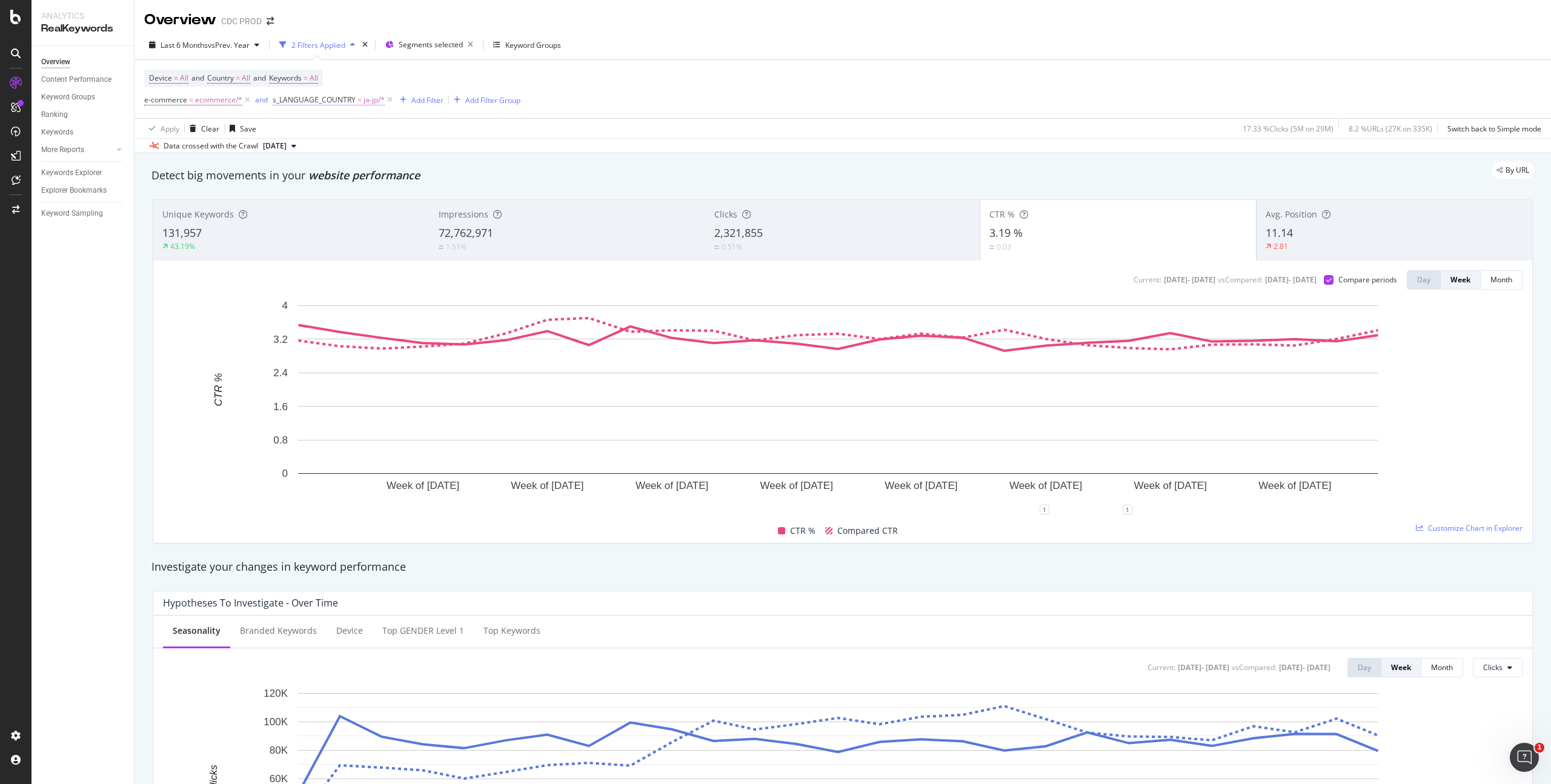
click at [367, 99] on span "ja-jp/*" at bounding box center [374, 100] width 21 height 17
click at [296, 150] on span "ja-jp" at bounding box center [290, 150] width 14 height 10
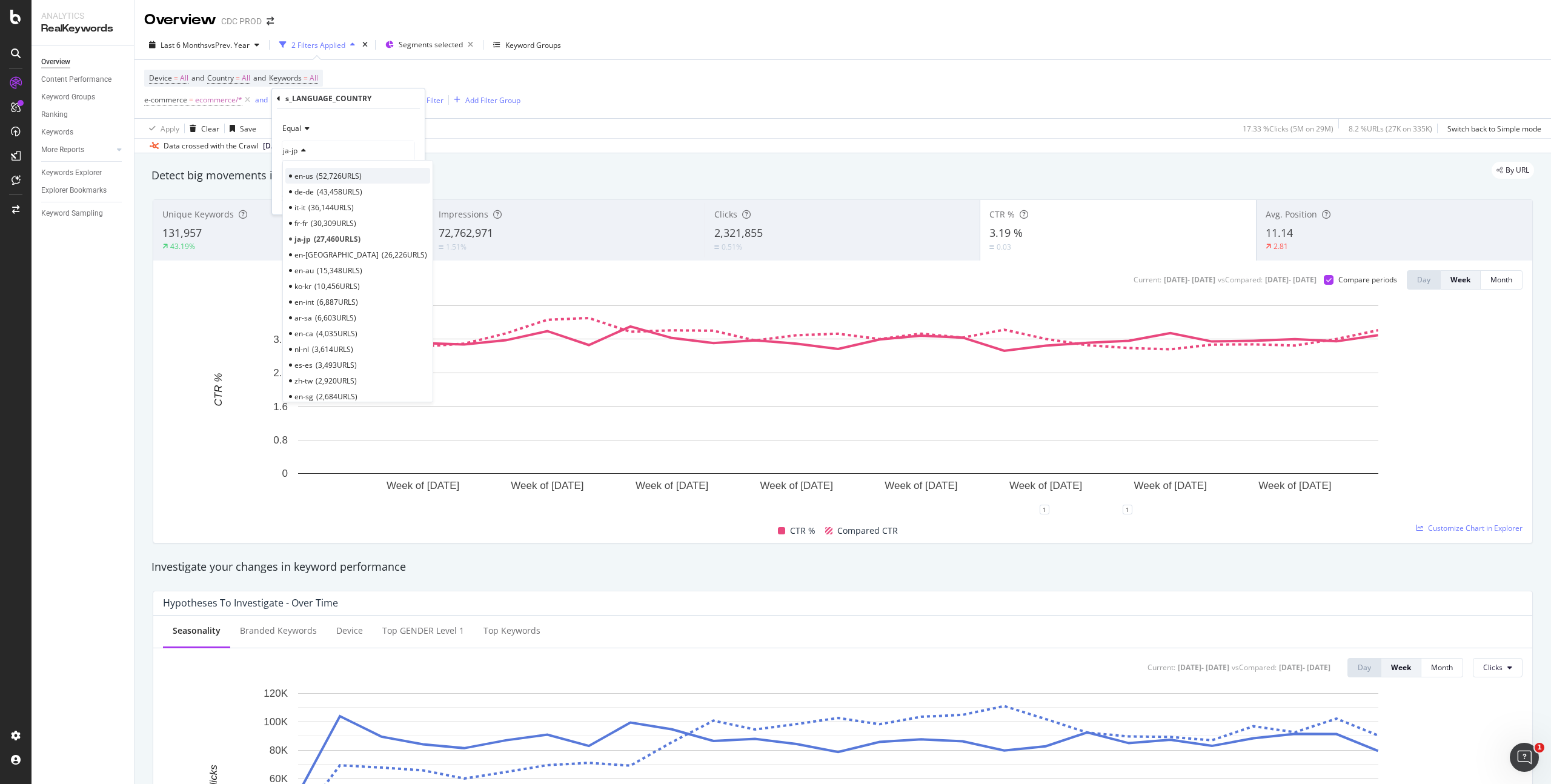
click at [325, 179] on span "52,726 URLS" at bounding box center [339, 176] width 46 height 10
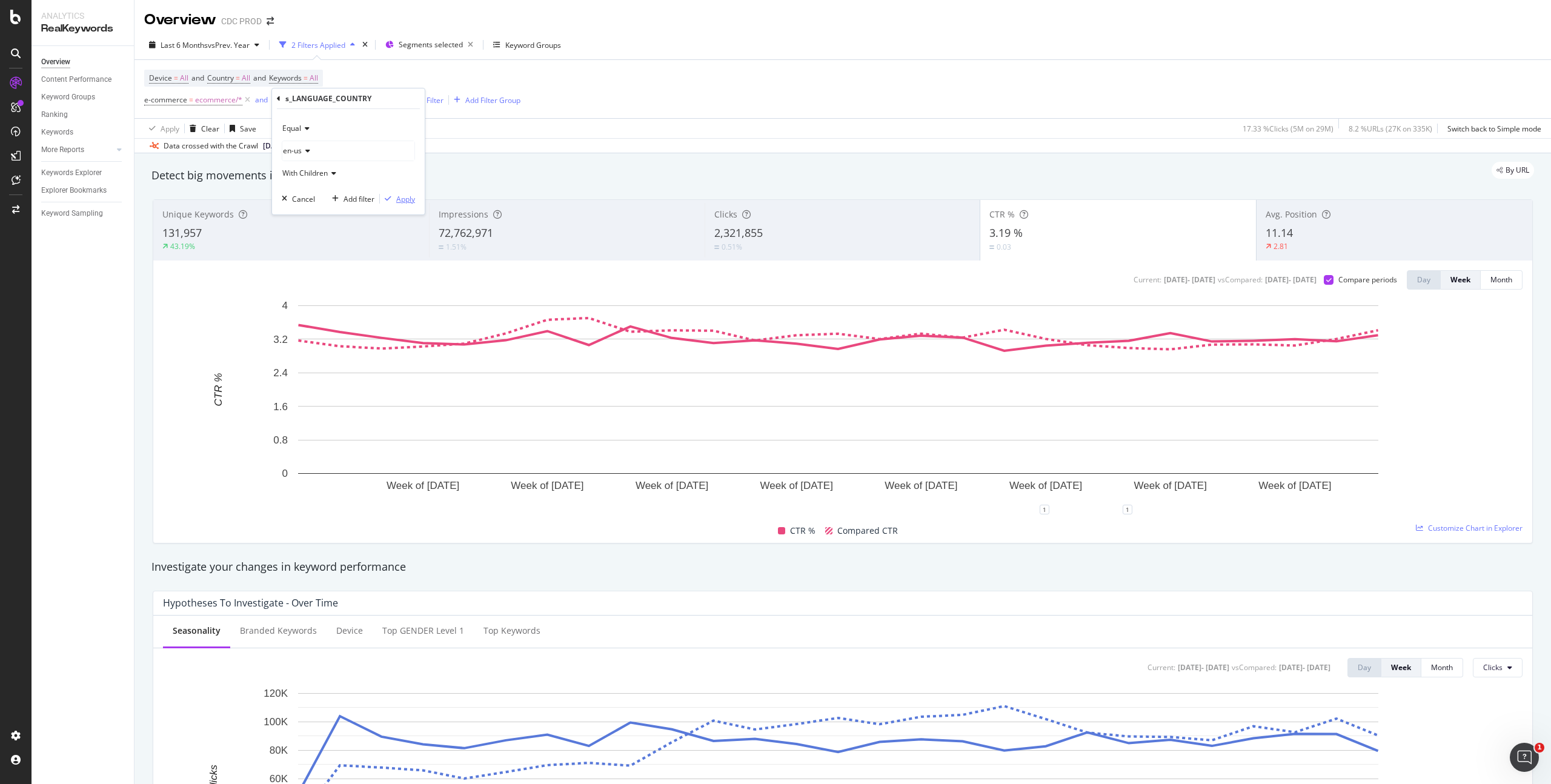
click at [401, 199] on div "Apply" at bounding box center [406, 199] width 19 height 10
